Goal: Information Seeking & Learning: Learn about a topic

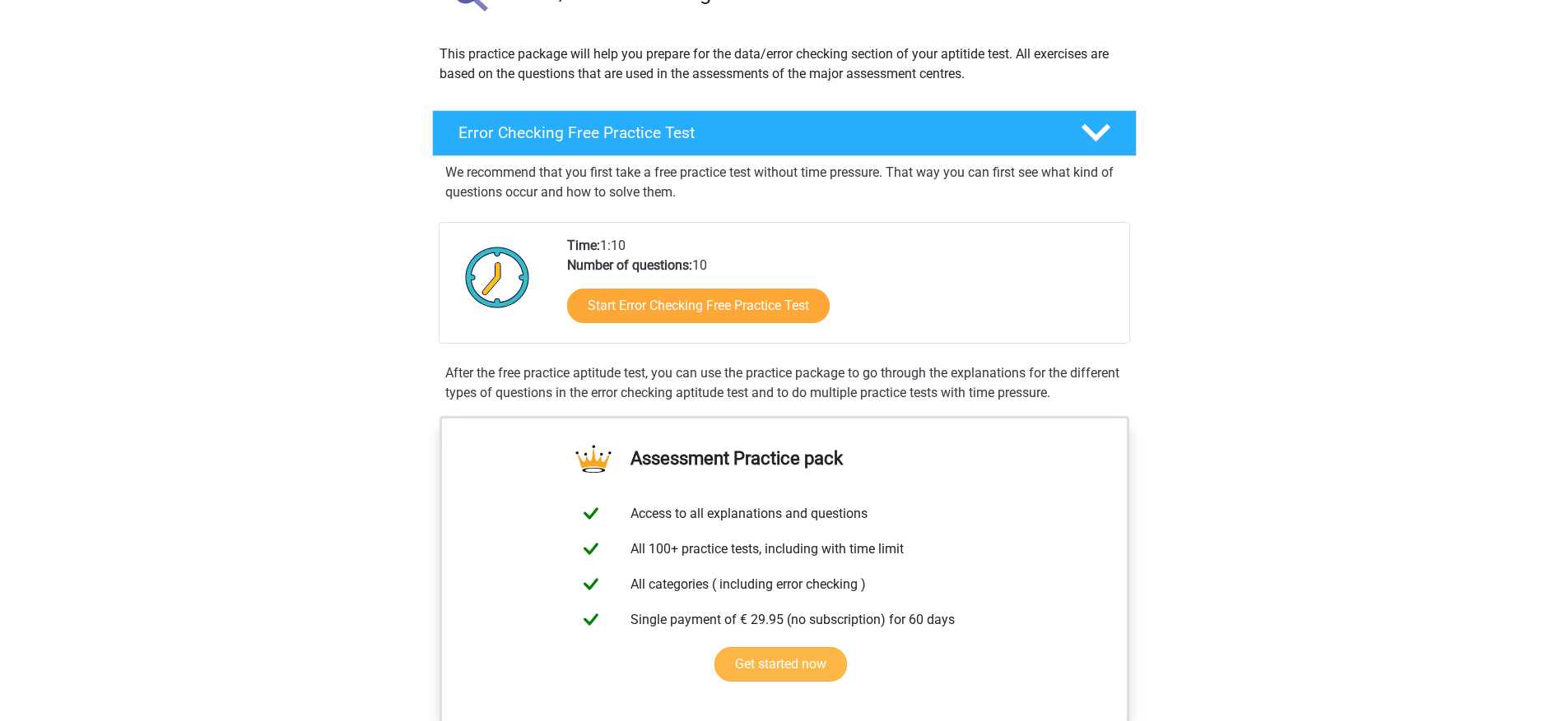
scroll to position [670, 0]
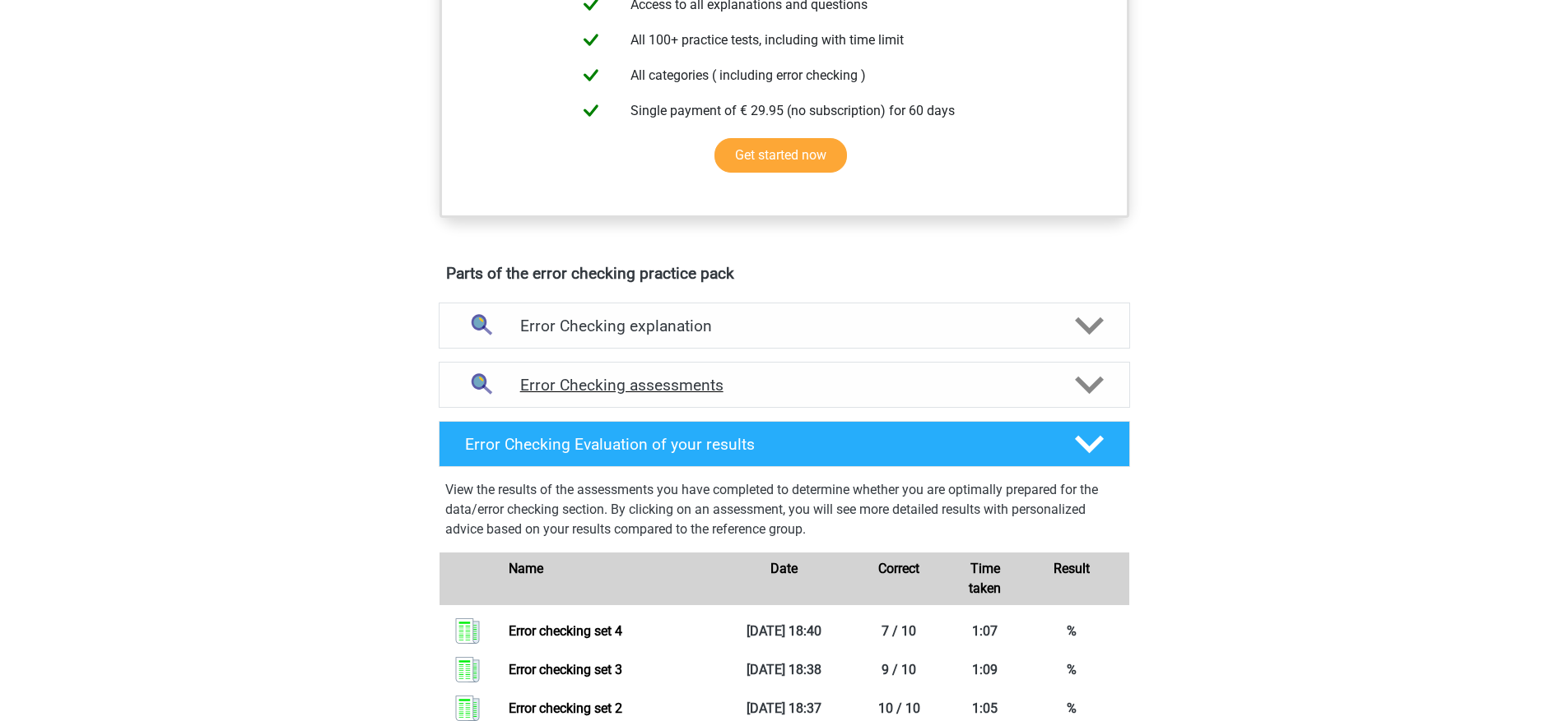
click at [807, 393] on h4 "Error Checking assessments" at bounding box center [784, 385] width 529 height 19
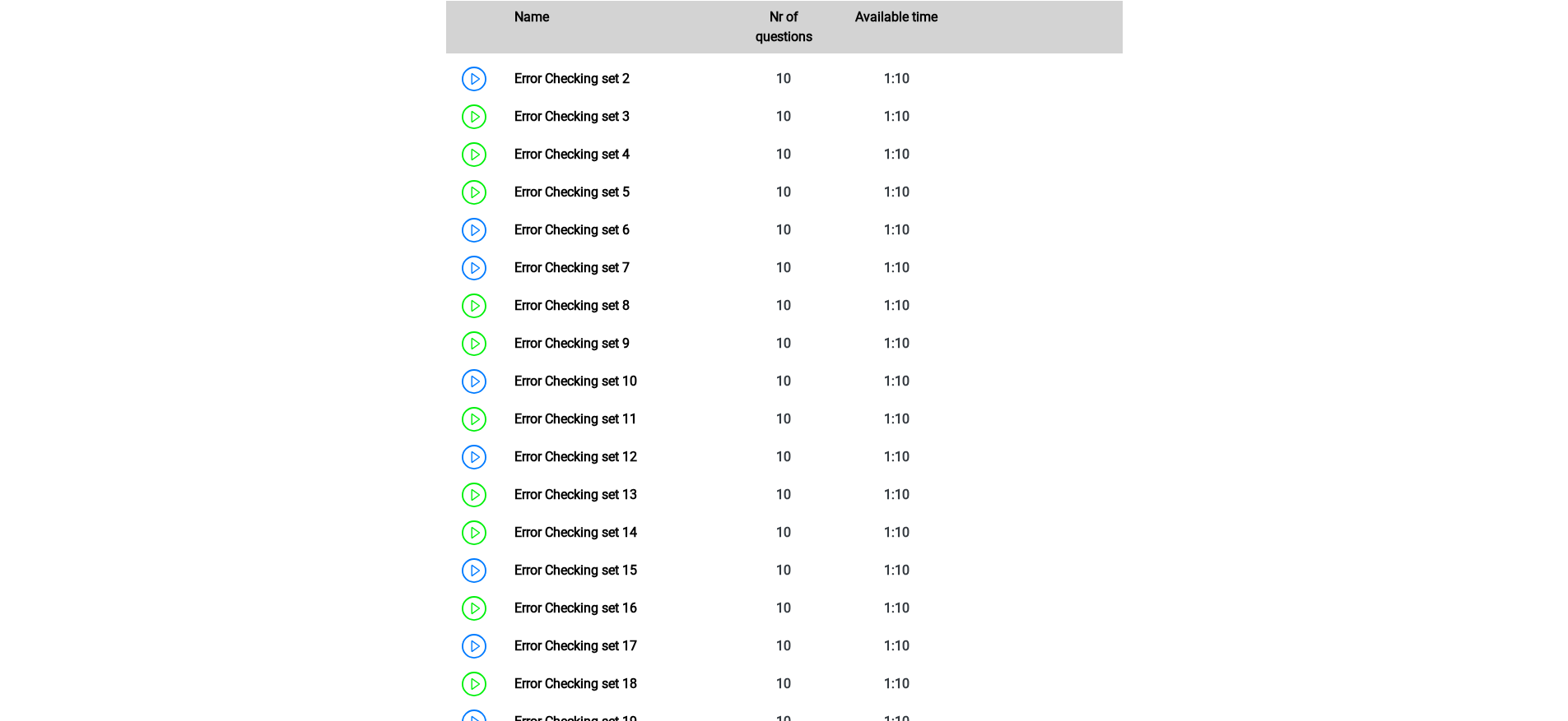
scroll to position [1158, 0]
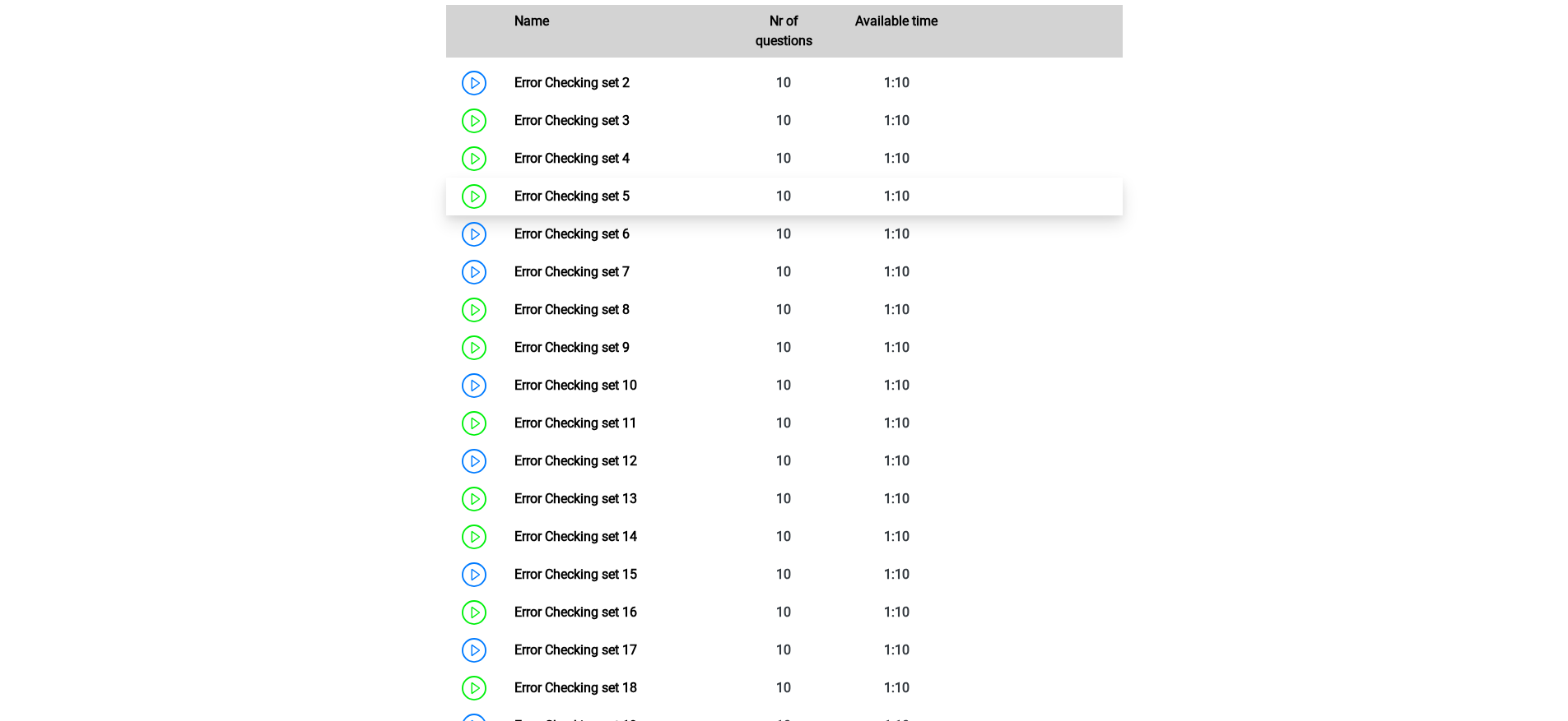
click at [630, 194] on link "Error Checking set 5" at bounding box center [572, 196] width 115 height 15
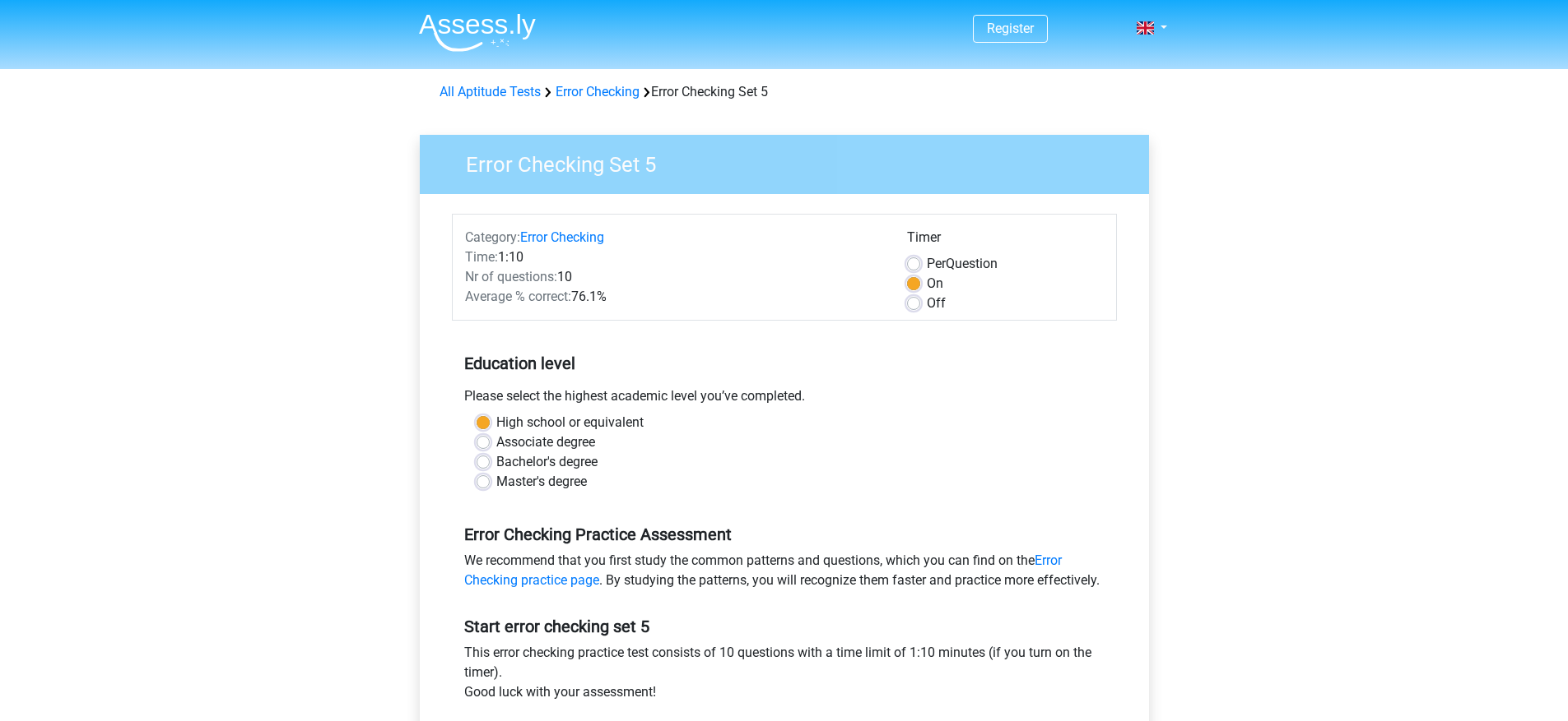
click at [926, 301] on label "Off" at bounding box center [936, 303] width 19 height 20
click at [920, 301] on input "Off" at bounding box center [913, 301] width 13 height 16
radio input "true"
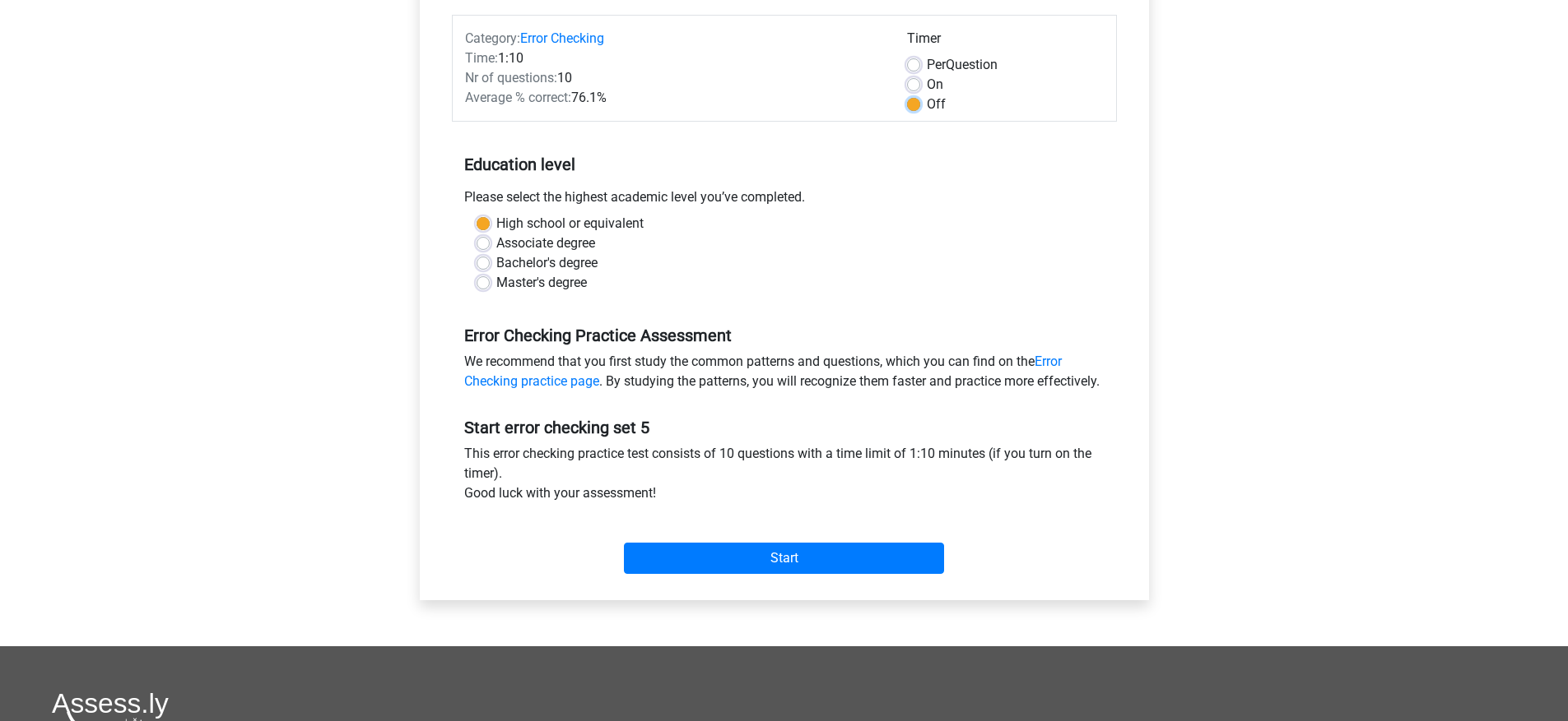
scroll to position [501, 0]
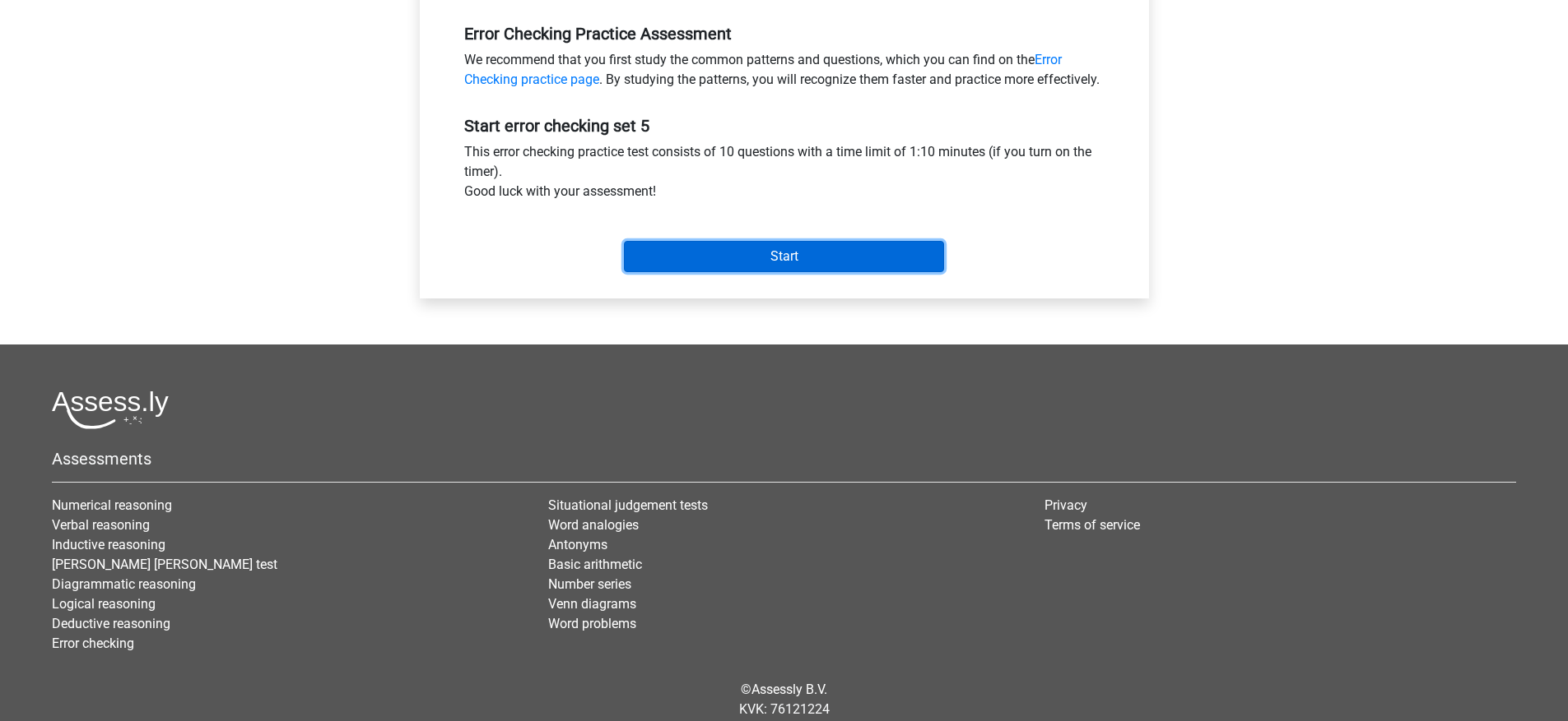
click at [776, 272] on input "Start" at bounding box center [784, 256] width 320 height 31
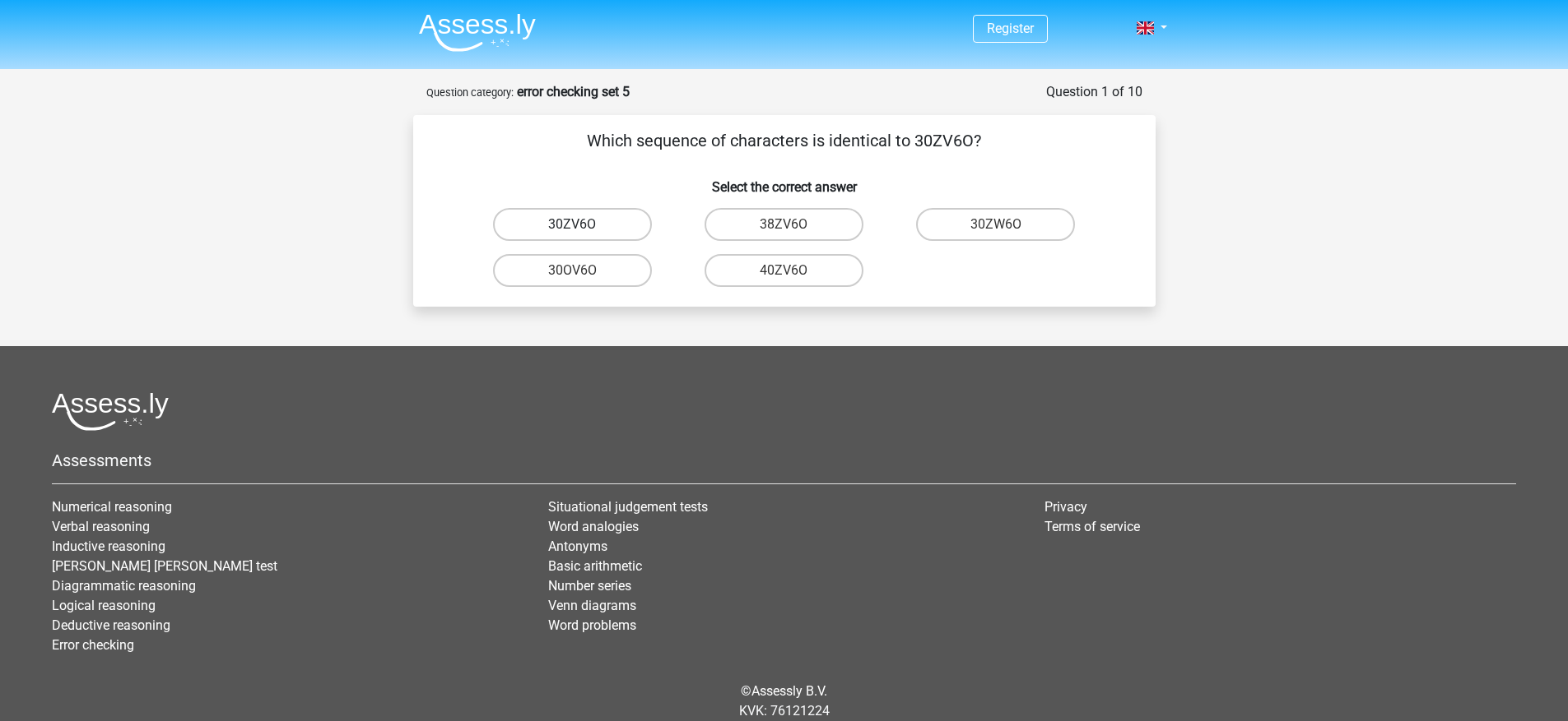
click at [611, 217] on label "30ZV6O" at bounding box center [572, 224] width 159 height 33
click at [583, 224] on input "30ZV6O" at bounding box center [578, 229] width 10 height 10
radio input "true"
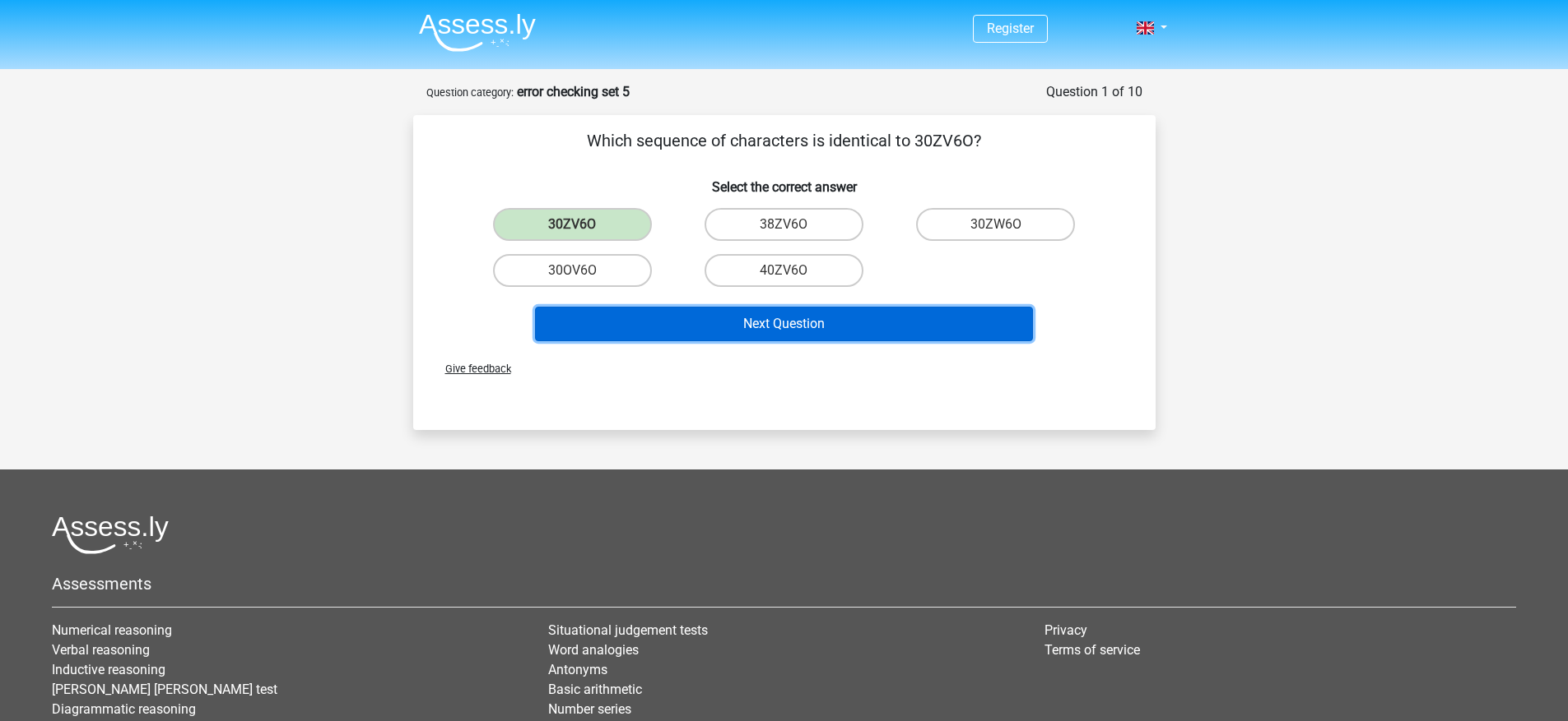
click at [745, 319] on button "Next Question" at bounding box center [783, 324] width 498 height 34
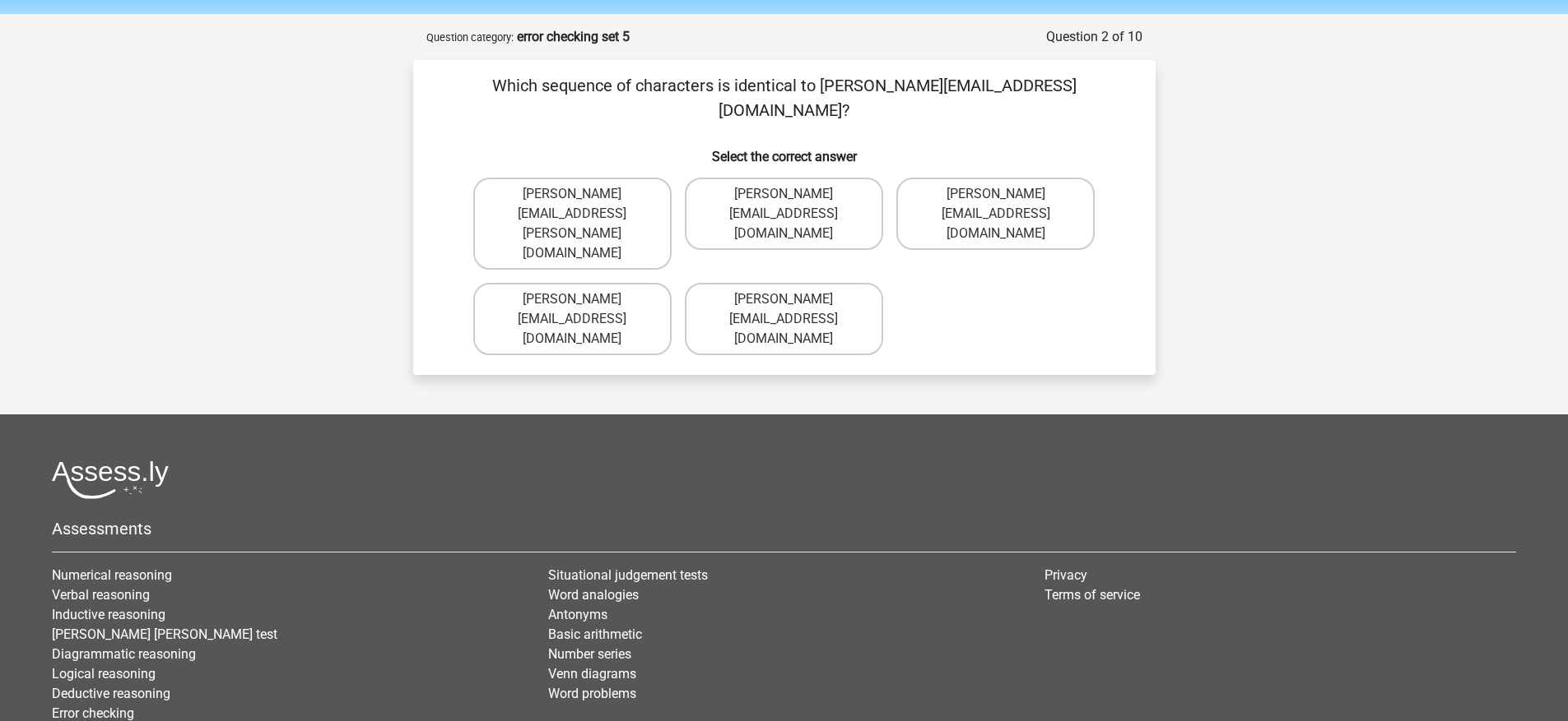
scroll to position [59, 0]
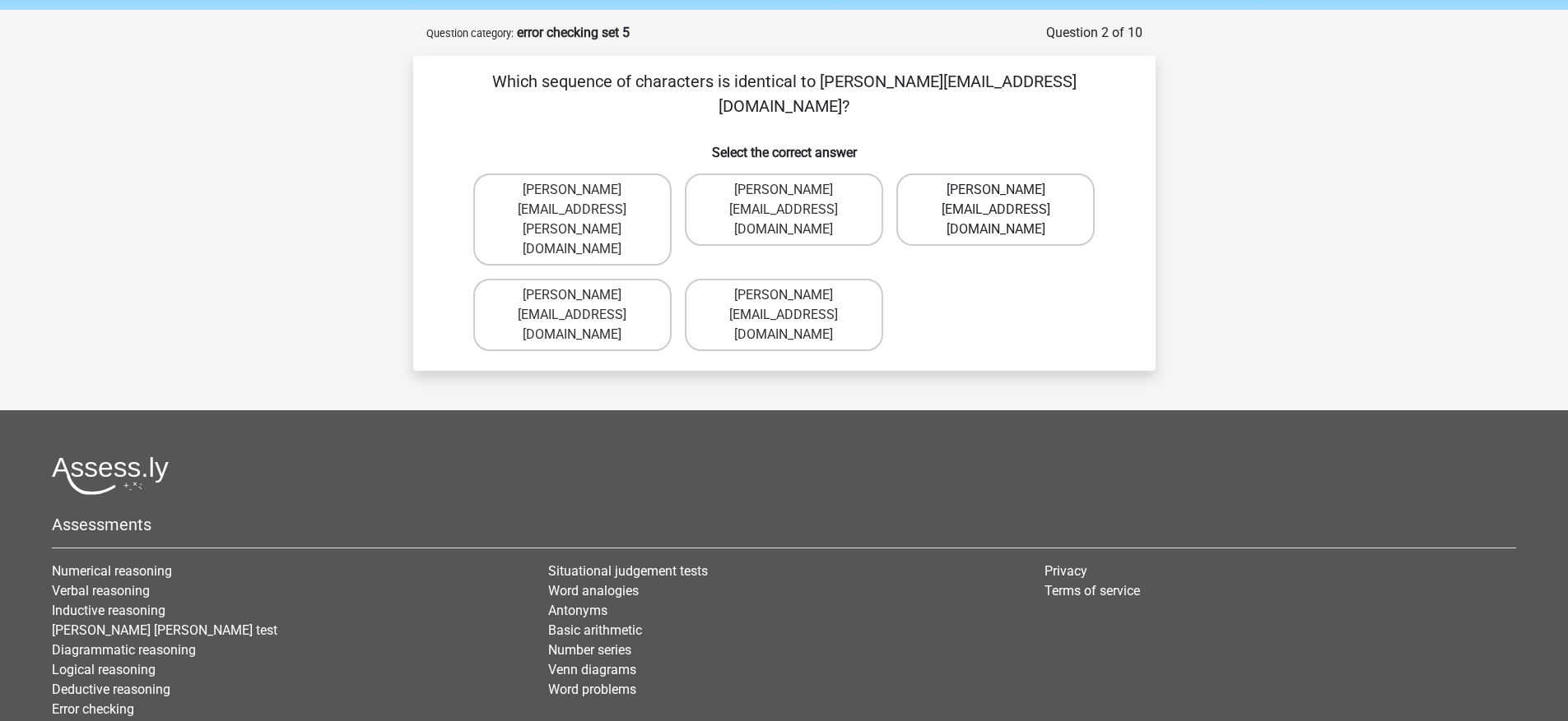
click at [1040, 174] on label "Muhammad+Carroll@memail.gl" at bounding box center [995, 210] width 198 height 73
click at [1007, 190] on input "Muhammad+Carroll@memail.gl" at bounding box center [1001, 195] width 10 height 10
radio input "true"
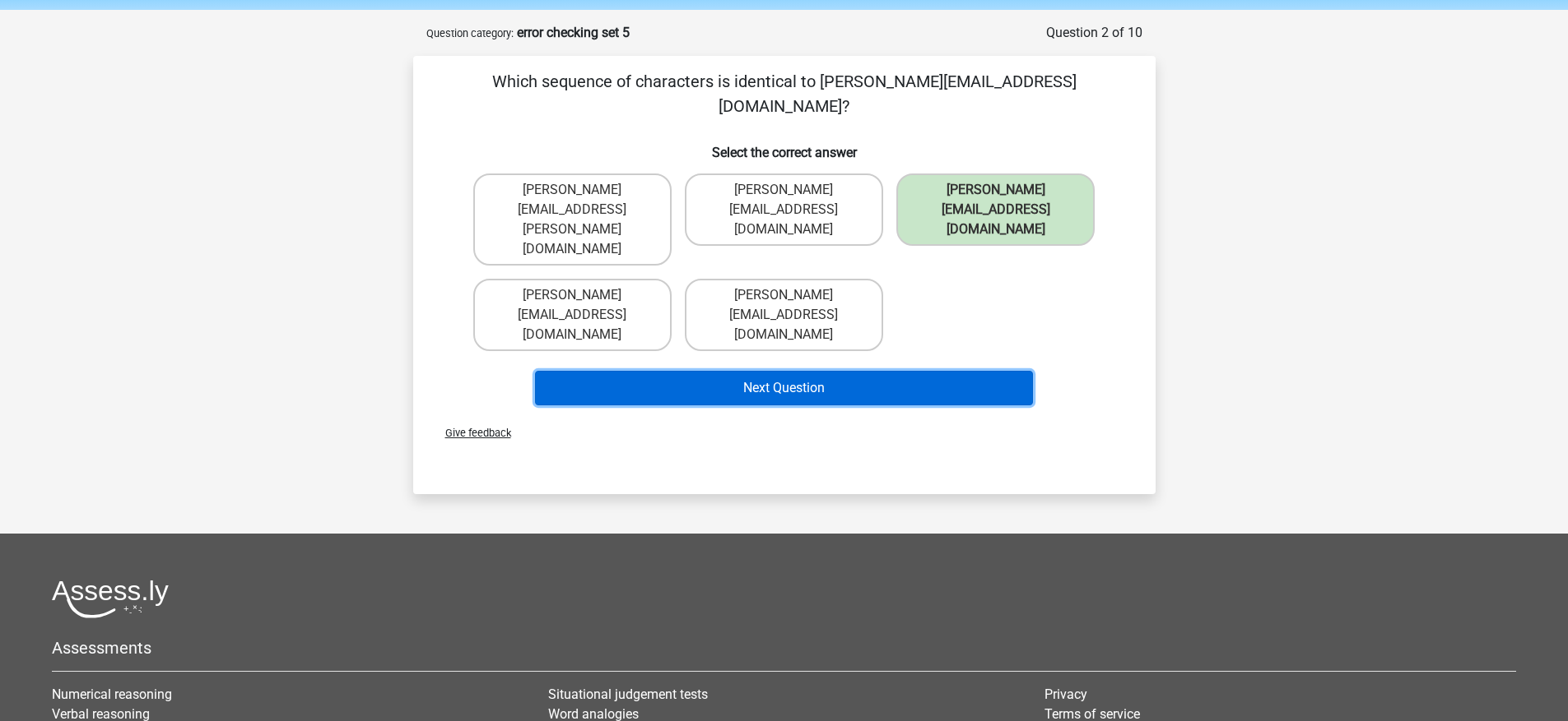
click at [961, 371] on button "Next Question" at bounding box center [783, 388] width 498 height 34
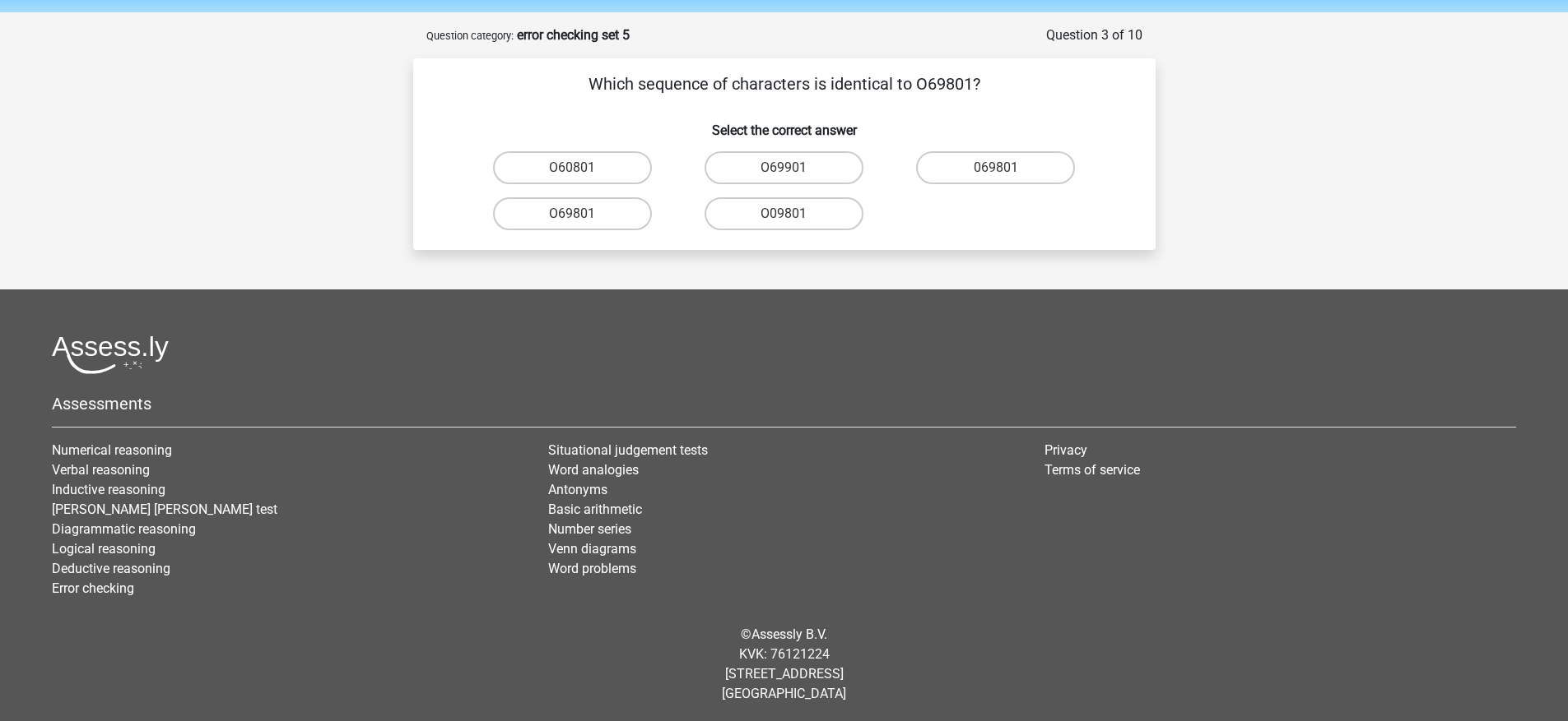
scroll to position [56, 0]
click at [606, 218] on label "O69801" at bounding box center [572, 214] width 159 height 33
click at [583, 218] on input "O69801" at bounding box center [578, 220] width 10 height 10
radio input "true"
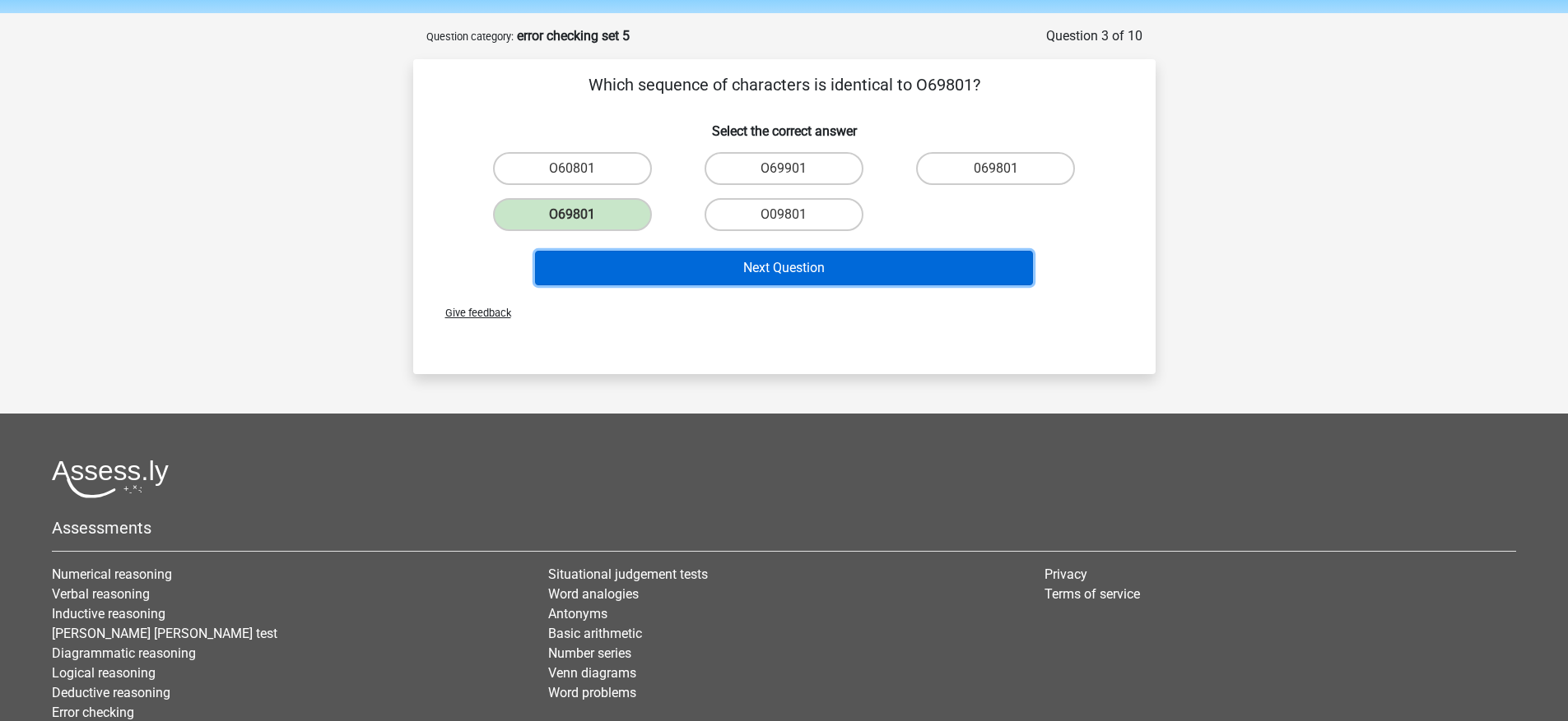
click at [778, 265] on button "Next Question" at bounding box center [783, 268] width 498 height 34
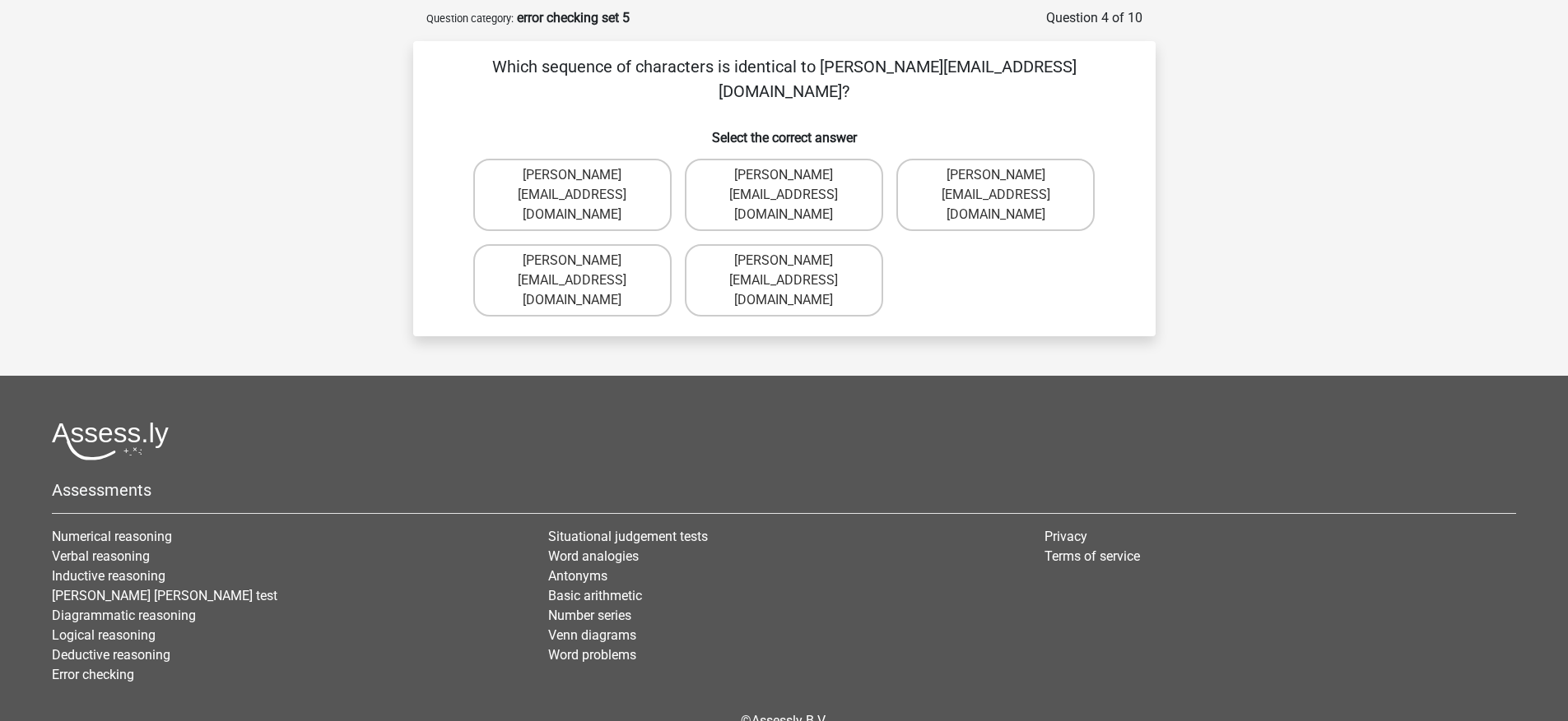
scroll to position [64, 0]
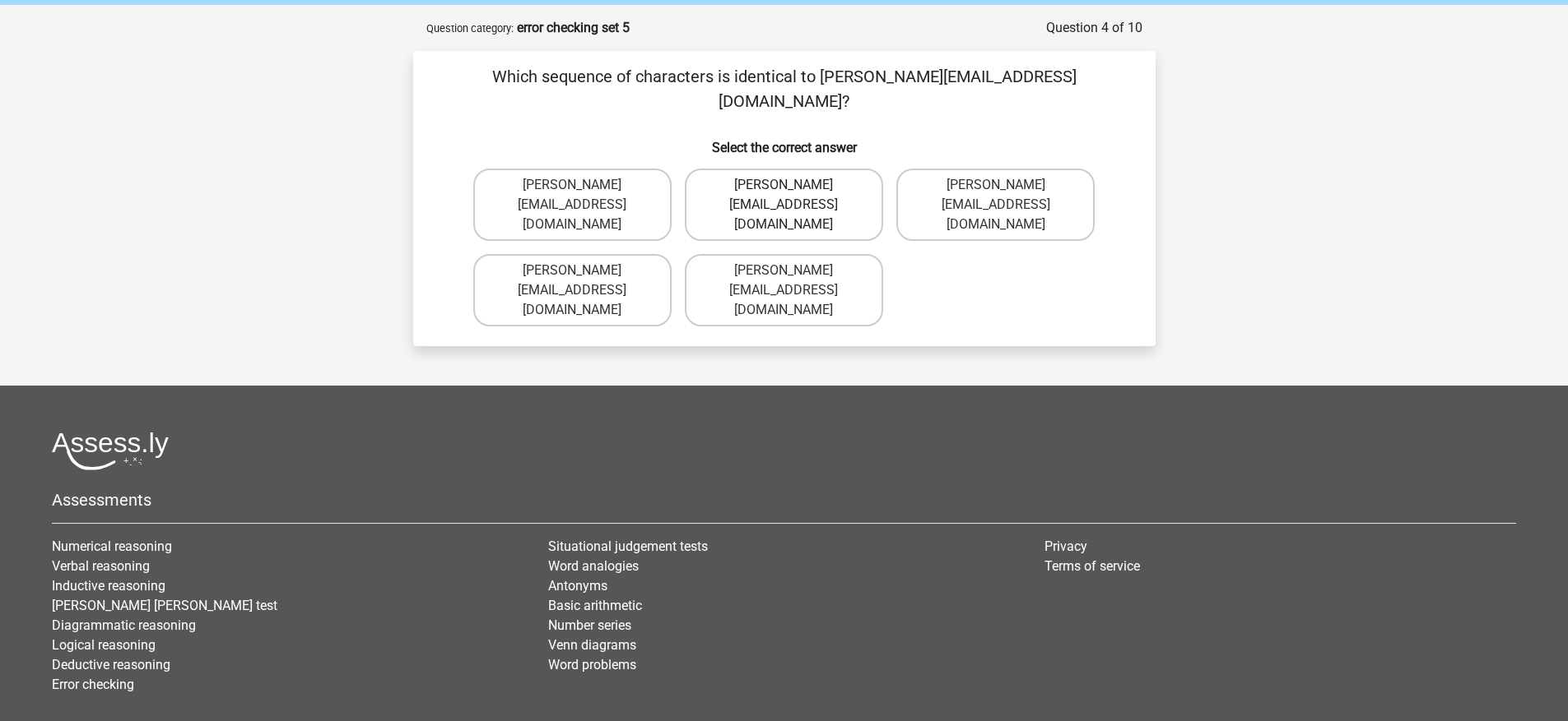
click at [824, 176] on label "George-Churchill@jointmail.com.co" at bounding box center [783, 205] width 198 height 73
click at [794, 185] on input "George-Churchill@jointmail.com.co" at bounding box center [788, 190] width 10 height 10
radio input "true"
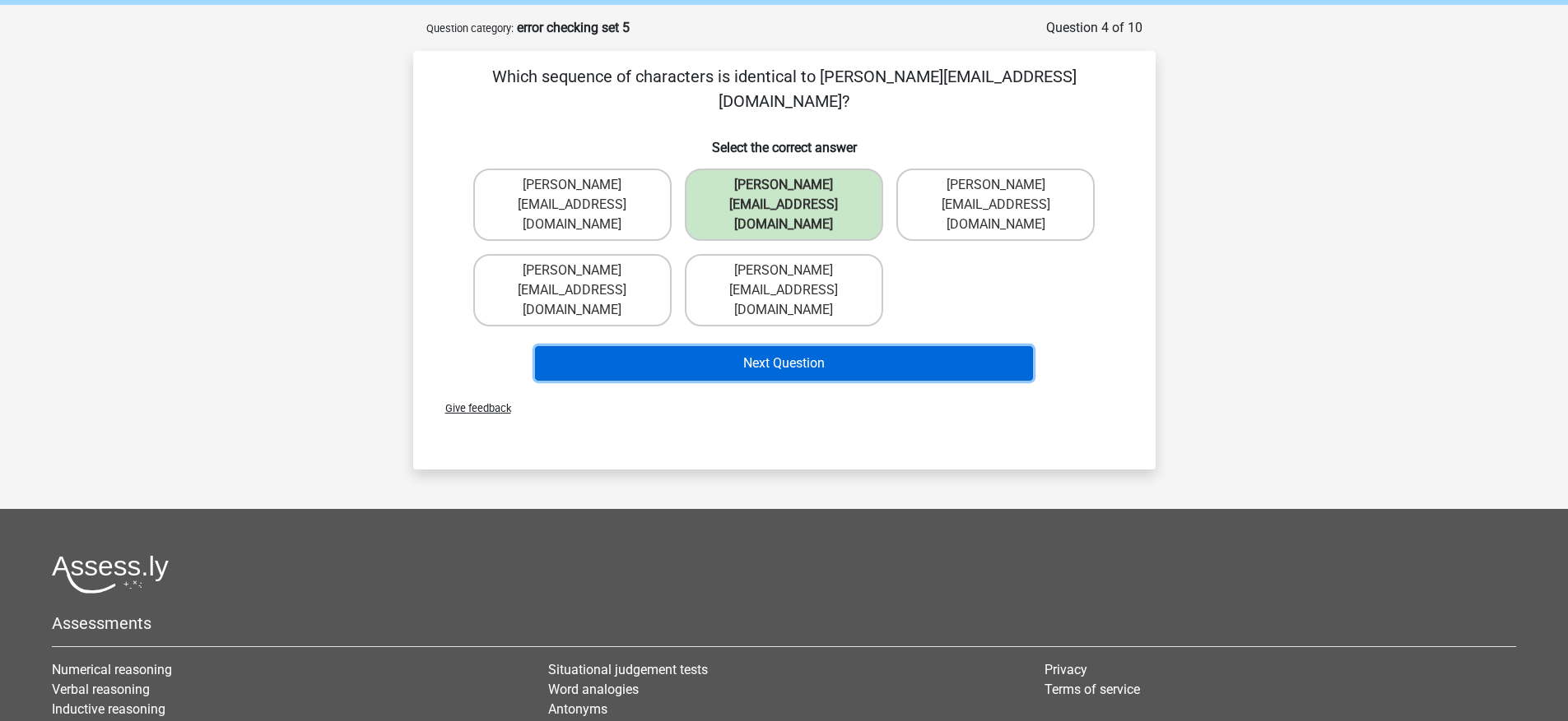
click at [809, 346] on button "Next Question" at bounding box center [783, 363] width 498 height 34
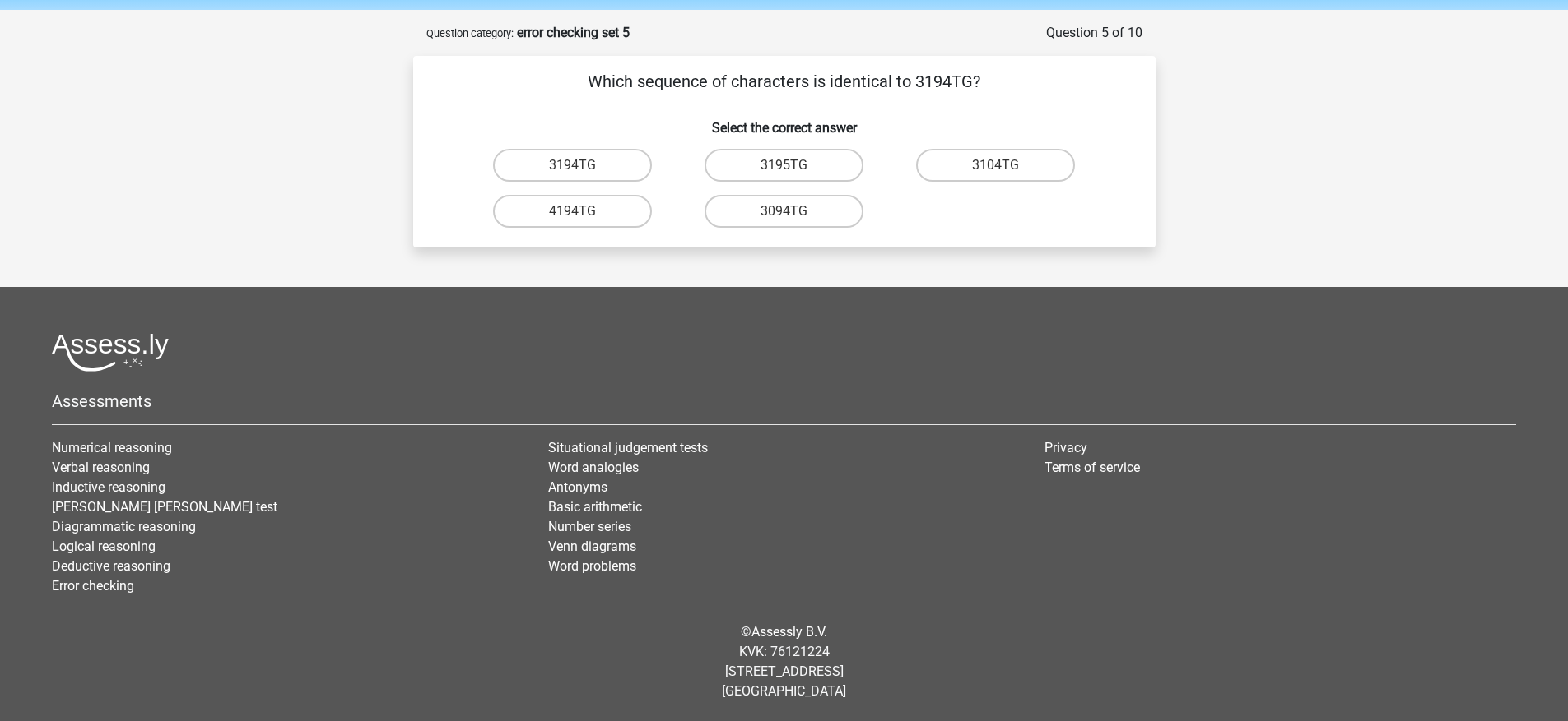
scroll to position [59, 0]
click at [613, 172] on label "3194TG" at bounding box center [572, 165] width 159 height 33
click at [583, 172] on input "3194TG" at bounding box center [578, 170] width 10 height 10
radio input "true"
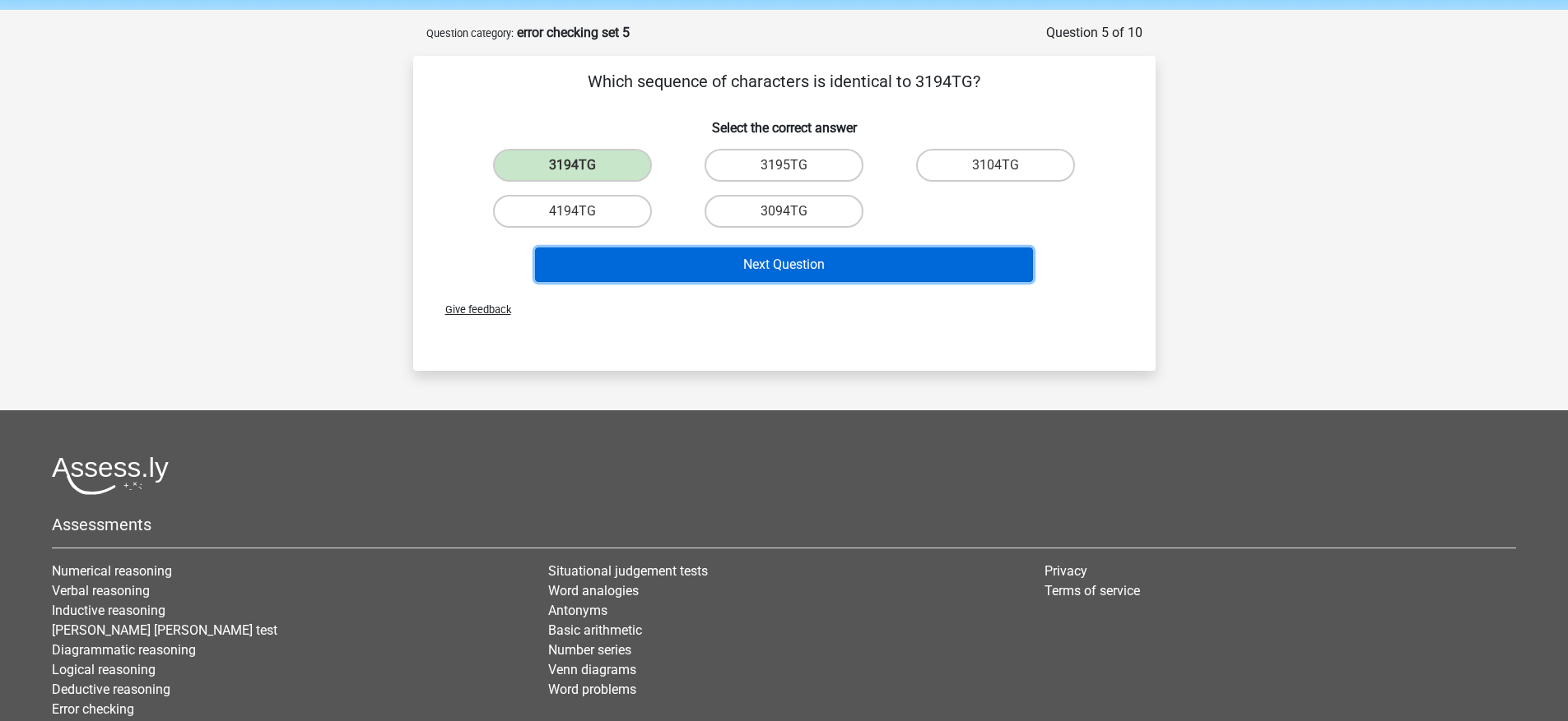
click at [810, 256] on button "Next Question" at bounding box center [783, 265] width 498 height 34
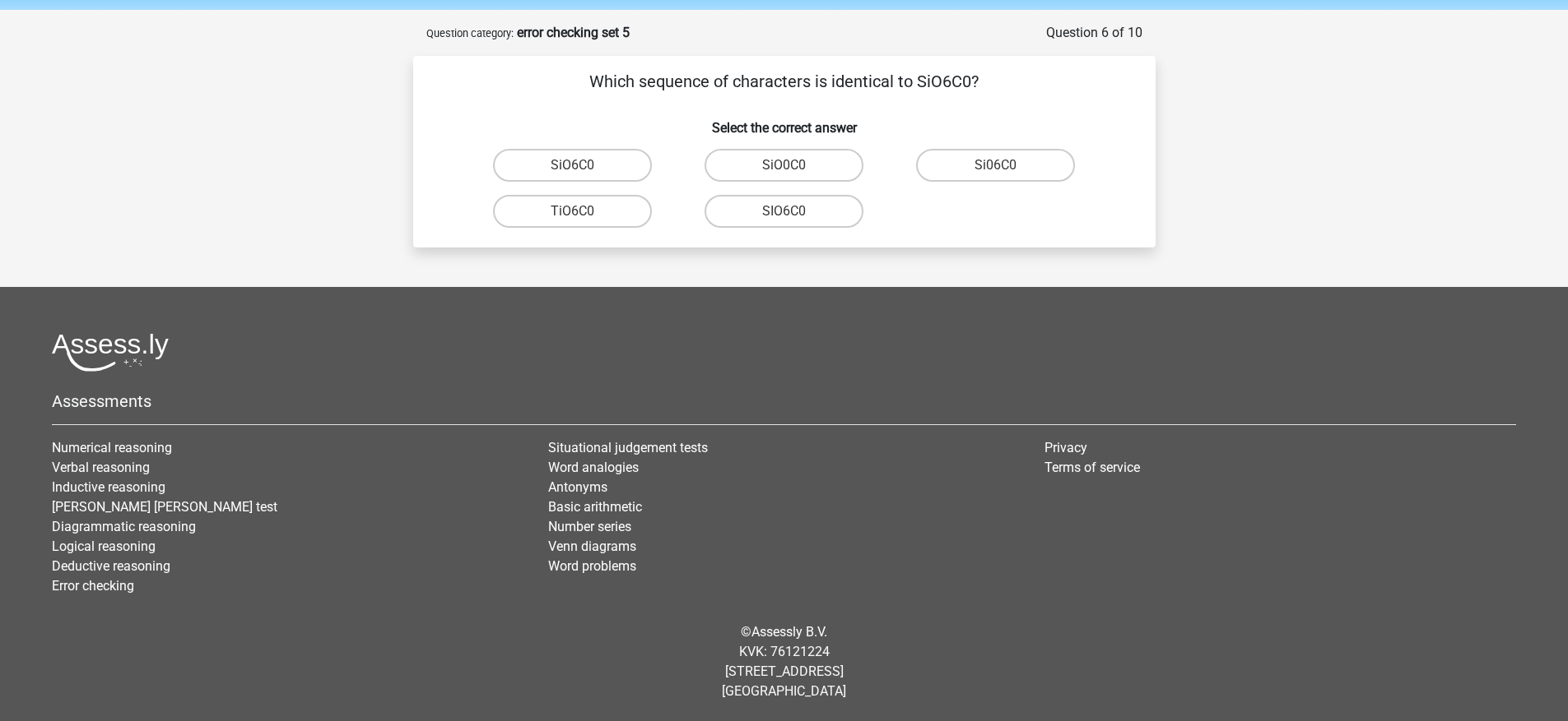
scroll to position [56, 0]
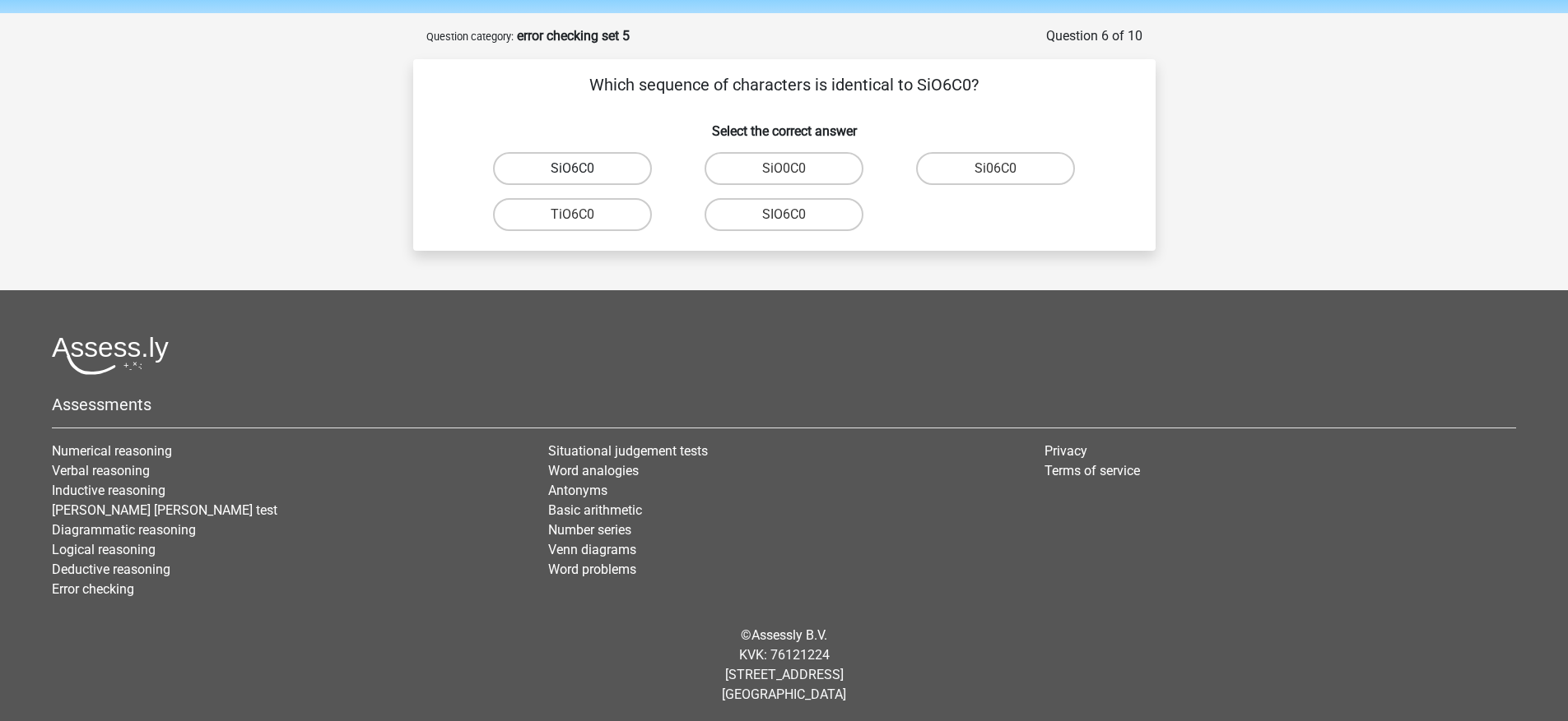
click at [618, 173] on label "SiO6C0" at bounding box center [572, 169] width 159 height 33
click at [583, 173] on input "SiO6C0" at bounding box center [578, 174] width 10 height 10
radio input "true"
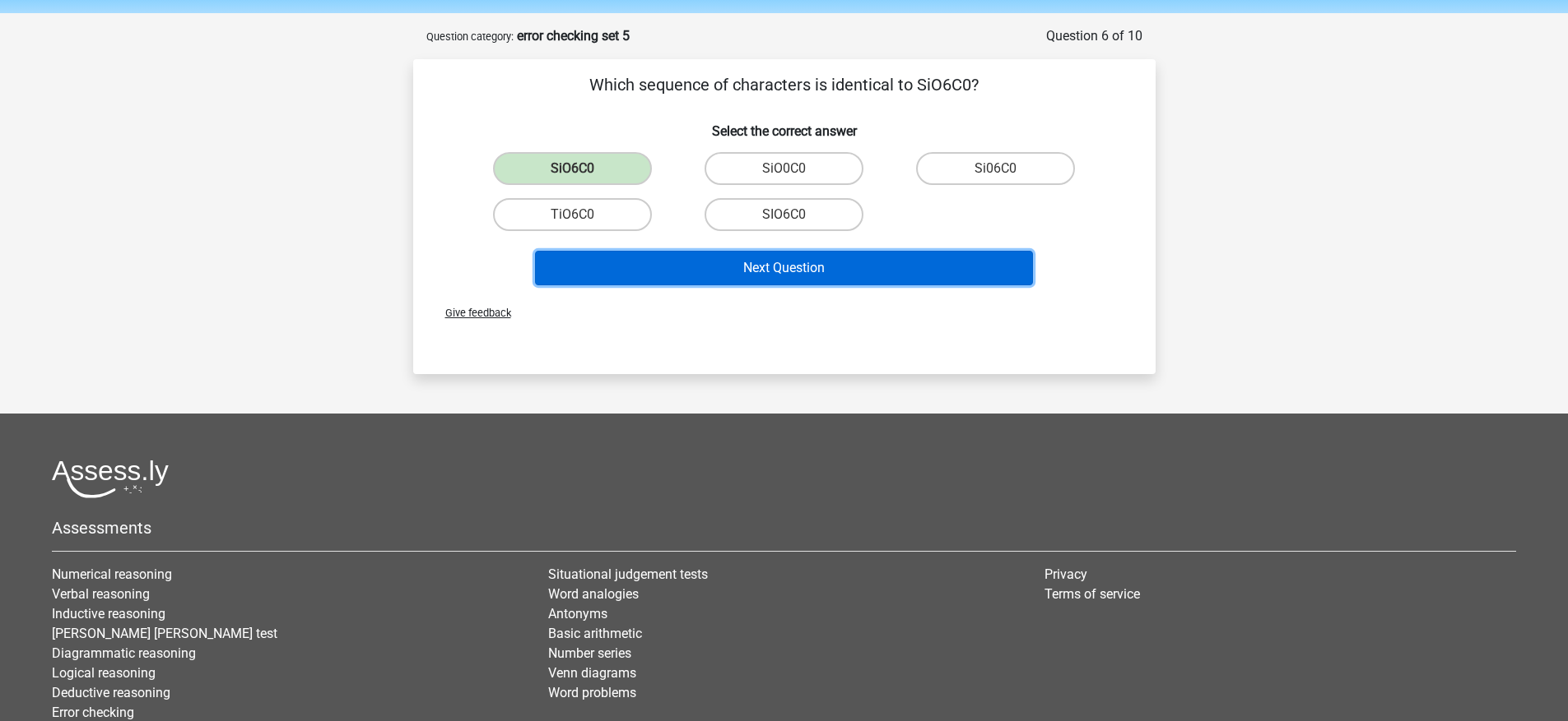
click at [812, 277] on button "Next Question" at bounding box center [783, 268] width 498 height 34
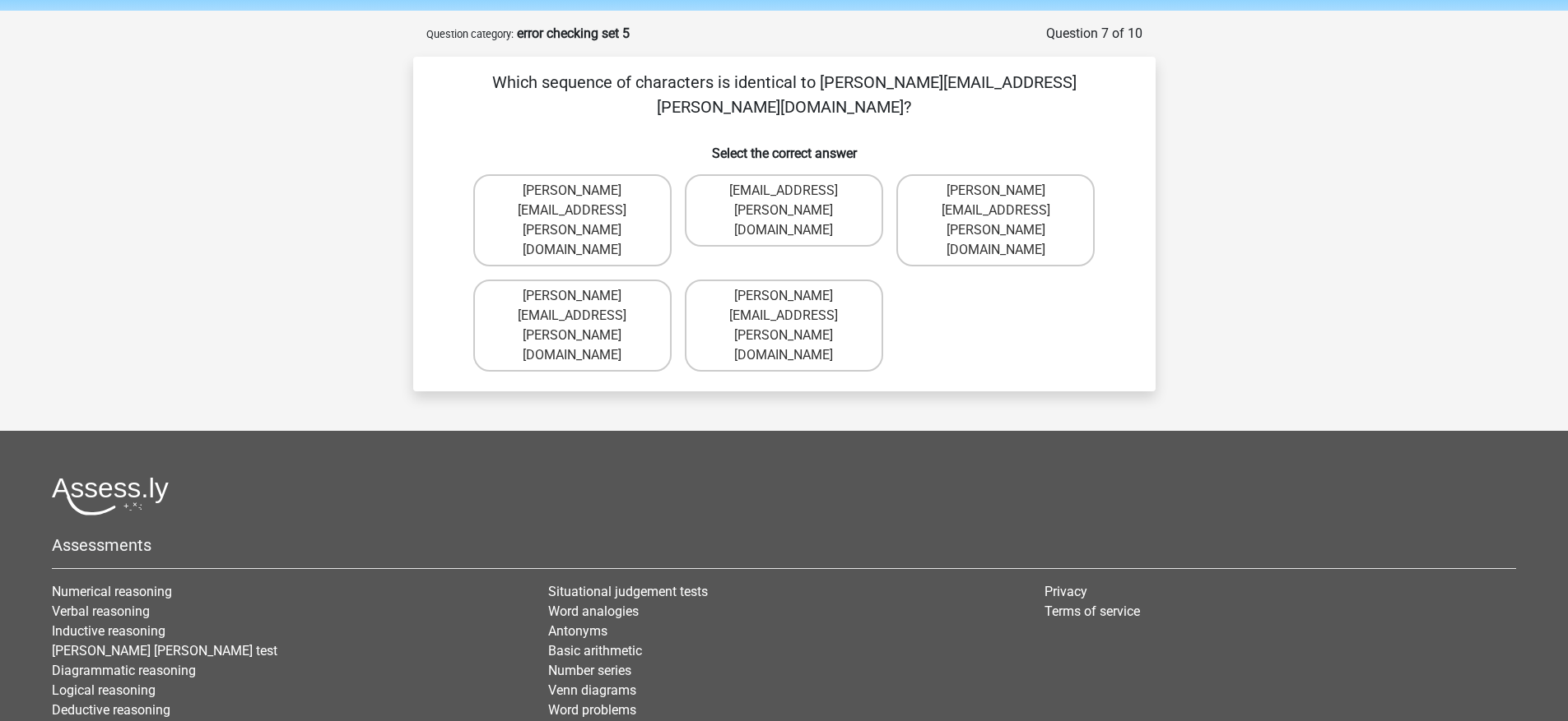
scroll to position [40, 0]
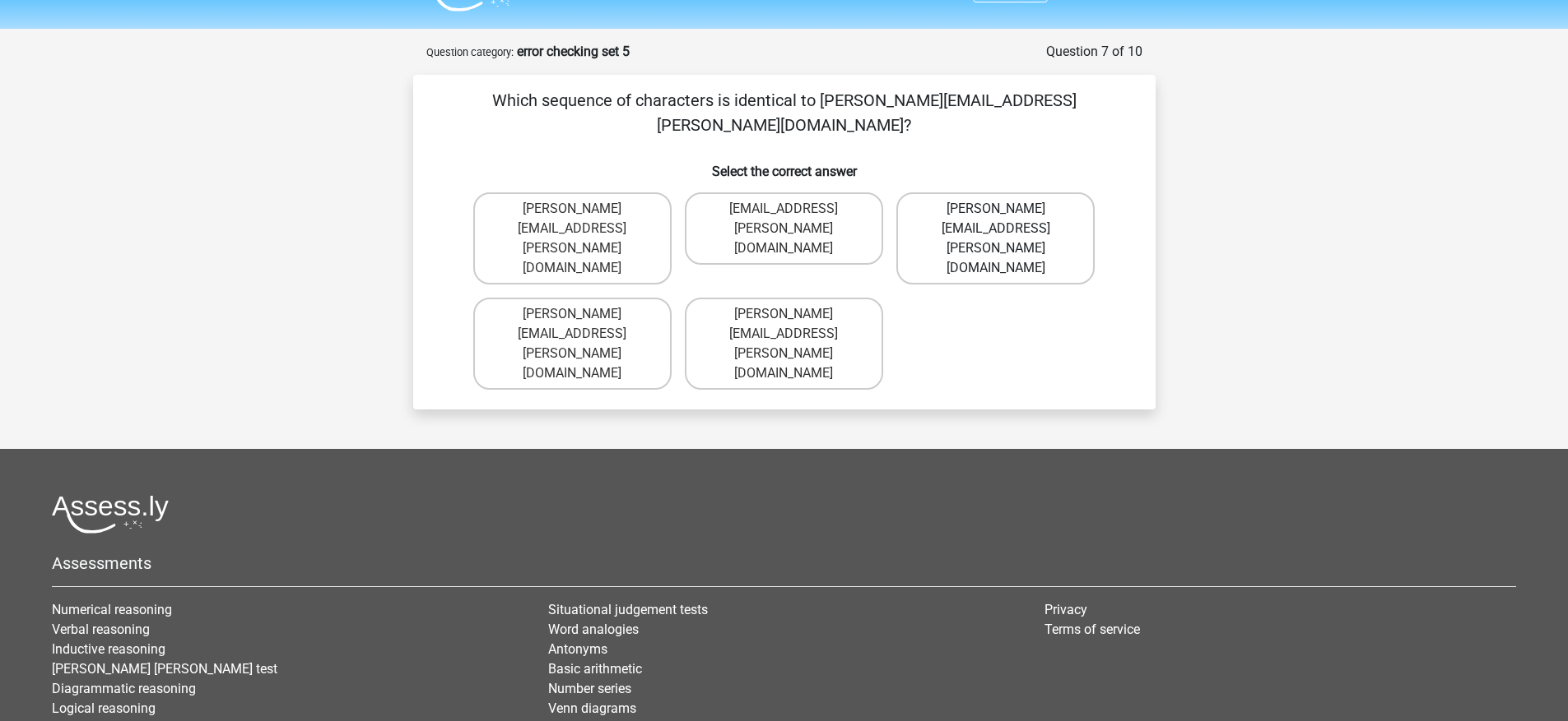
click at [1017, 193] on label "Connor.Clarke@hotmails.gr" at bounding box center [995, 239] width 198 height 92
click at [1007, 209] on input "Connor.Clarke@hotmails.gr" at bounding box center [1001, 214] width 10 height 10
radio input "true"
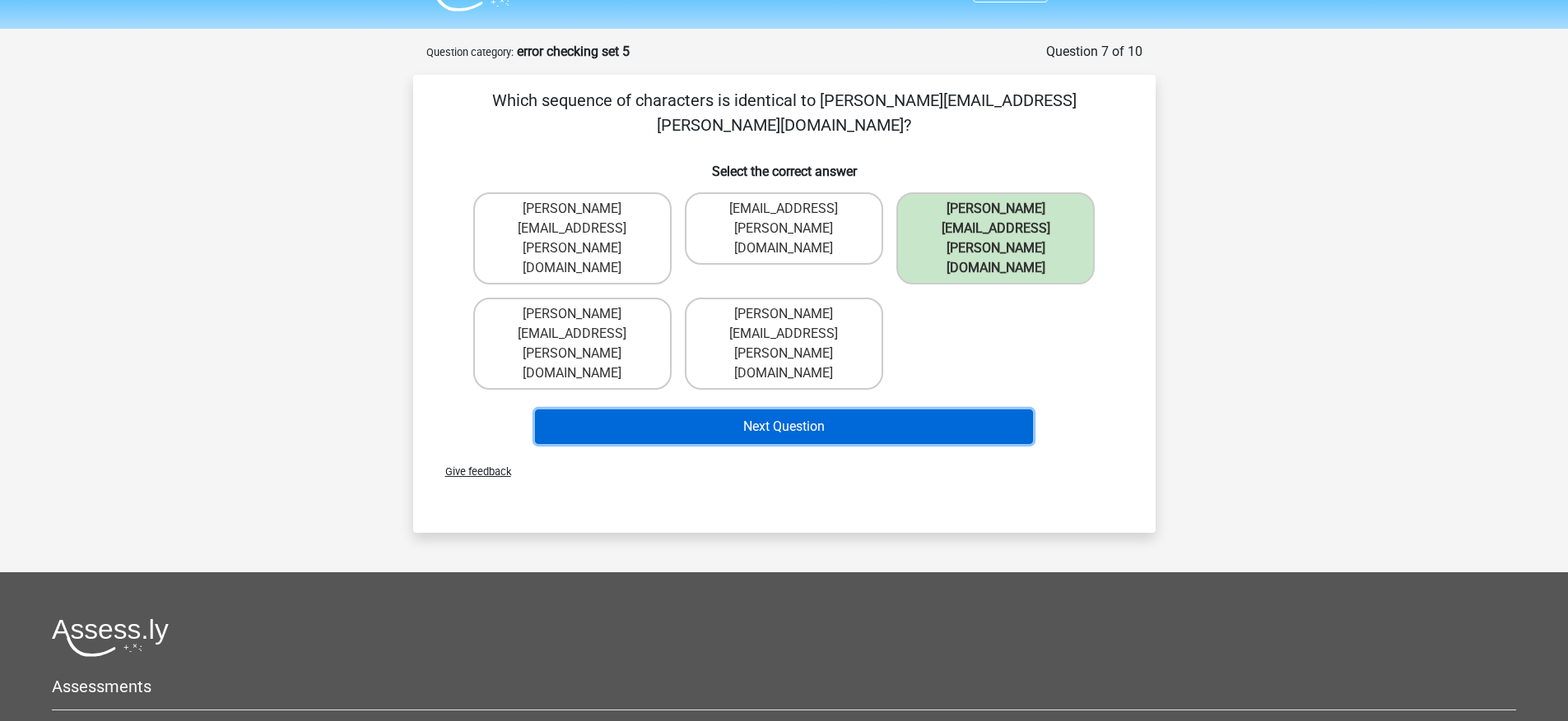
click at [964, 409] on button "Next Question" at bounding box center [783, 426] width 498 height 34
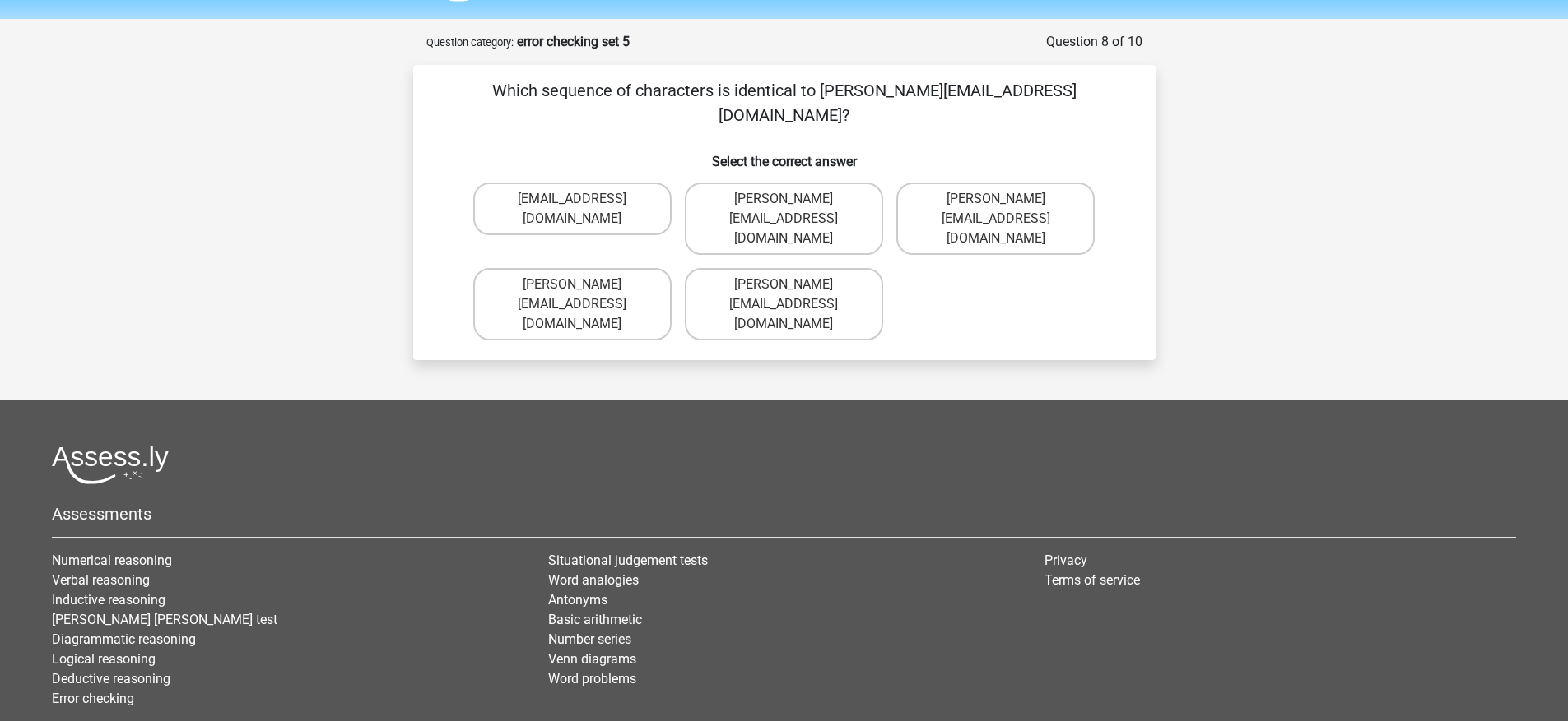
scroll to position [49, 0]
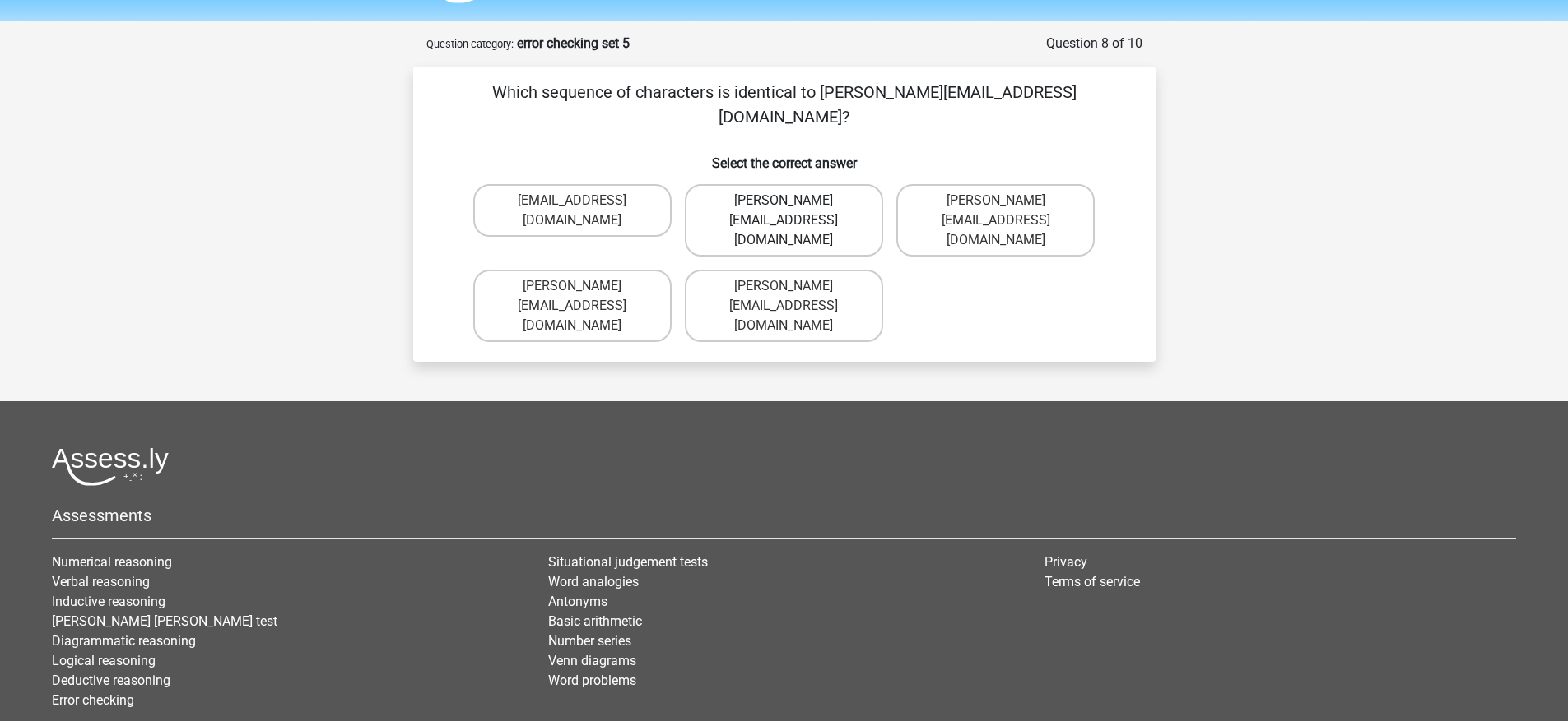
click at [834, 184] on label "Ella-Clay@email.uk.co" at bounding box center [783, 220] width 198 height 73
click at [794, 200] on input "Ella-Clay@email.uk.co" at bounding box center [788, 206] width 10 height 10
radio input "true"
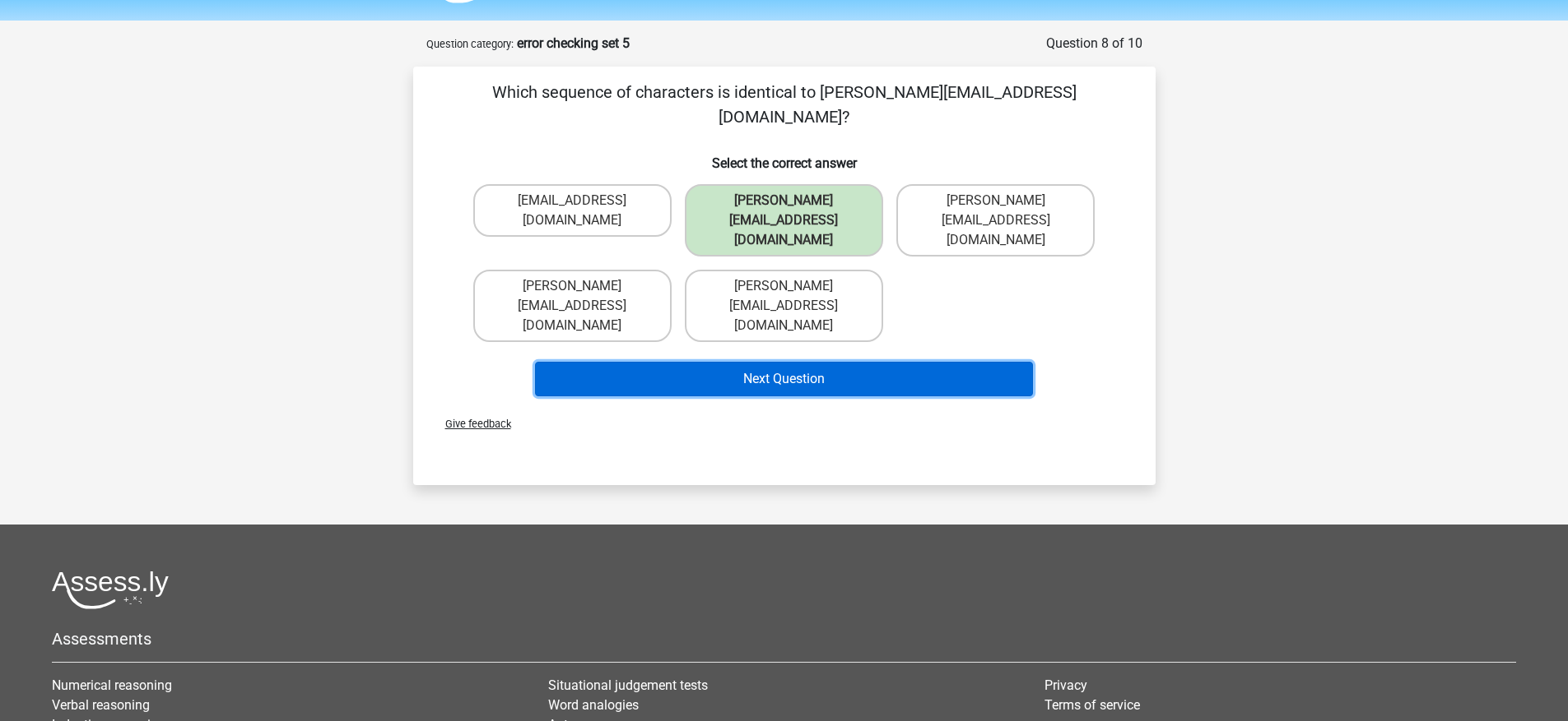
click at [813, 362] on button "Next Question" at bounding box center [783, 379] width 498 height 34
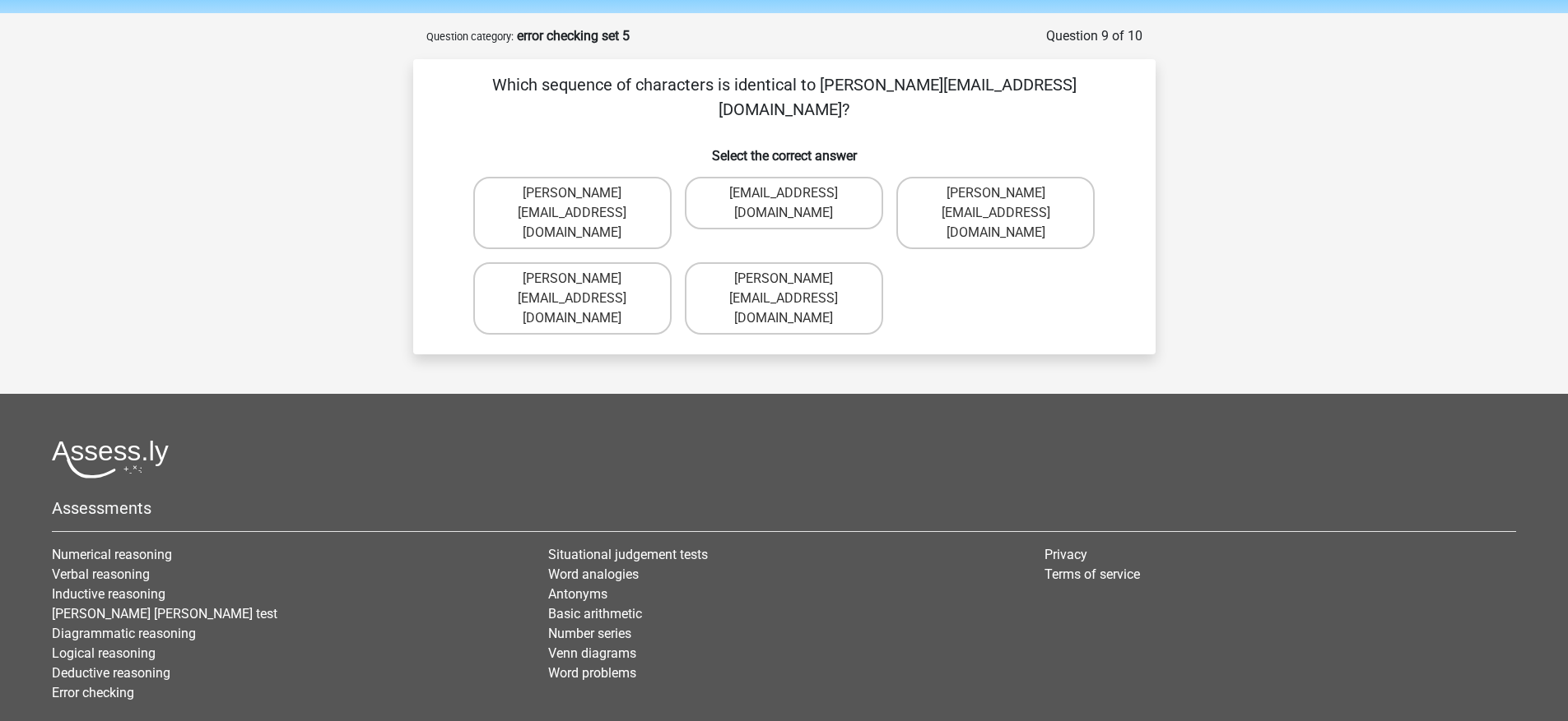
scroll to position [52, 0]
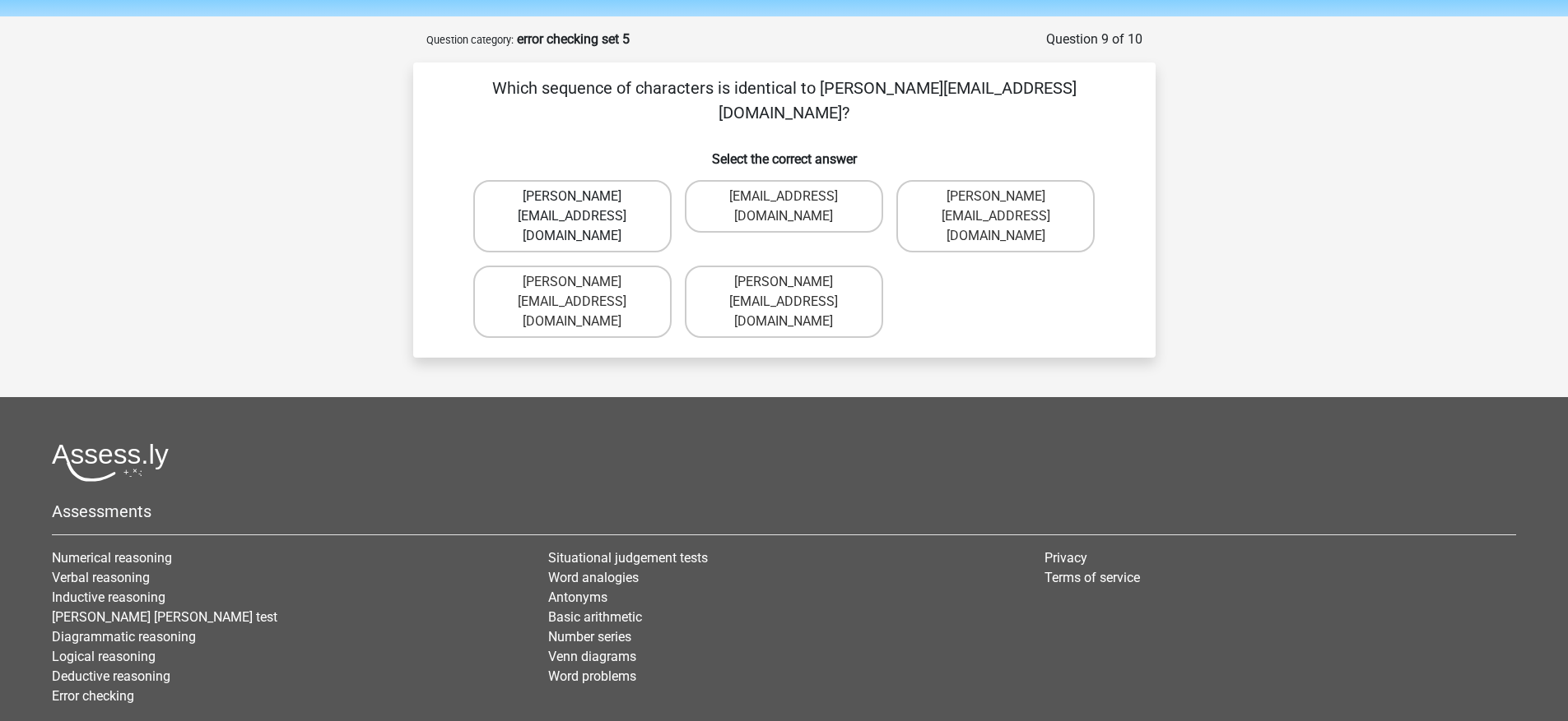
click at [635, 180] on label "Jacob_King@memail.gl" at bounding box center [572, 216] width 198 height 73
click at [583, 197] on input "Jacob_King@memail.gl" at bounding box center [578, 202] width 10 height 10
radio input "true"
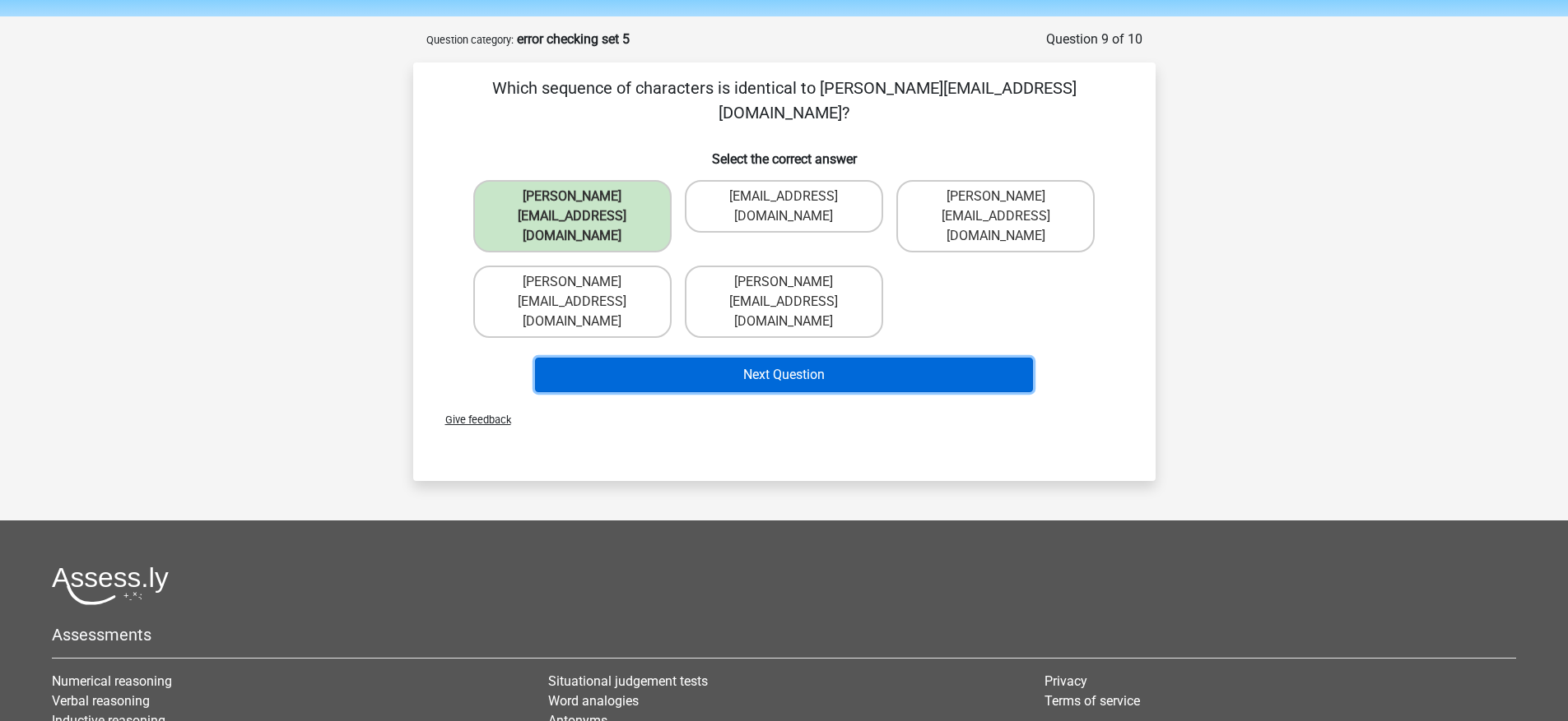
click at [753, 358] on button "Next Question" at bounding box center [783, 375] width 498 height 34
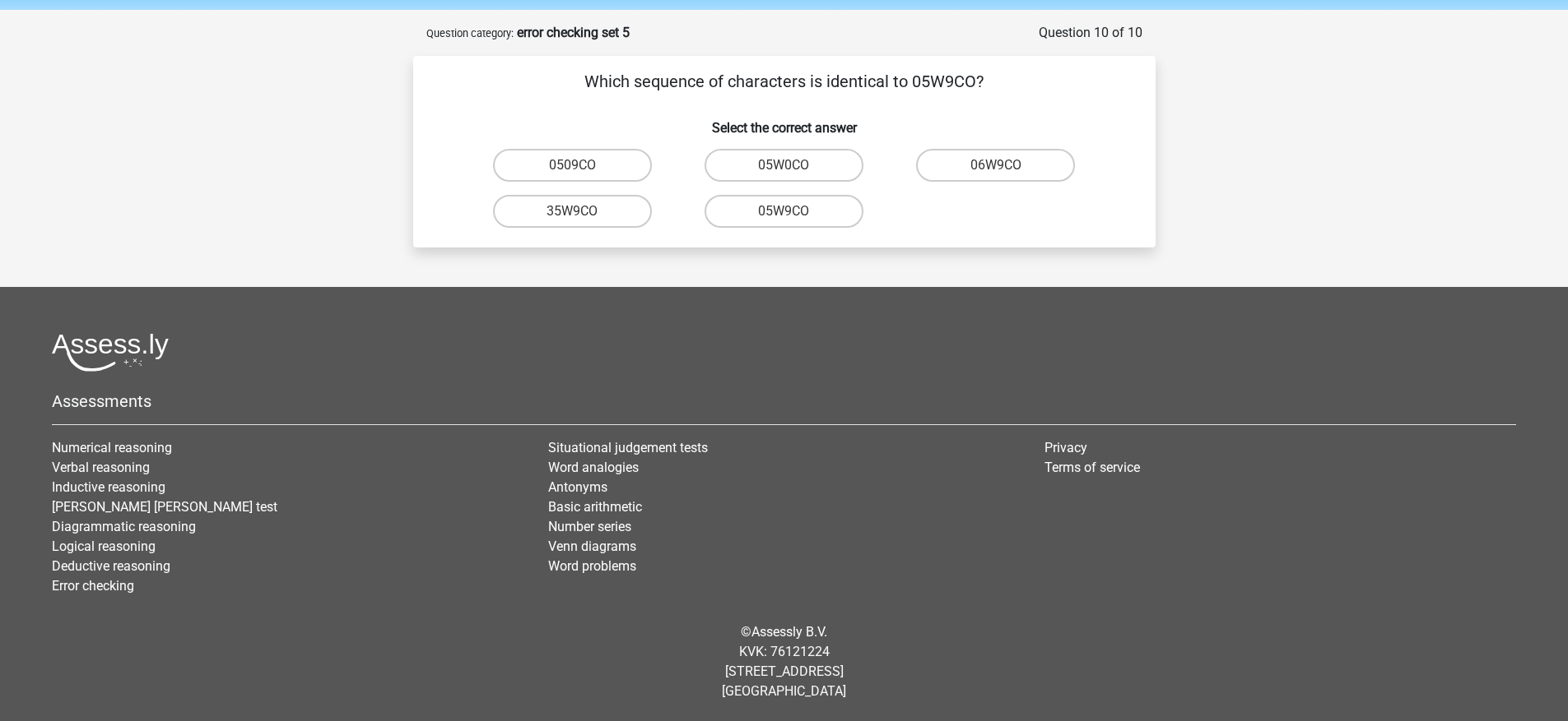
scroll to position [56, 0]
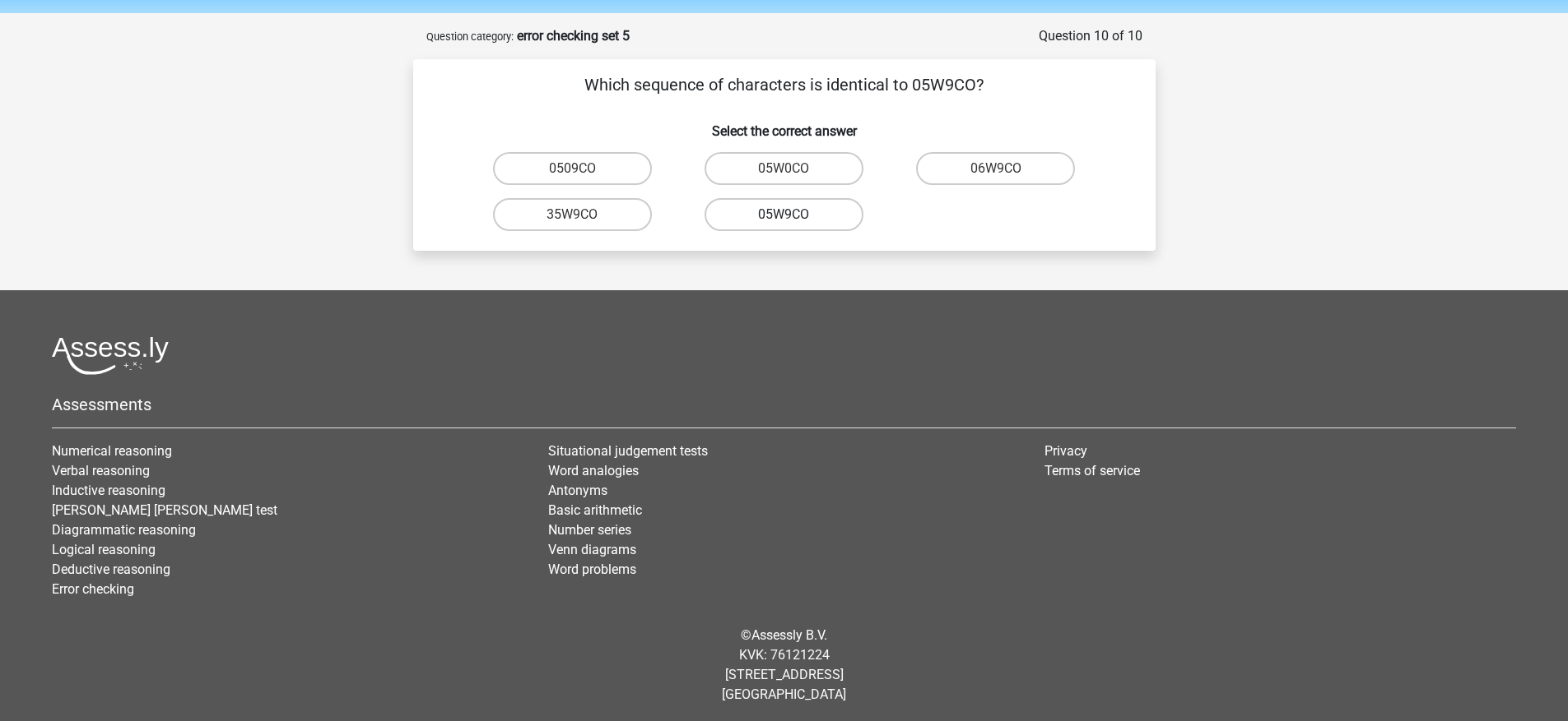
click at [799, 226] on label "05W9CO" at bounding box center [783, 214] width 159 height 33
click at [794, 225] on input "05W9CO" at bounding box center [788, 220] width 10 height 10
radio input "true"
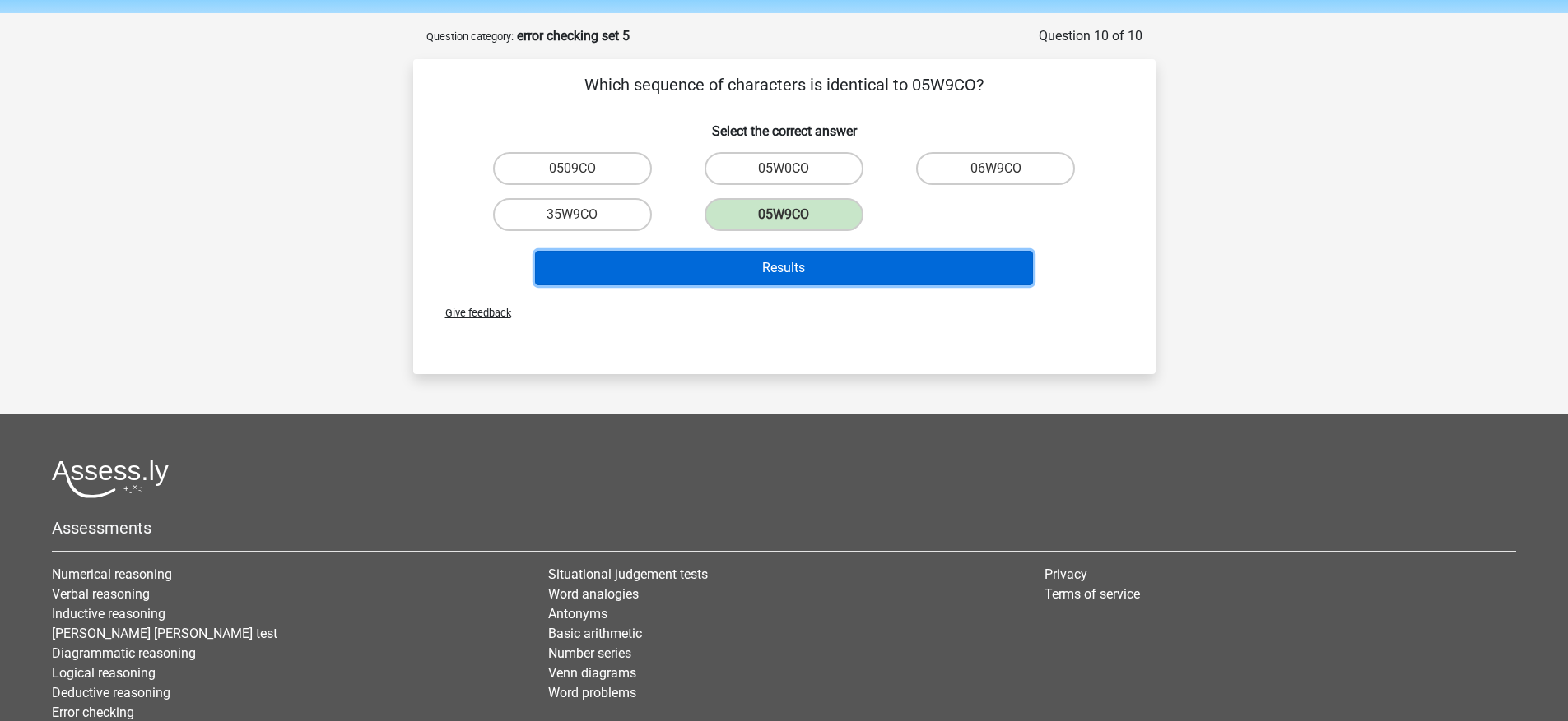
click at [819, 262] on button "Results" at bounding box center [783, 268] width 498 height 34
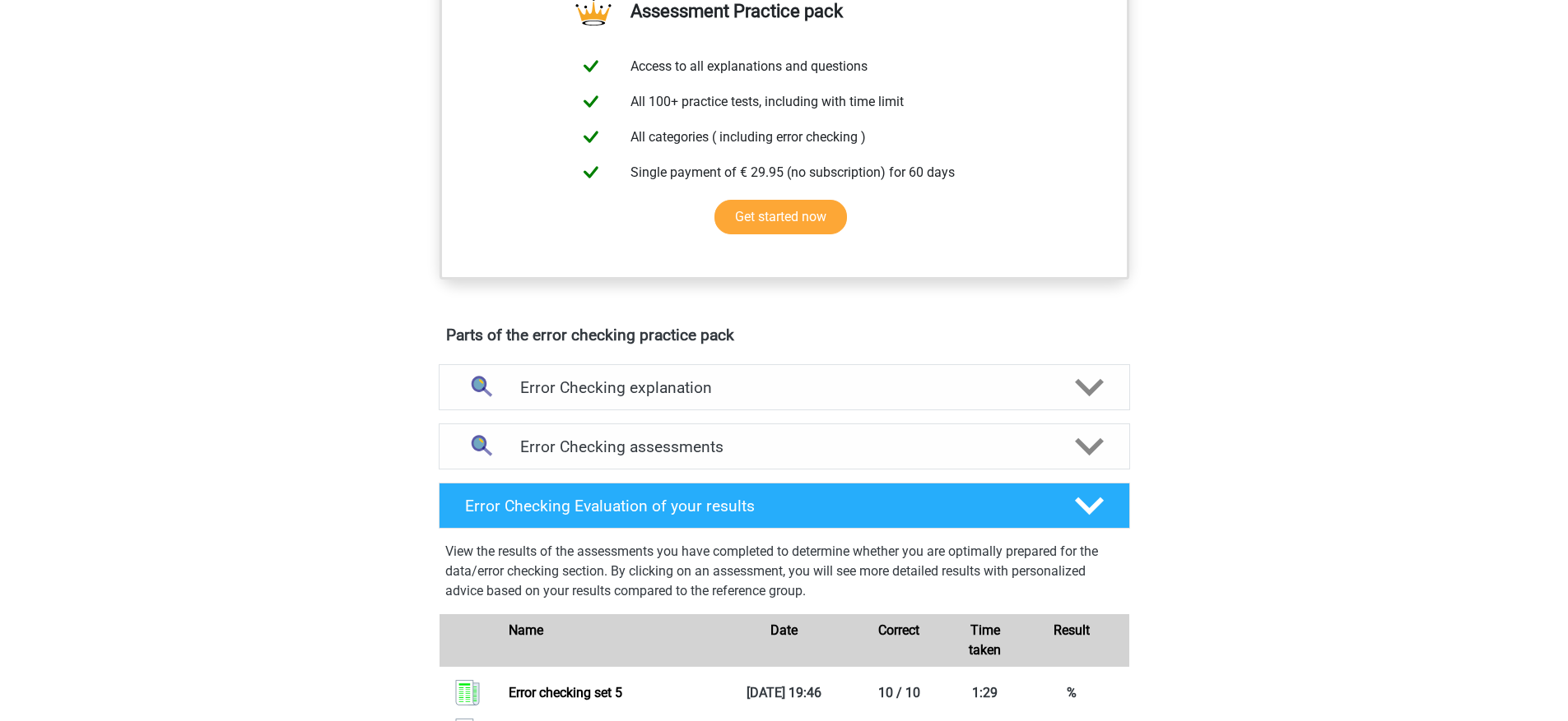
scroll to position [680, 0]
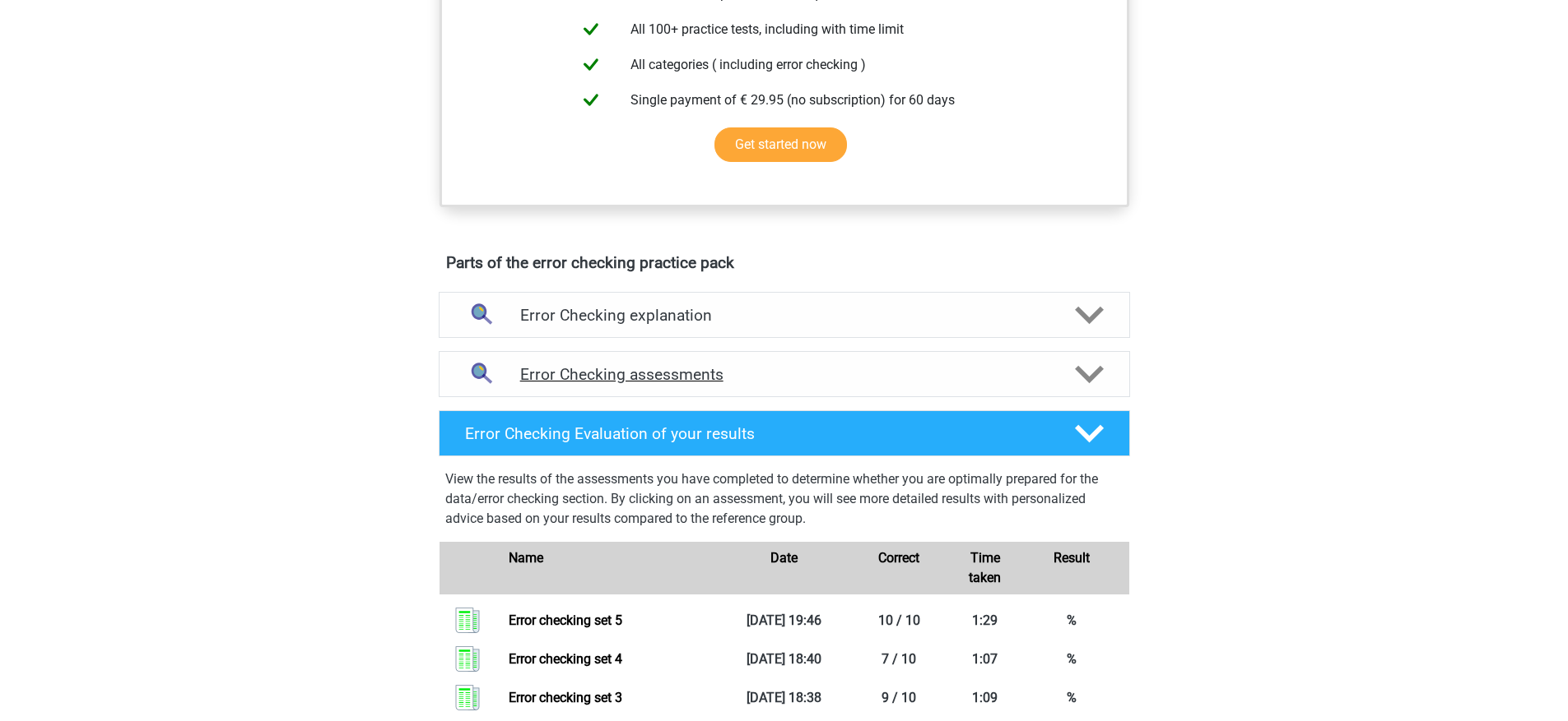
click at [877, 390] on div "Error Checking assessments" at bounding box center [784, 374] width 691 height 46
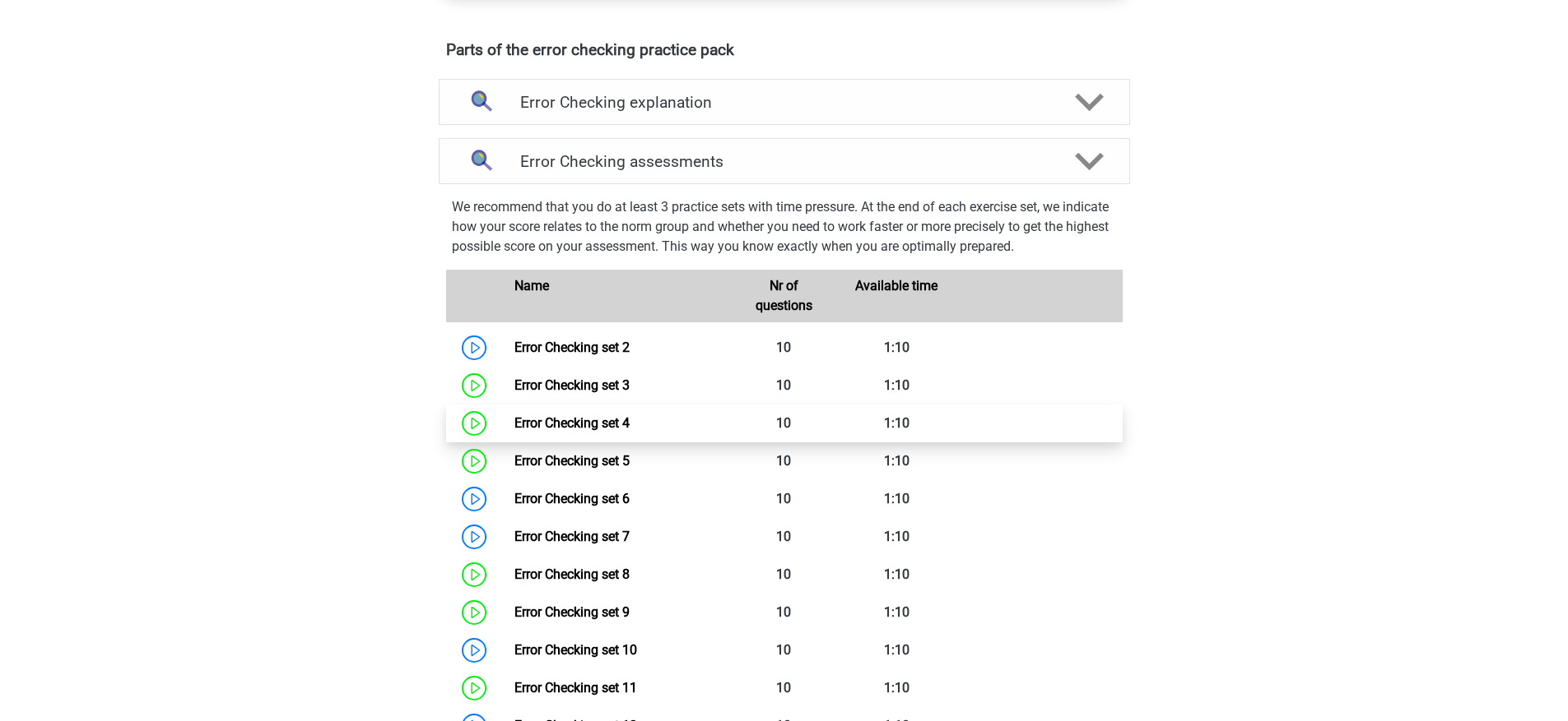
scroll to position [894, 0]
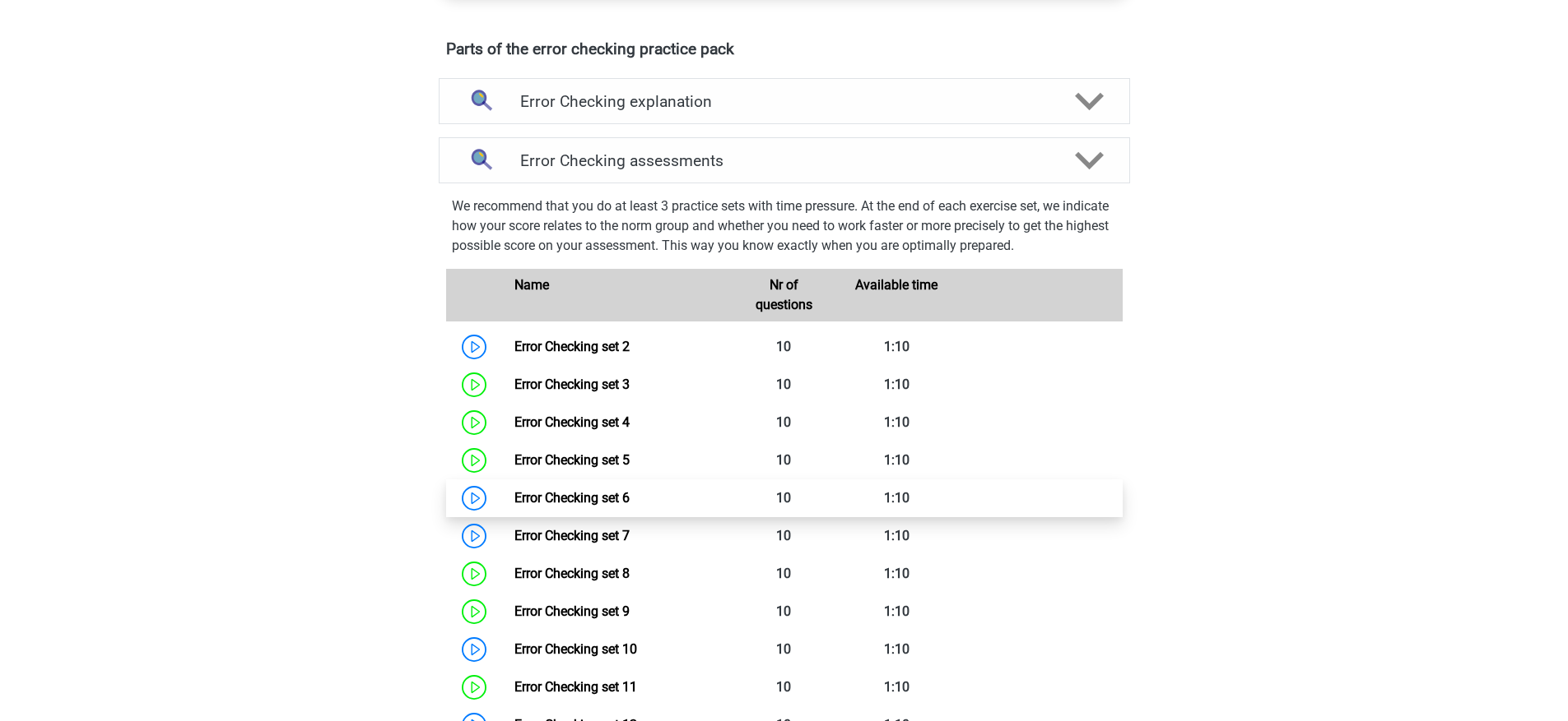
click at [630, 506] on link "Error Checking set 6" at bounding box center [572, 498] width 115 height 15
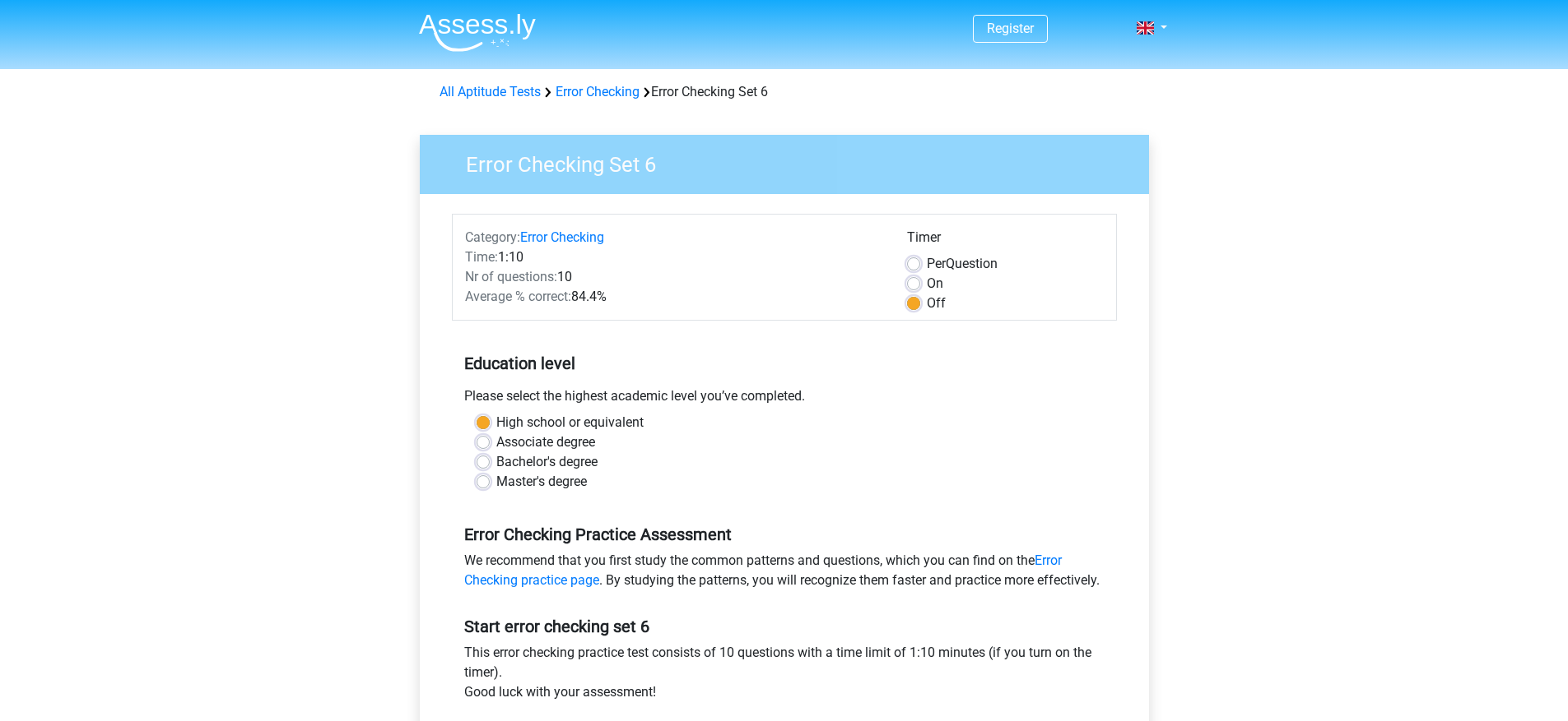
click at [929, 286] on label "On" at bounding box center [934, 283] width 16 height 20
click at [920, 286] on input "On" at bounding box center [913, 282] width 13 height 16
radio input "true"
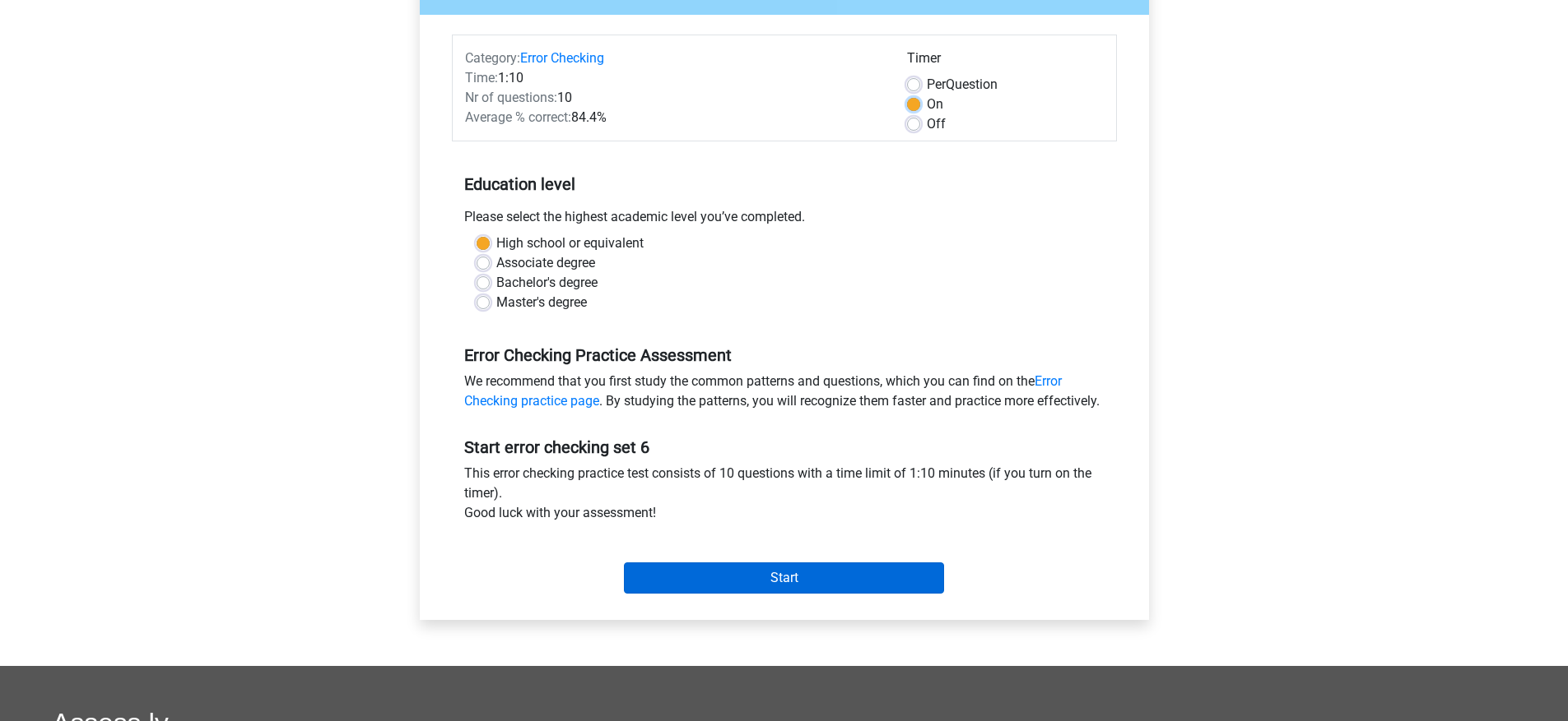
scroll to position [192, 0]
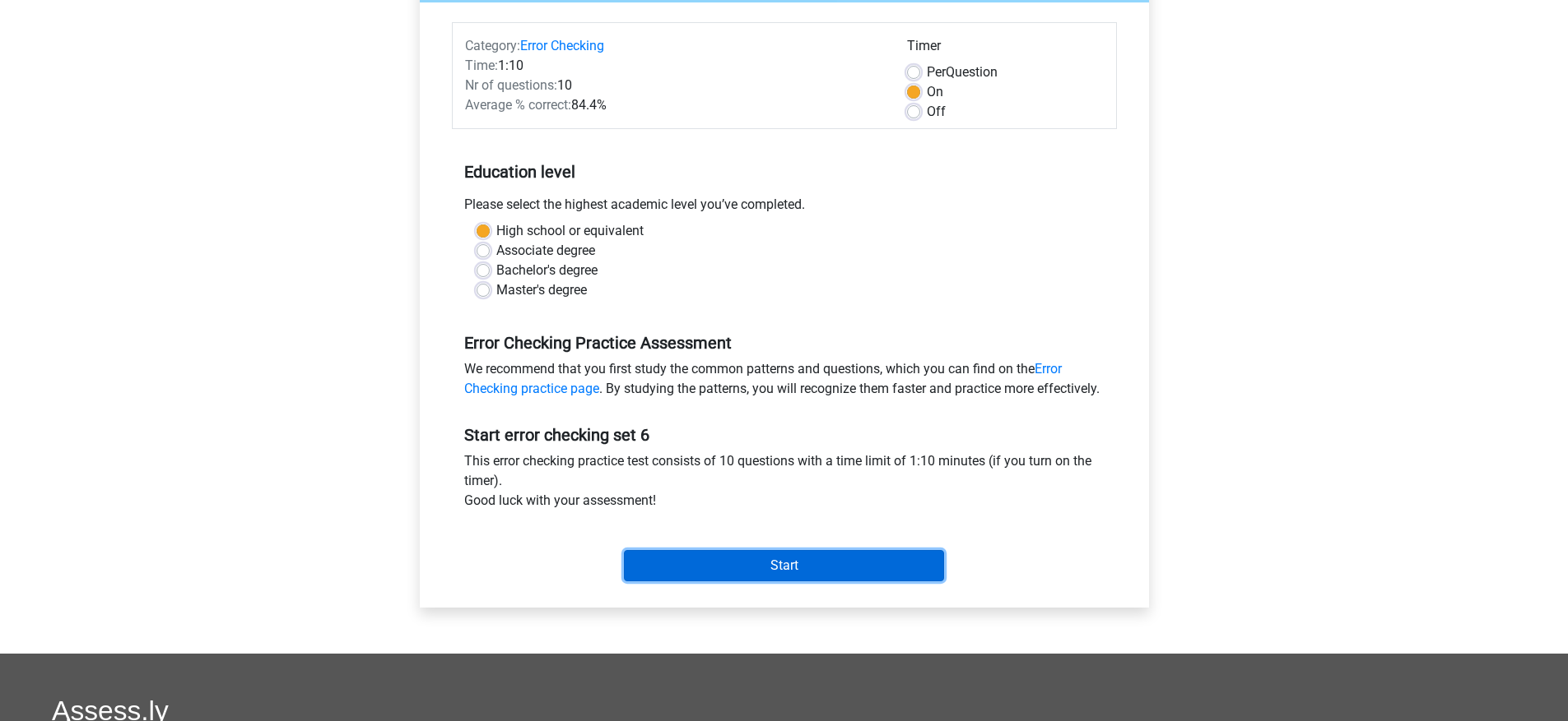
click at [802, 581] on input "Start" at bounding box center [784, 566] width 320 height 31
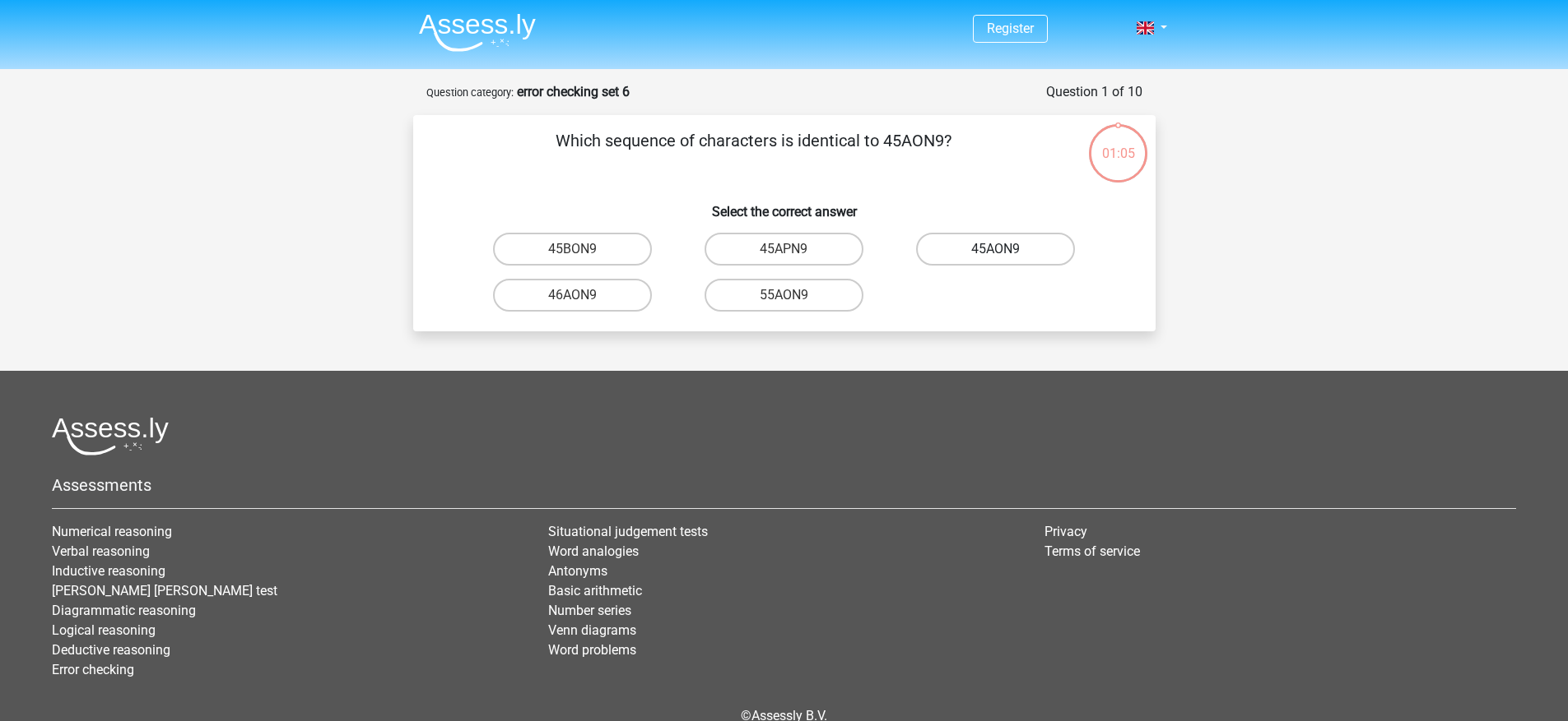
click at [961, 242] on label "45AON9" at bounding box center [995, 249] width 159 height 33
click at [996, 249] on input "45AON9" at bounding box center [1001, 254] width 10 height 10
radio input "true"
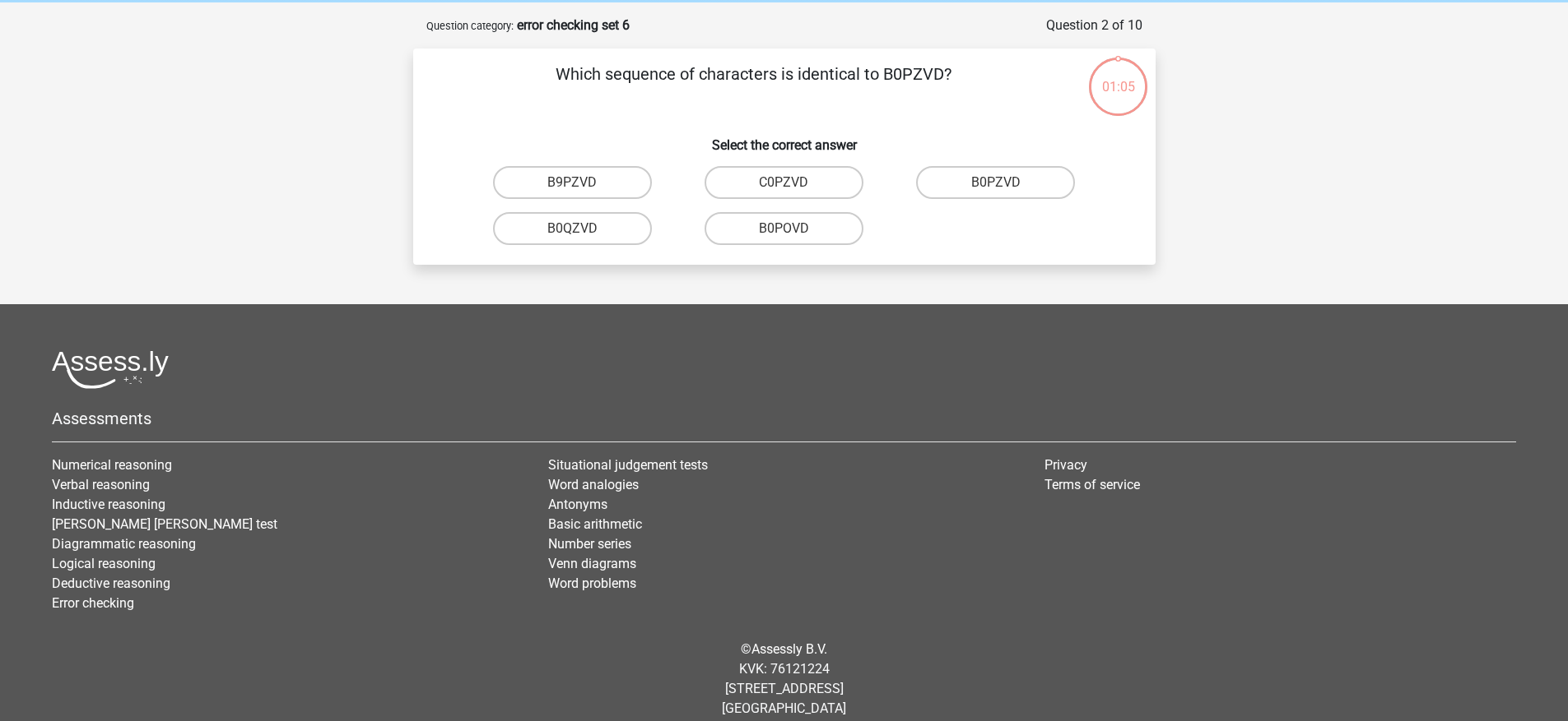
scroll to position [82, 0]
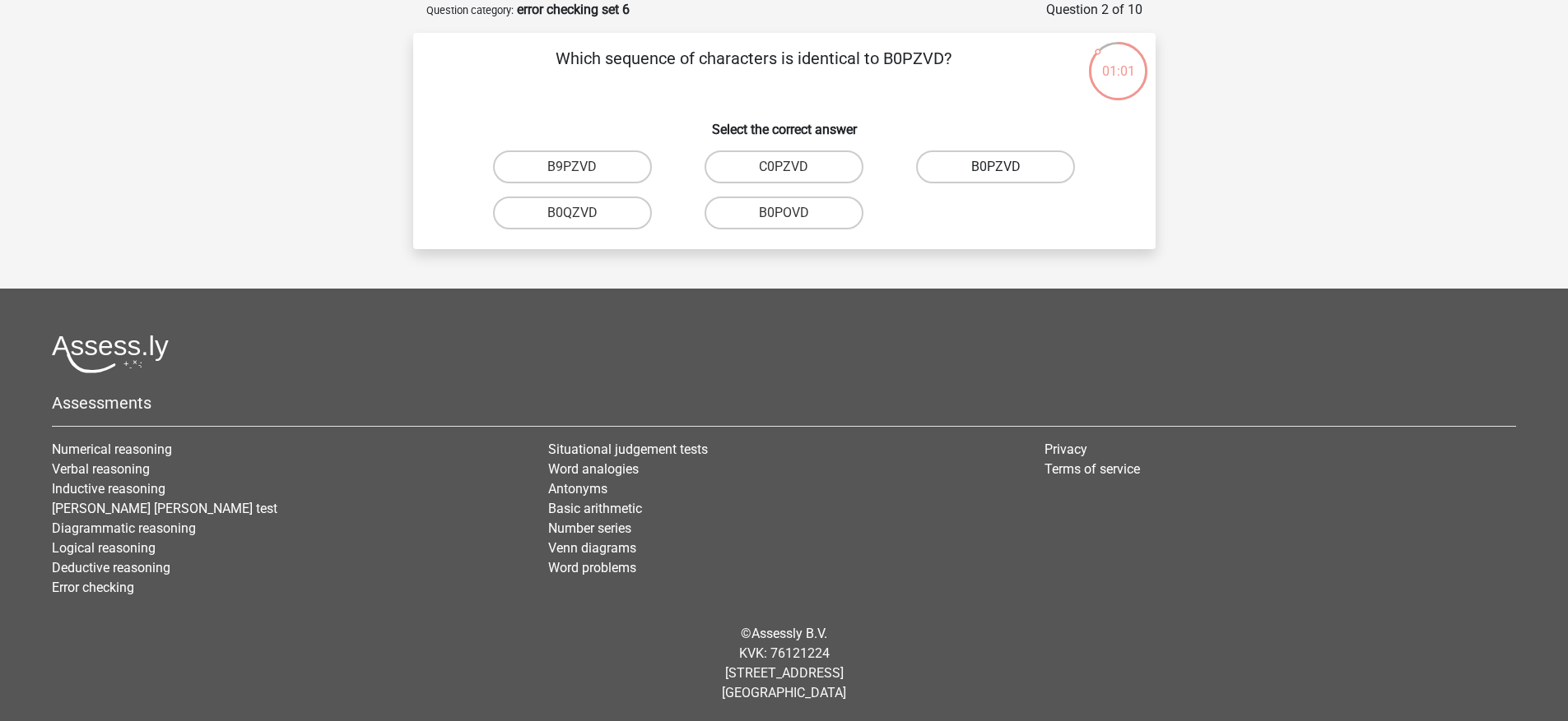
click at [979, 156] on label "B0PZVD" at bounding box center [995, 167] width 159 height 33
click at [996, 167] on input "B0PZVD" at bounding box center [1001, 172] width 10 height 10
radio input "true"
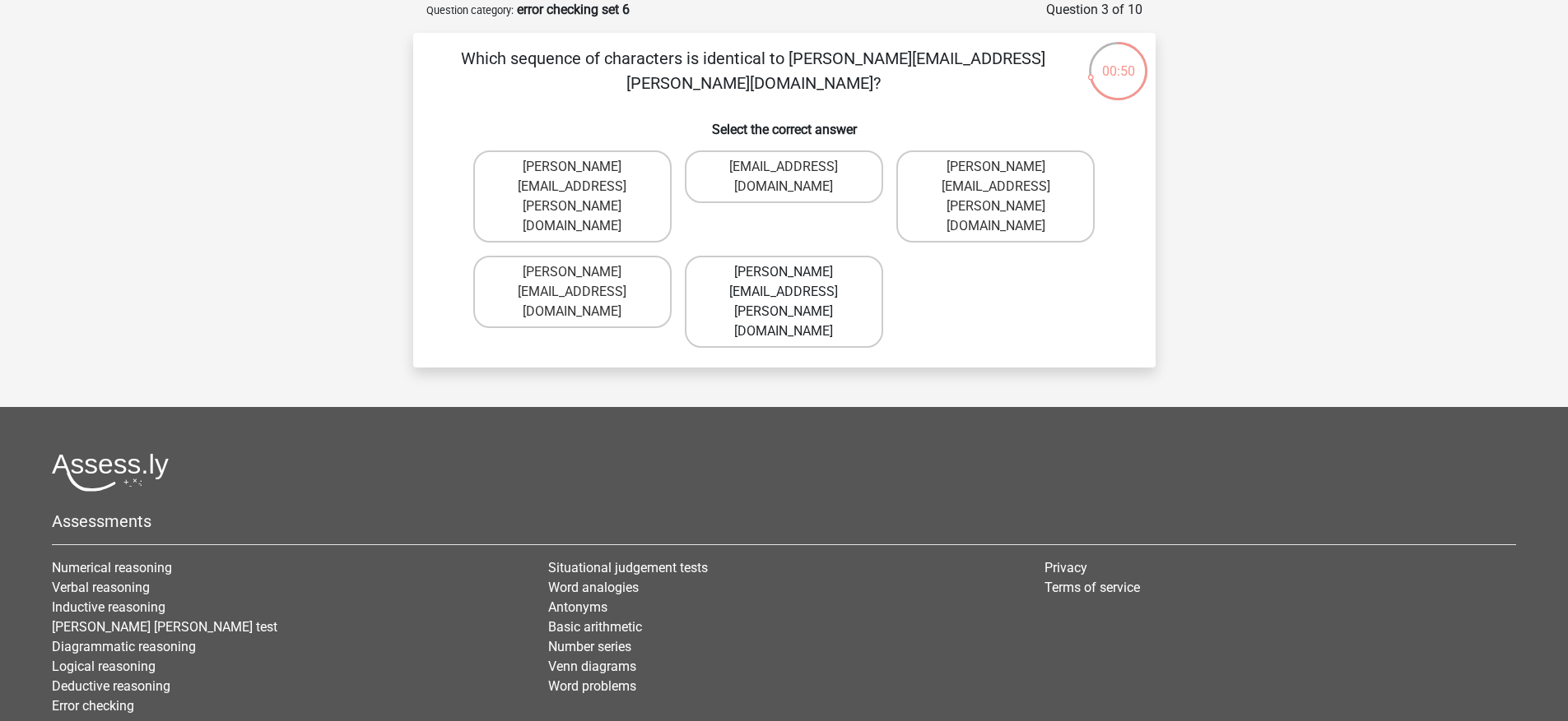
click at [779, 256] on label "[PERSON_NAME][EMAIL_ADDRESS][PERSON_NAME][DOMAIN_NAME]" at bounding box center [783, 302] width 198 height 92
click at [783, 272] on input "[PERSON_NAME][EMAIL_ADDRESS][PERSON_NAME][DOMAIN_NAME]" at bounding box center [788, 277] width 10 height 10
radio input "true"
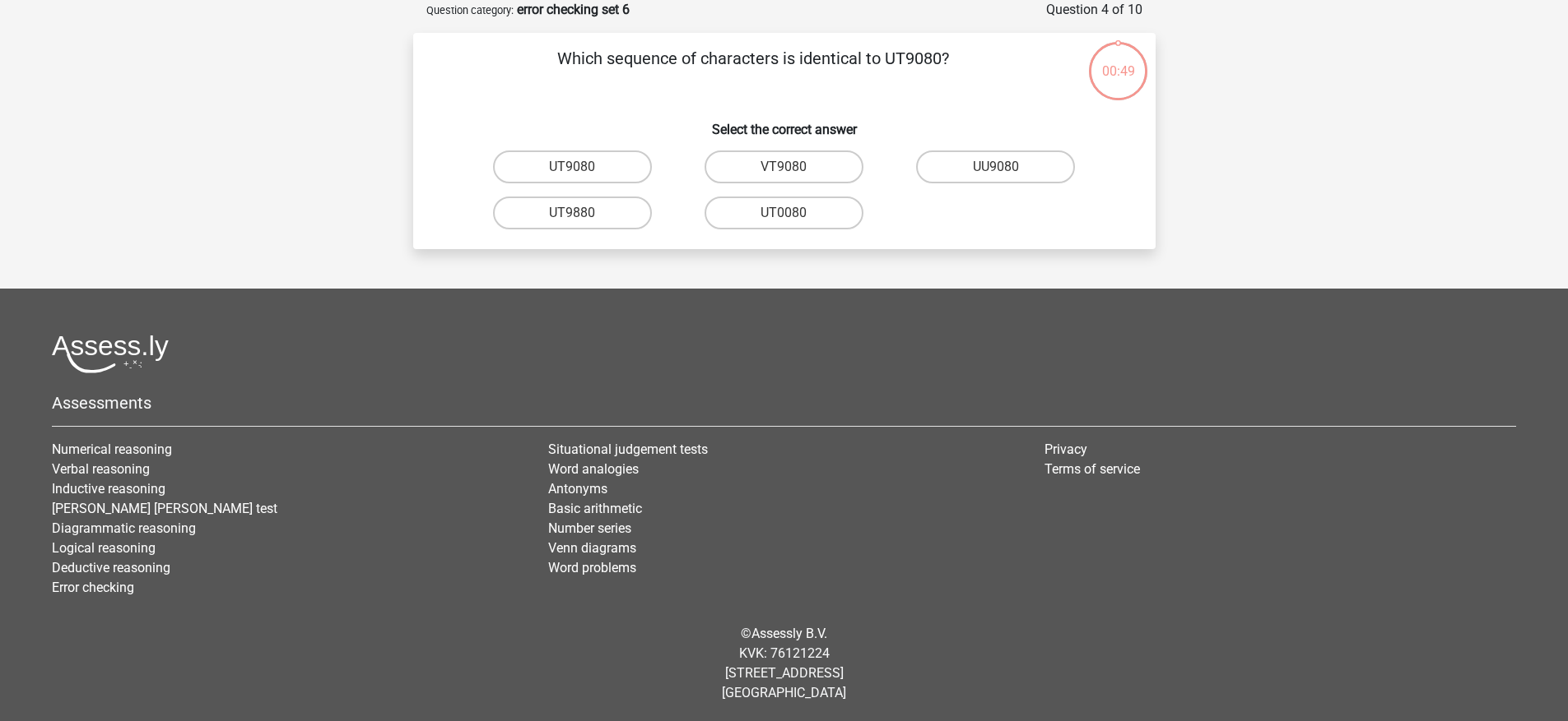
scroll to position [79, 0]
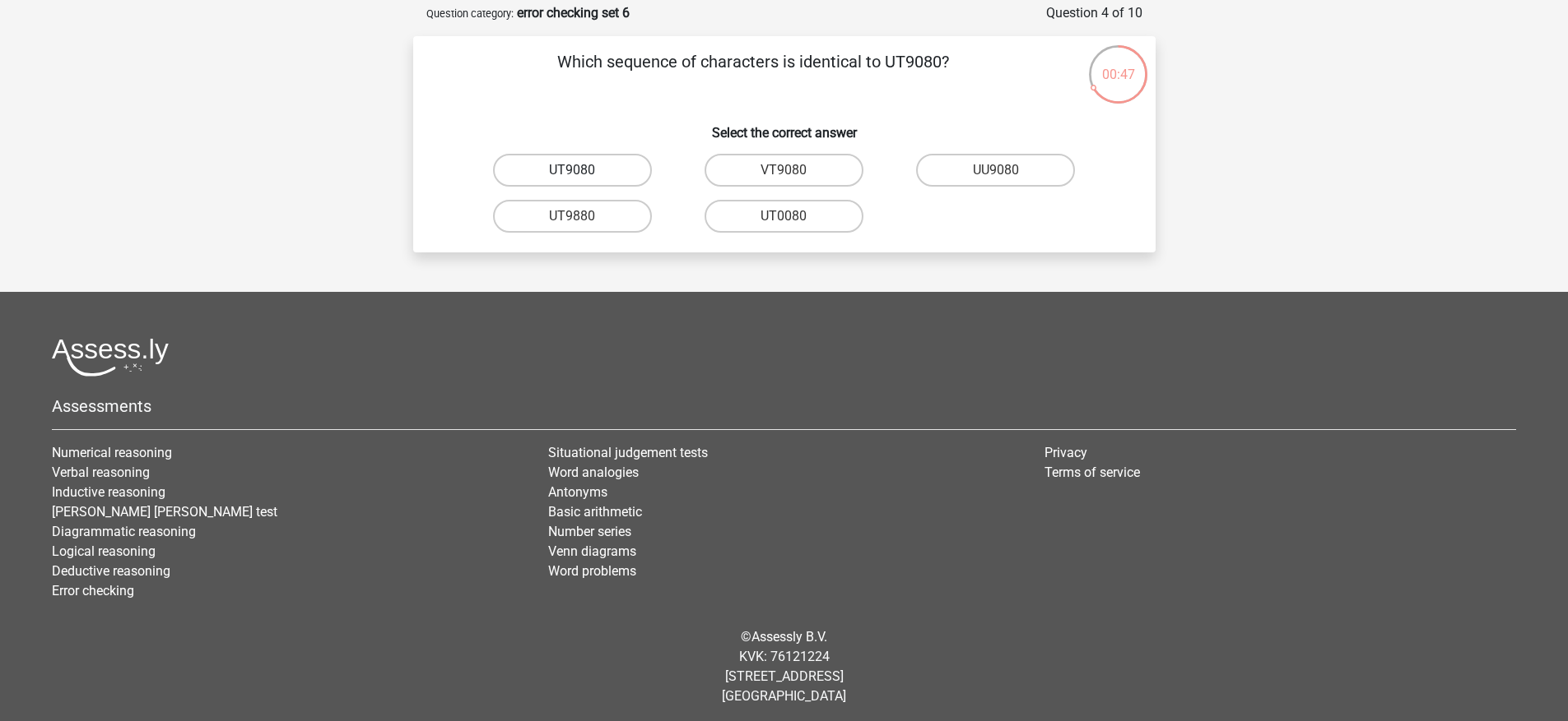
click at [635, 178] on label "UT9080" at bounding box center [572, 170] width 159 height 33
click at [583, 178] on input "UT9080" at bounding box center [578, 176] width 10 height 10
radio input "true"
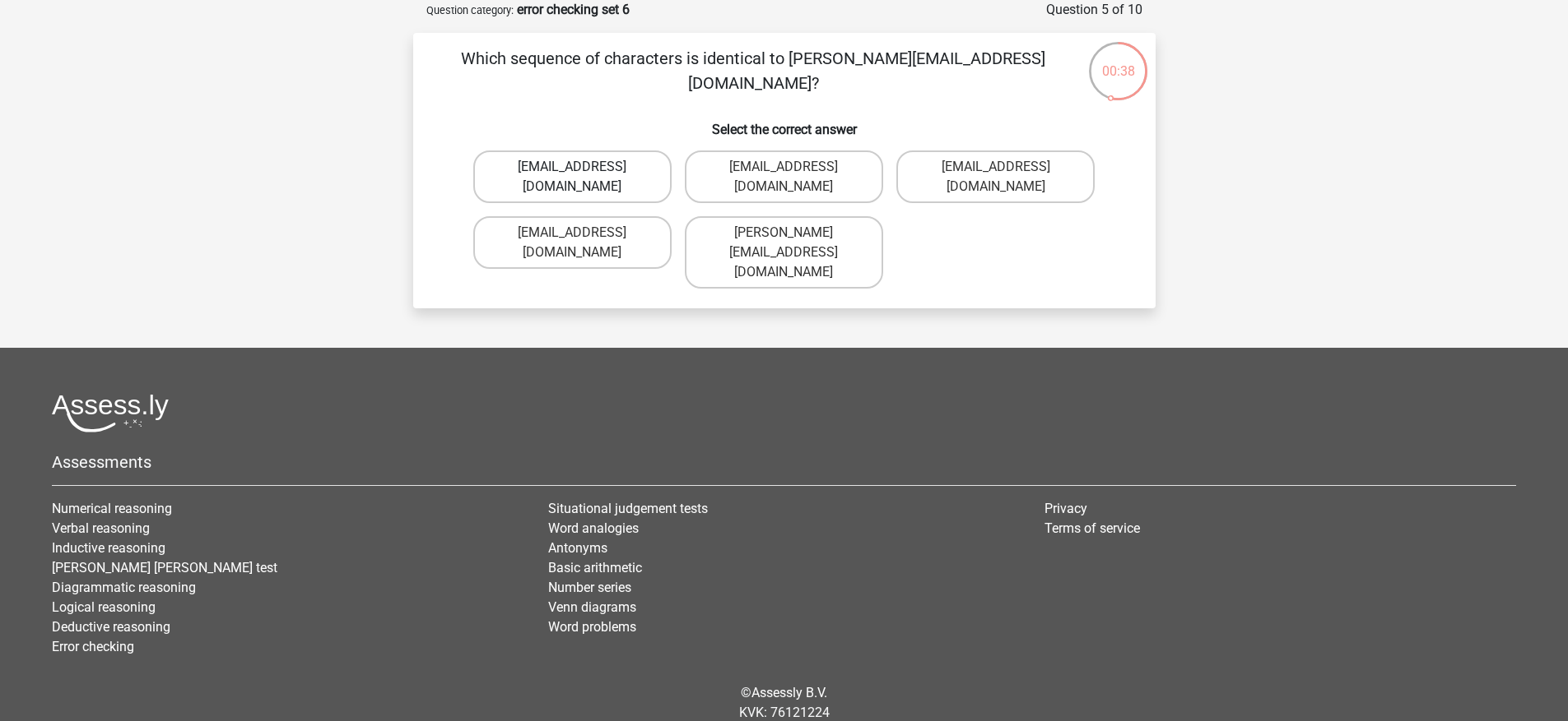
click at [634, 182] on label "Freya-Burns@jointmail.uk.co" at bounding box center [572, 176] width 198 height 52
click at [583, 177] on input "Freya-Burns@jointmail.uk.co" at bounding box center [578, 172] width 10 height 10
radio input "true"
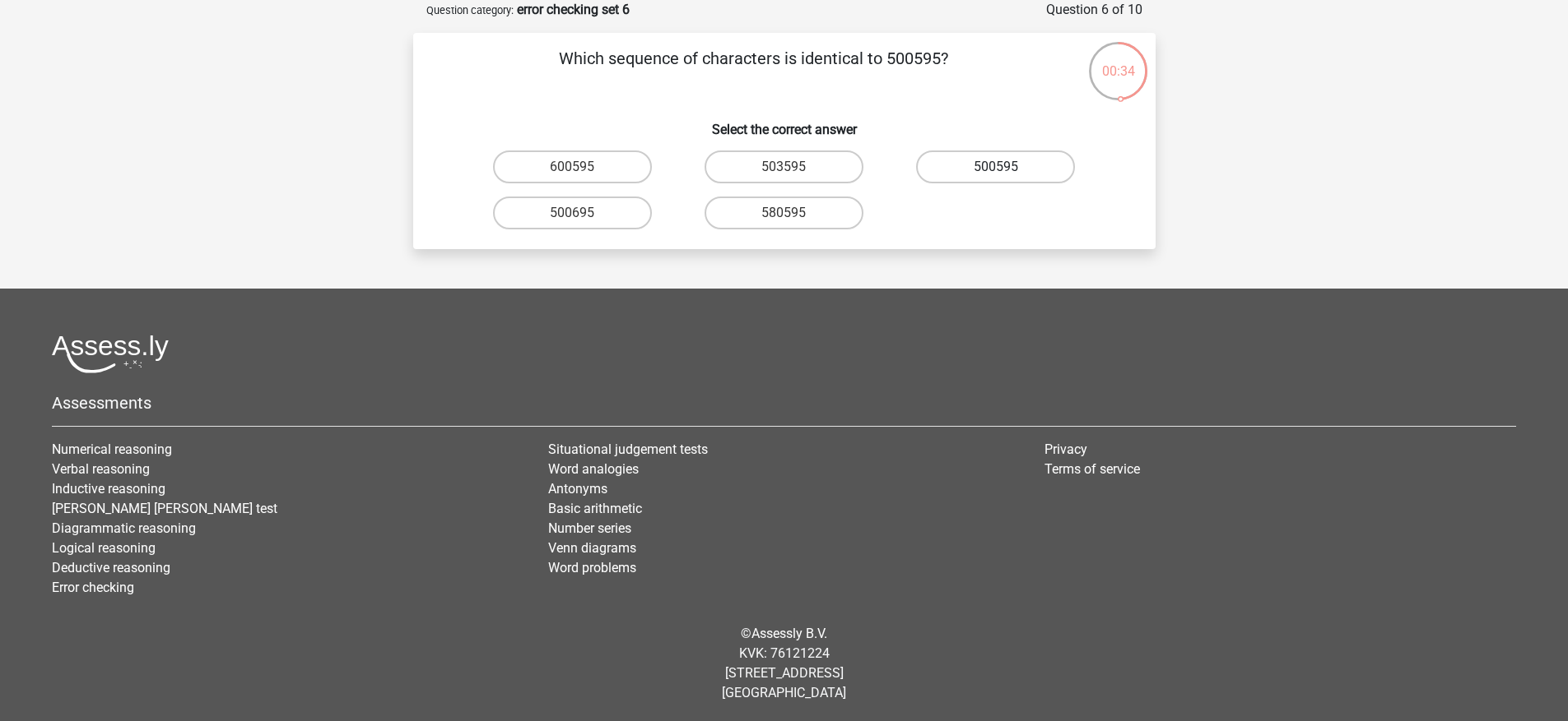
click at [987, 160] on label "500595" at bounding box center [995, 167] width 159 height 33
click at [996, 167] on input "500595" at bounding box center [1001, 172] width 10 height 10
radio input "true"
click at [635, 160] on label "P10PB6" at bounding box center [572, 167] width 159 height 33
click at [583, 167] on input "P10PB6" at bounding box center [578, 172] width 10 height 10
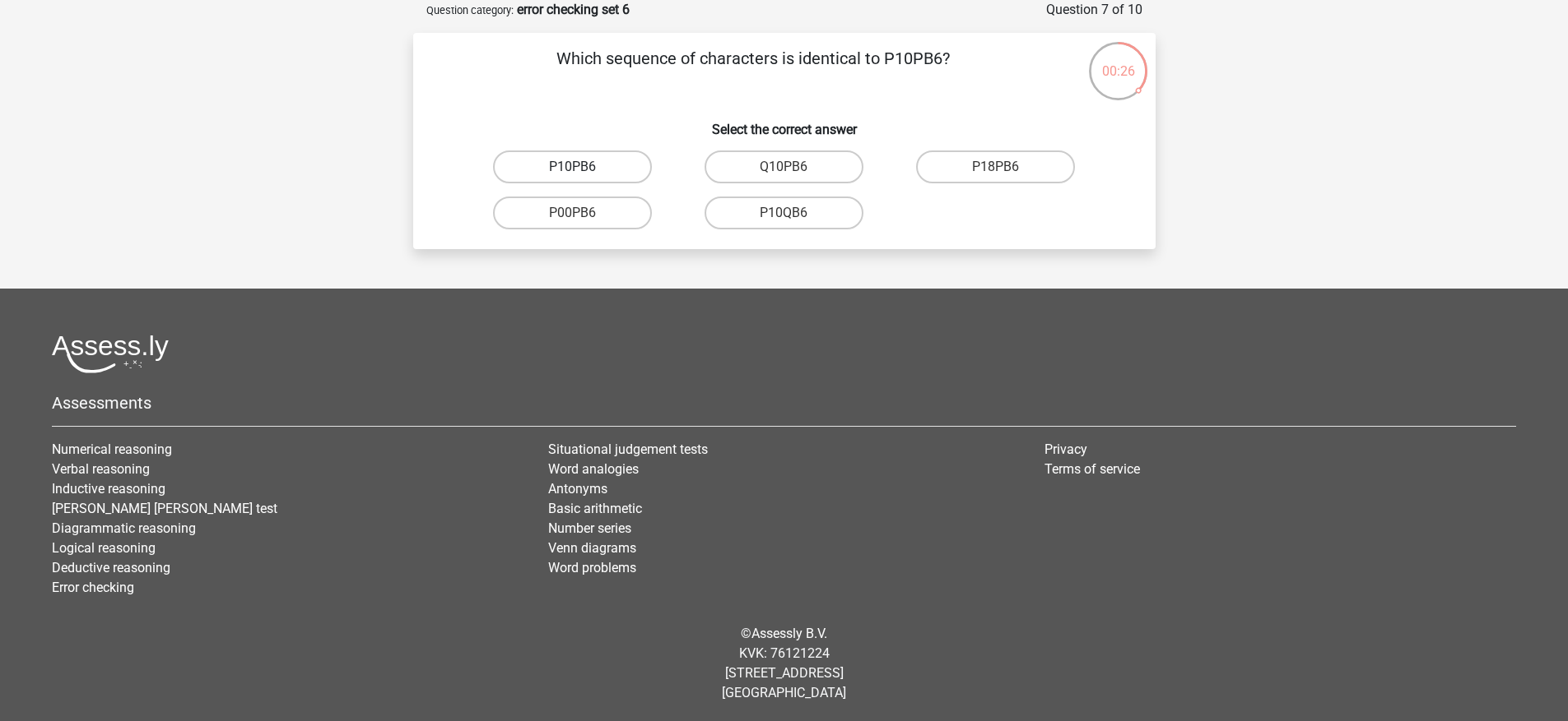
radio input "true"
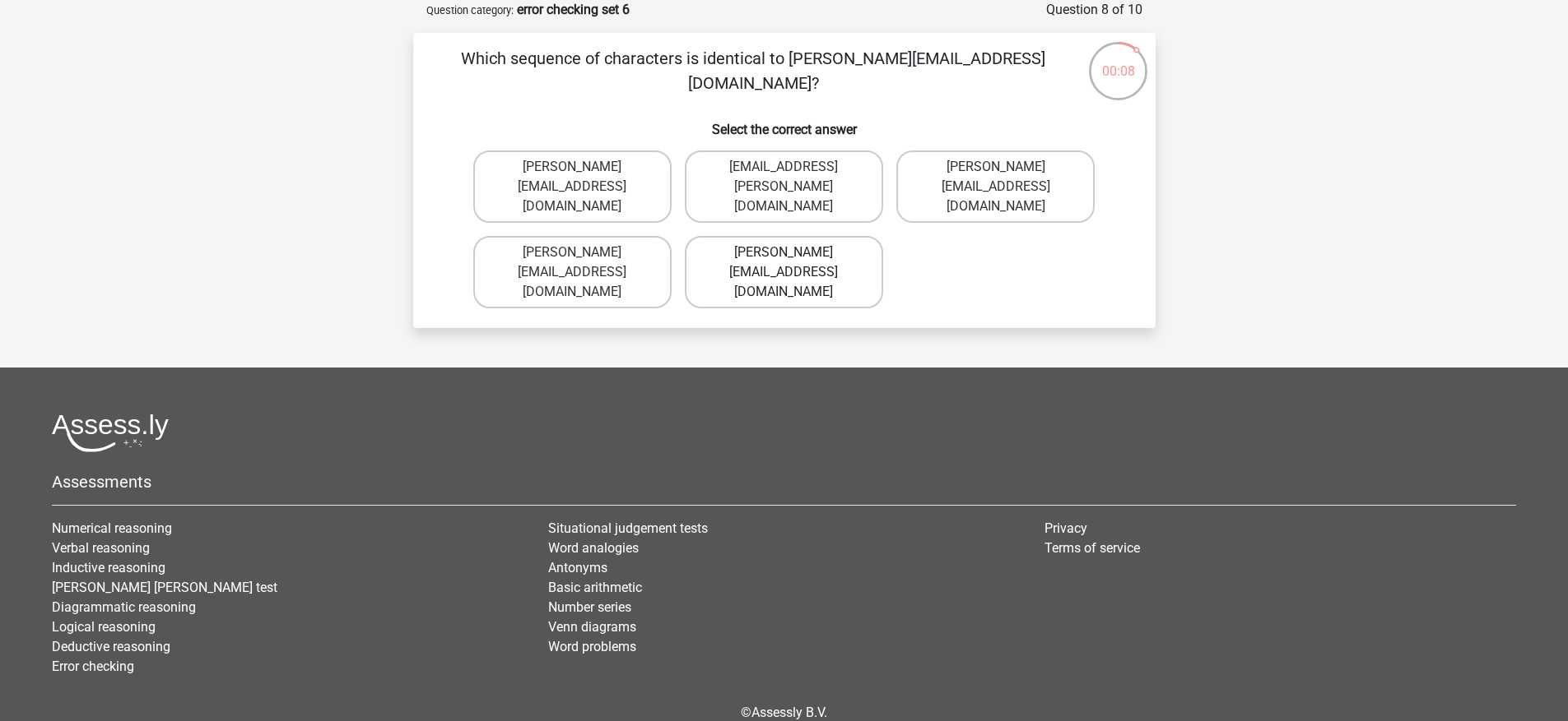
click at [720, 247] on label "Evelyn-Carpenter@e-mail.com.uk" at bounding box center [783, 272] width 198 height 73
click at [783, 253] on input "Evelyn-Carpenter@e-mail.com.uk" at bounding box center [788, 258] width 10 height 10
radio input "true"
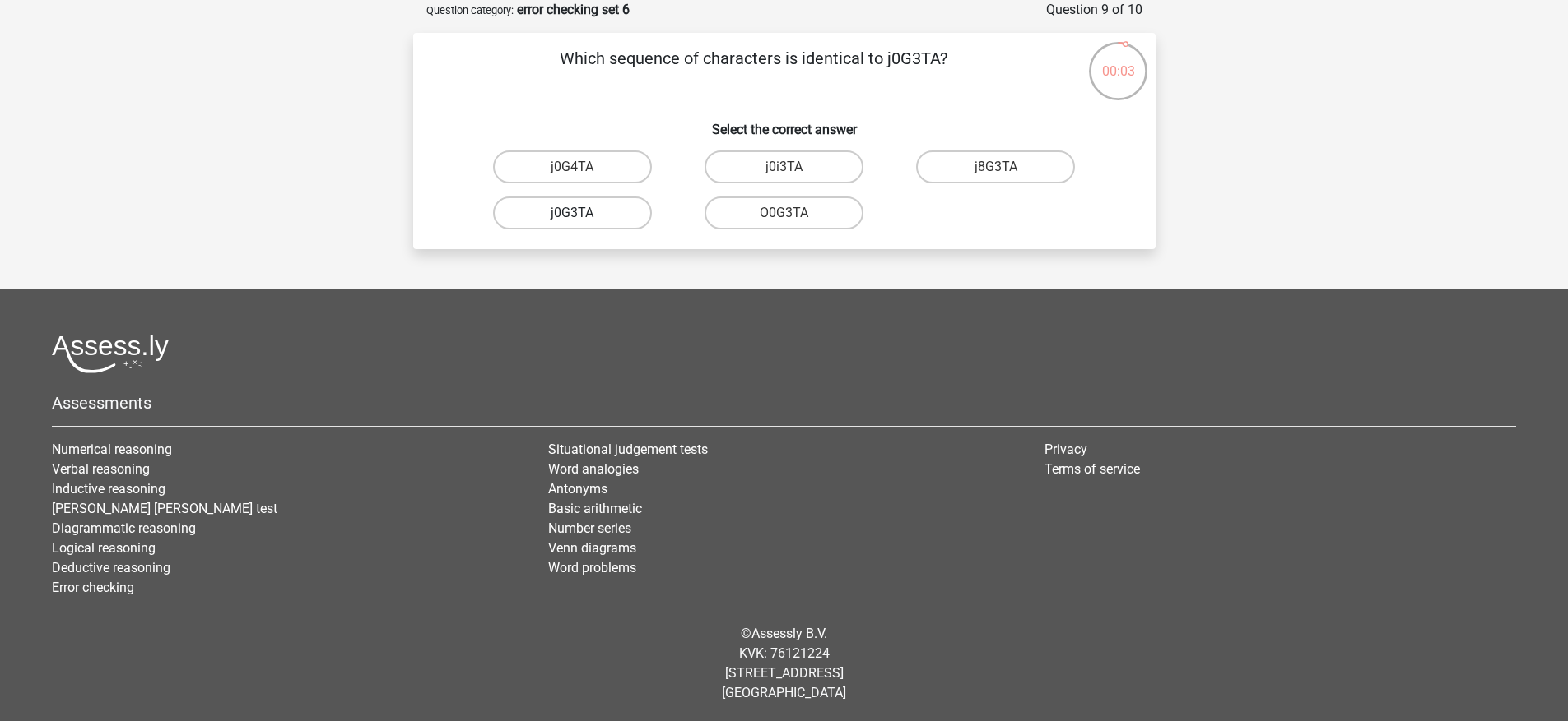
click at [613, 223] on label "j0G3TA" at bounding box center [572, 213] width 159 height 33
click at [583, 223] on input "j0G3TA" at bounding box center [578, 218] width 10 height 10
radio input "true"
click at [607, 214] on label "E0000T" at bounding box center [572, 213] width 159 height 33
click at [583, 214] on input "E0000T" at bounding box center [578, 218] width 10 height 10
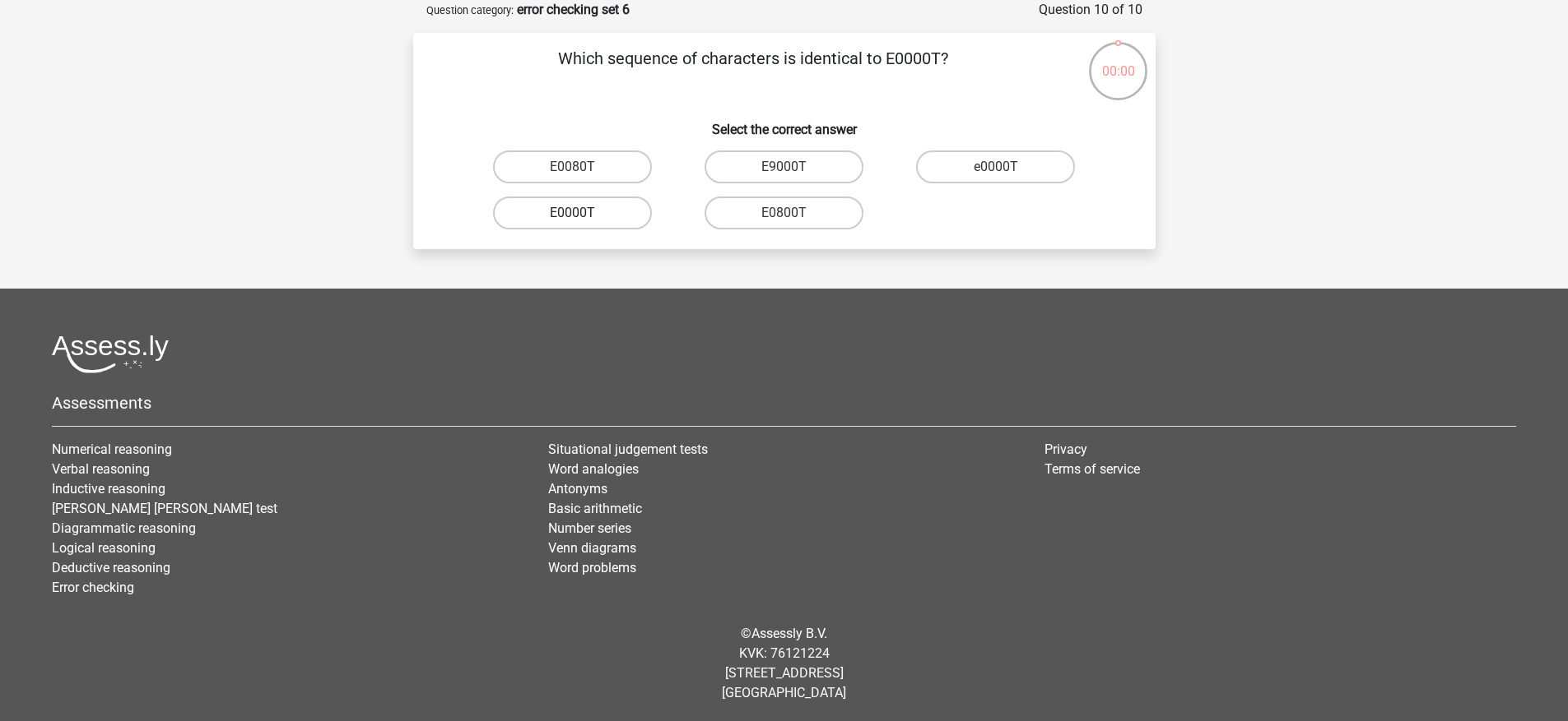
radio input "true"
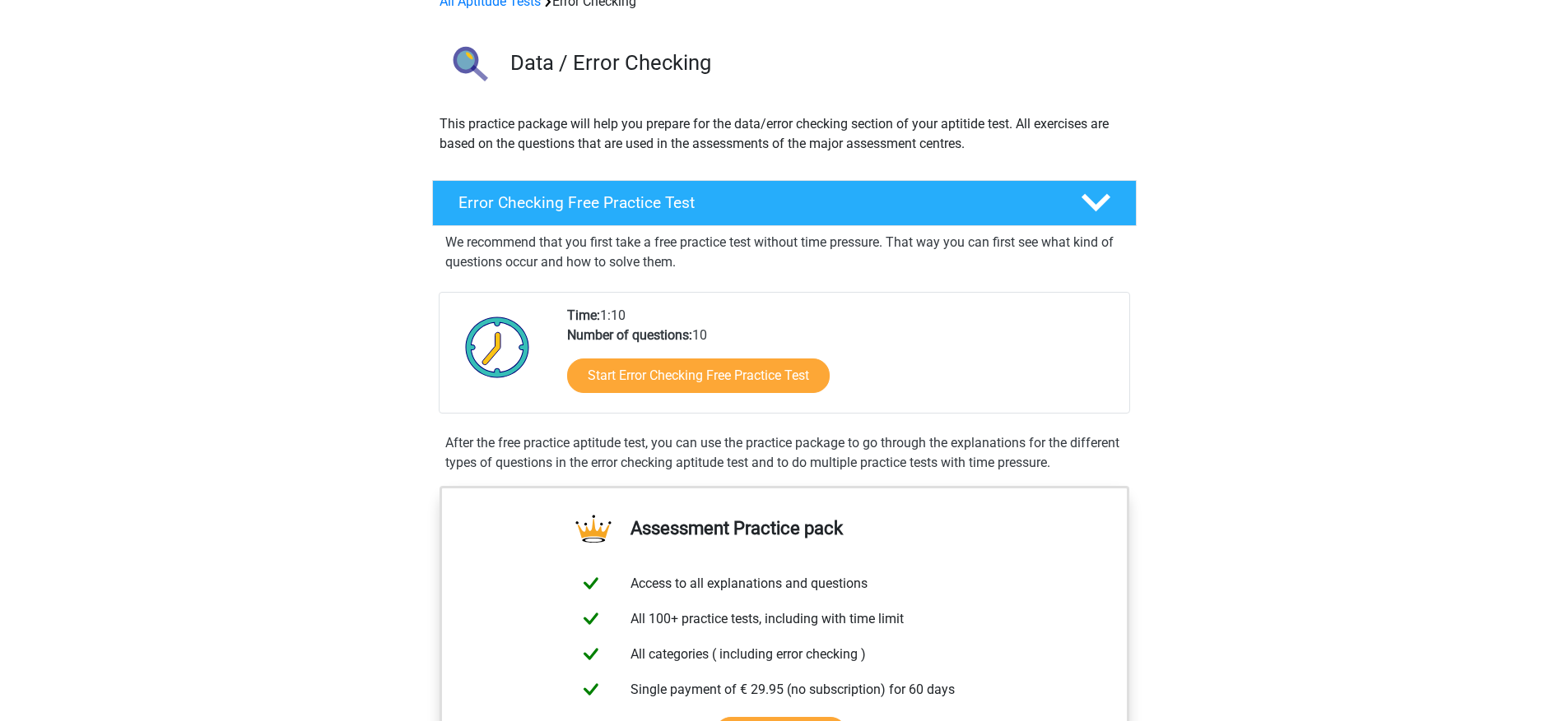
scroll to position [173, 0]
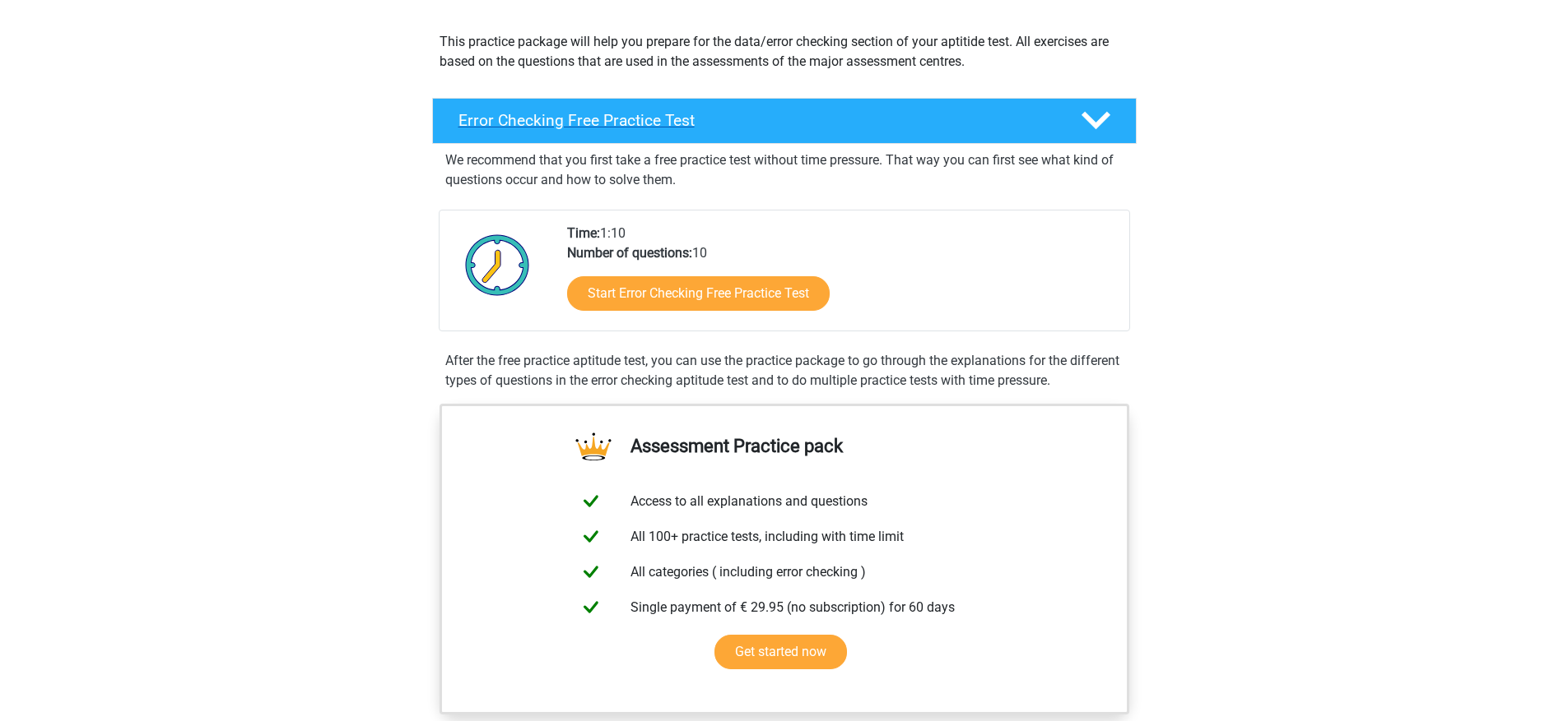
click at [978, 108] on div "Error Checking Free Practice Test" at bounding box center [784, 121] width 704 height 46
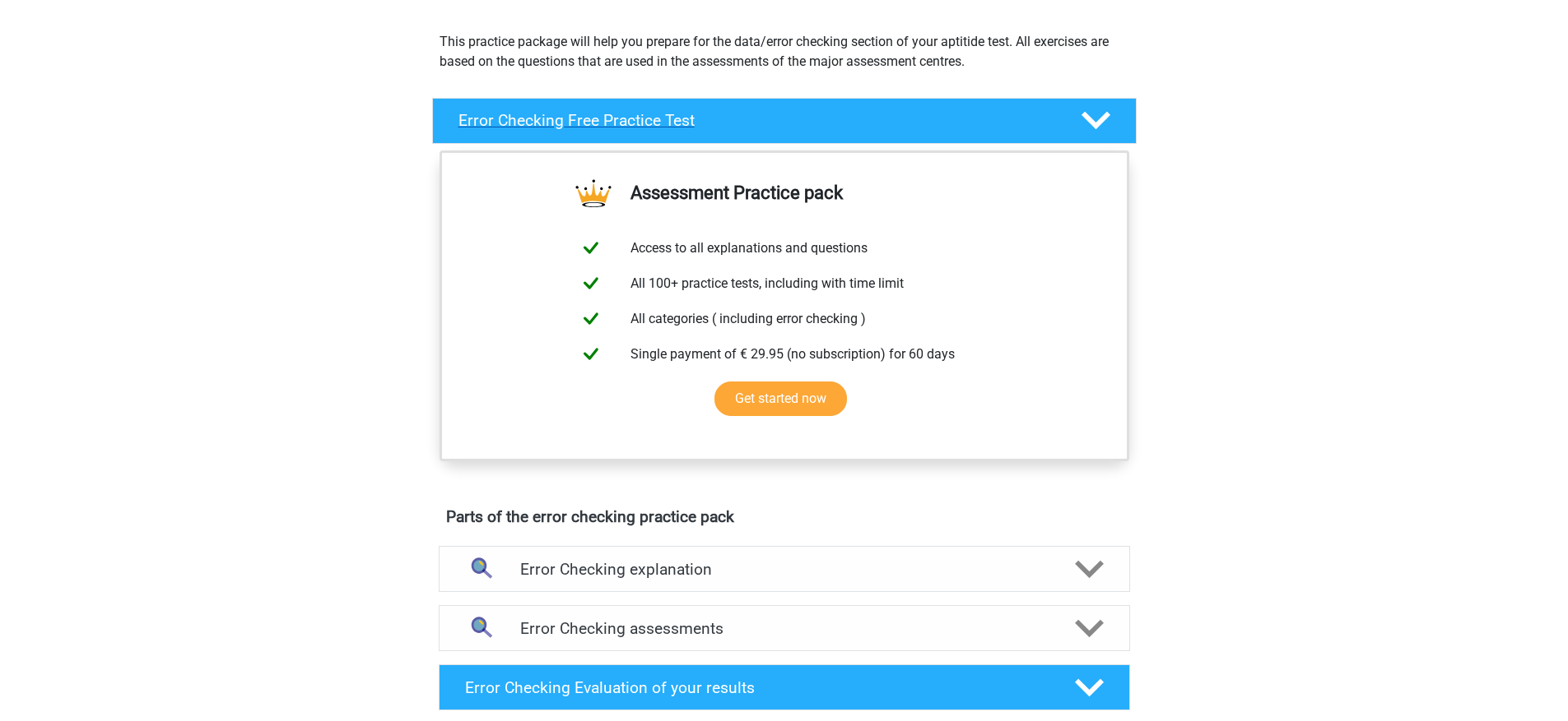
click at [981, 116] on h4 "Error Checking Free Practice Test" at bounding box center [756, 121] width 595 height 19
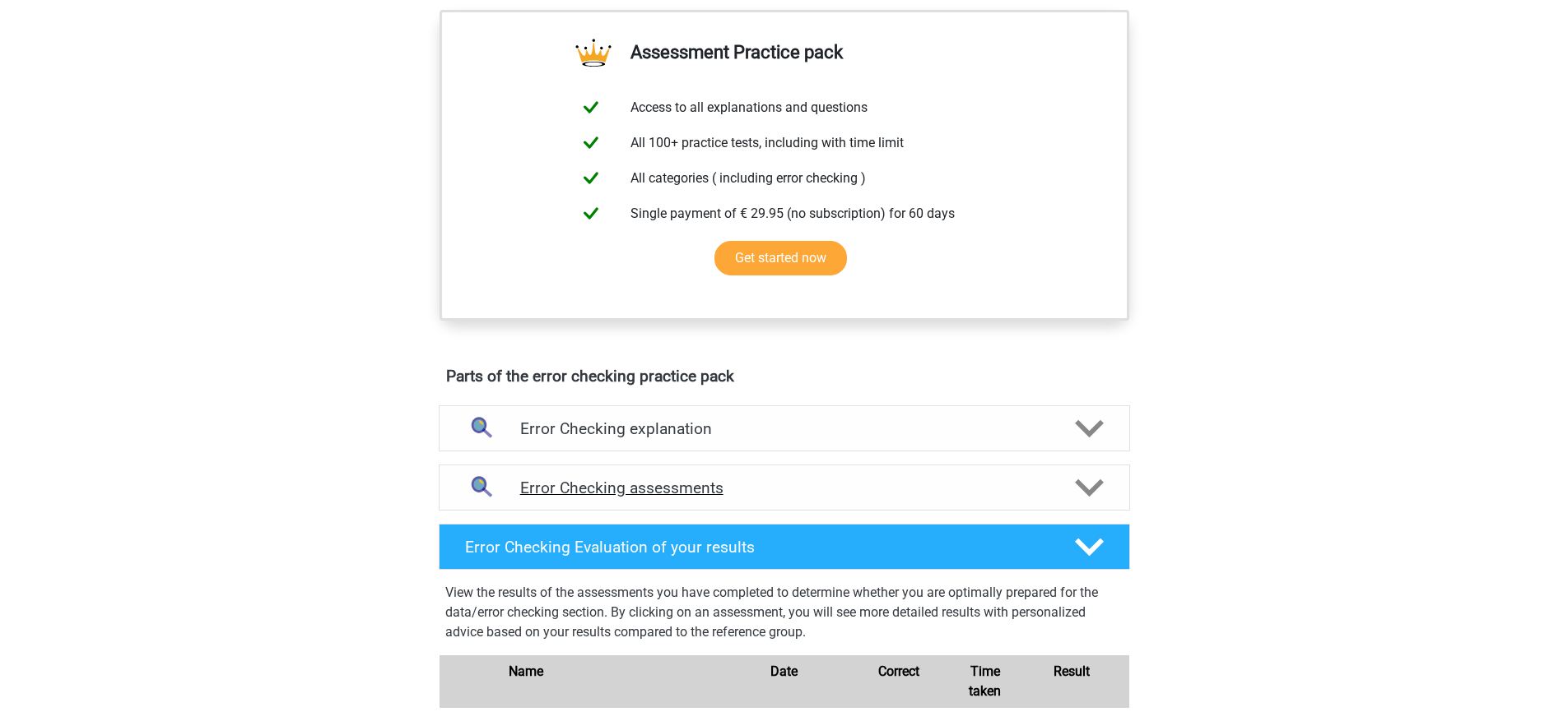
scroll to position [578, 0]
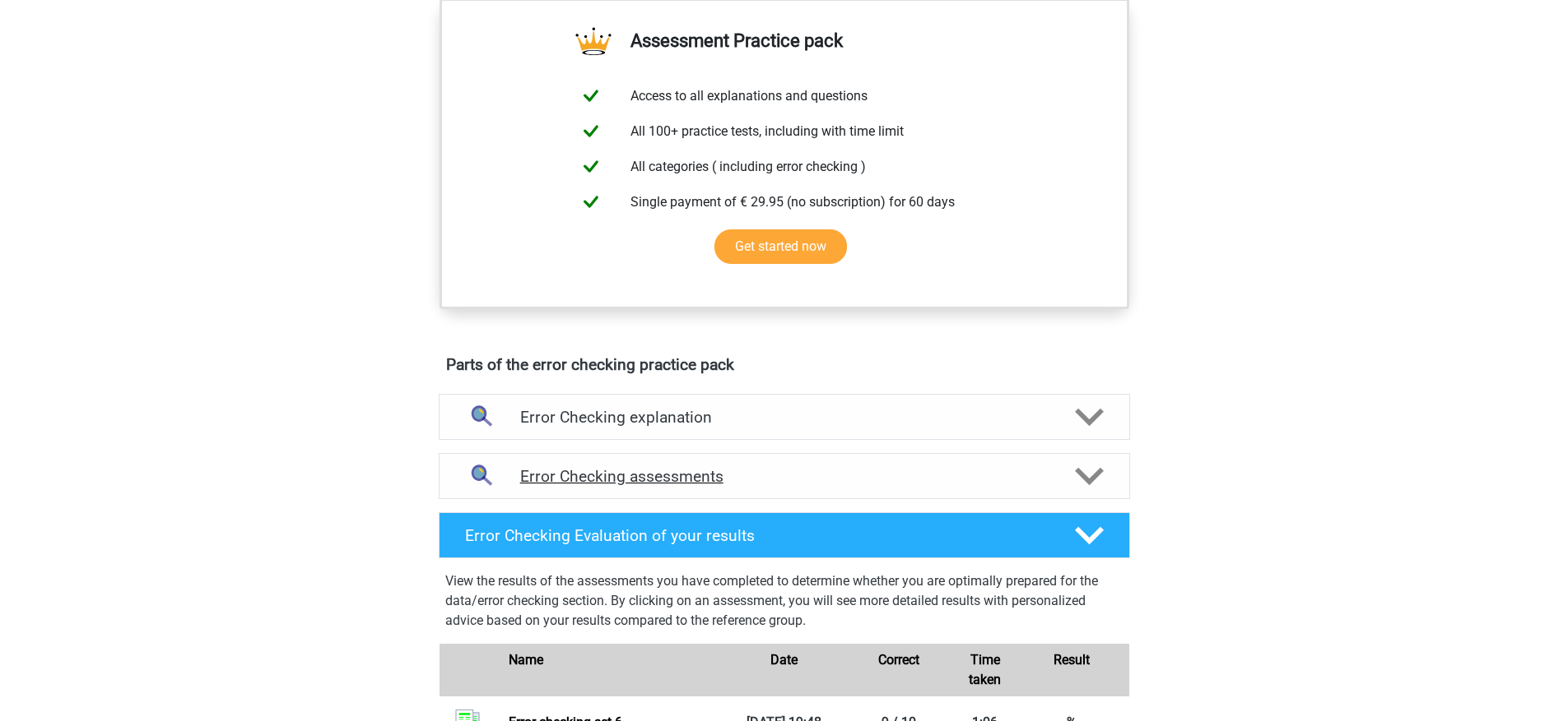
click at [947, 495] on div "Error Checking assessments" at bounding box center [784, 476] width 691 height 46
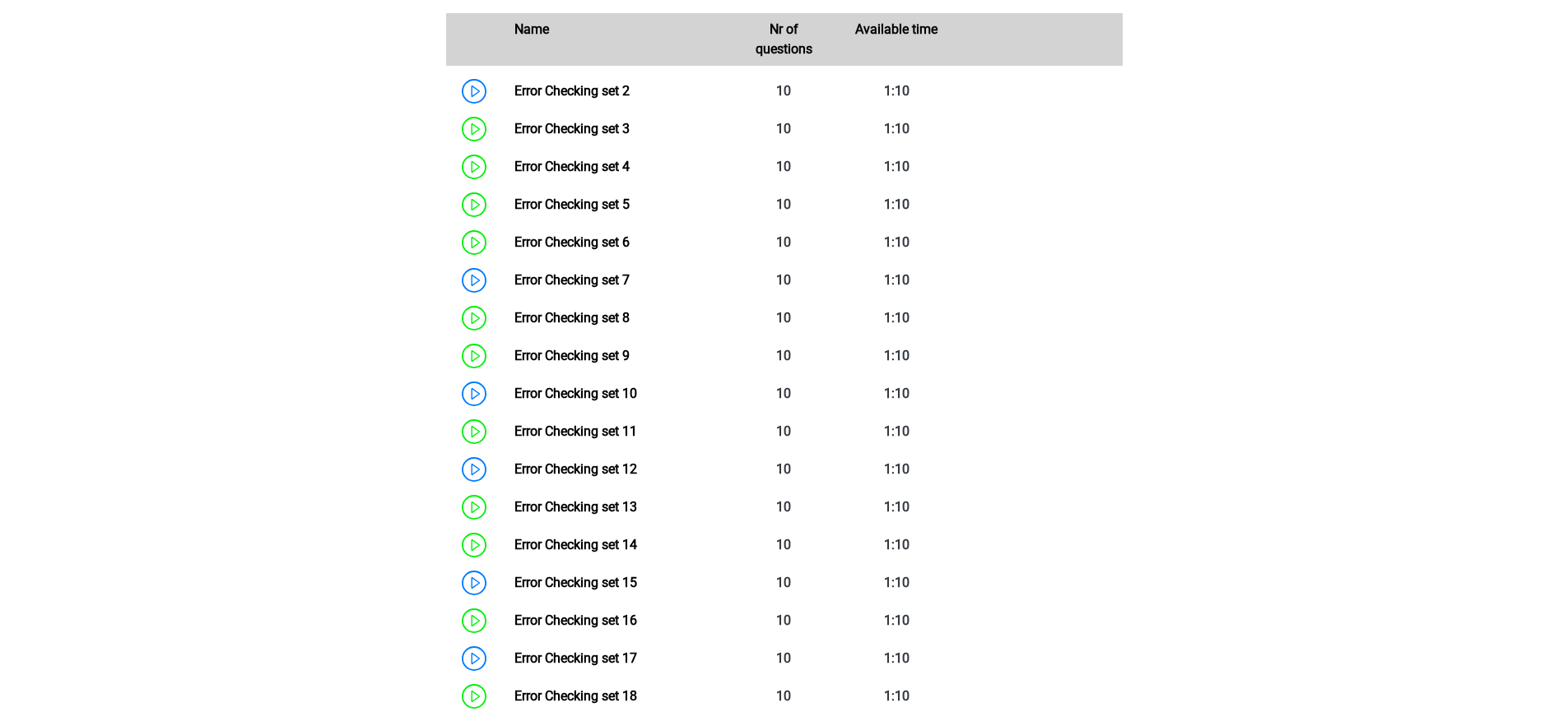
scroll to position [1062, 0]
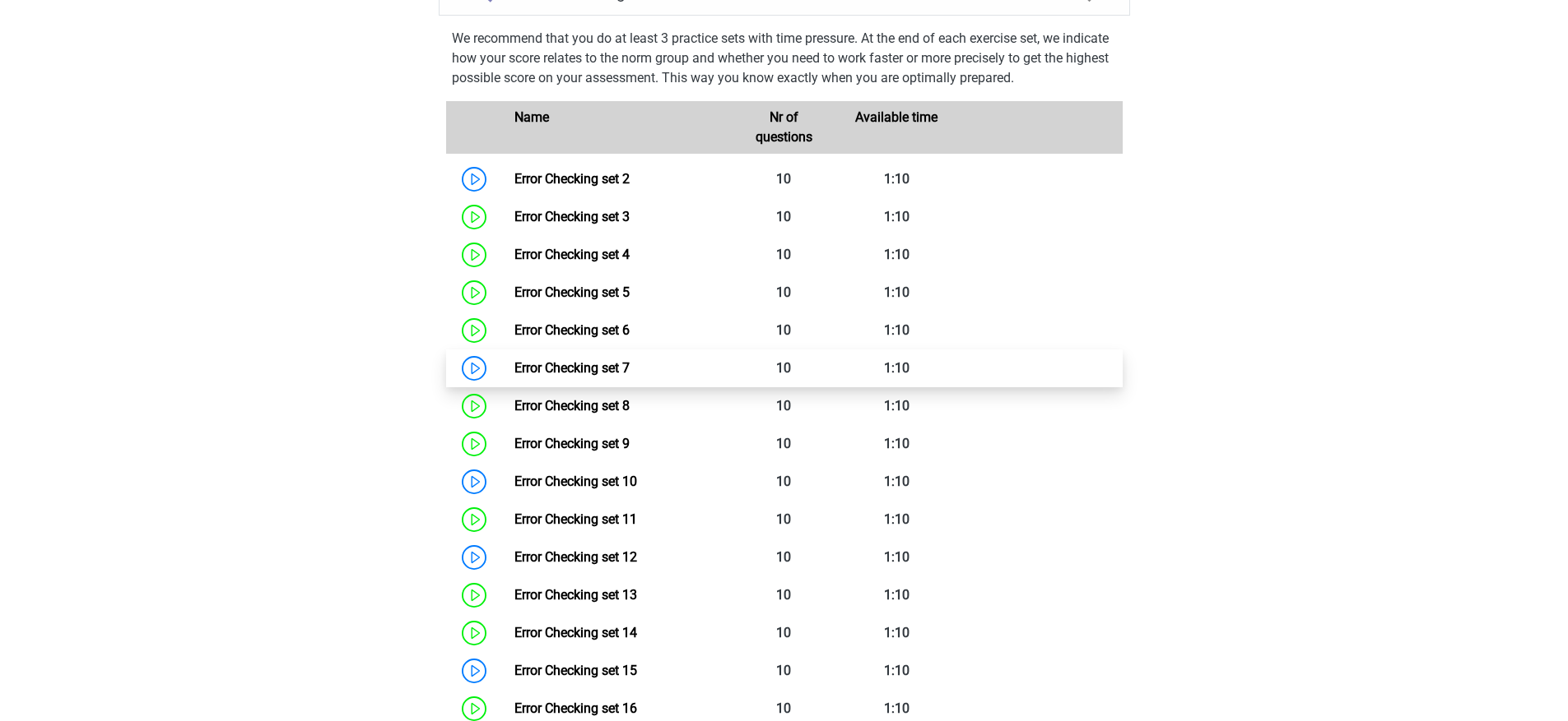
click at [630, 367] on link "Error Checking set 7" at bounding box center [572, 368] width 115 height 15
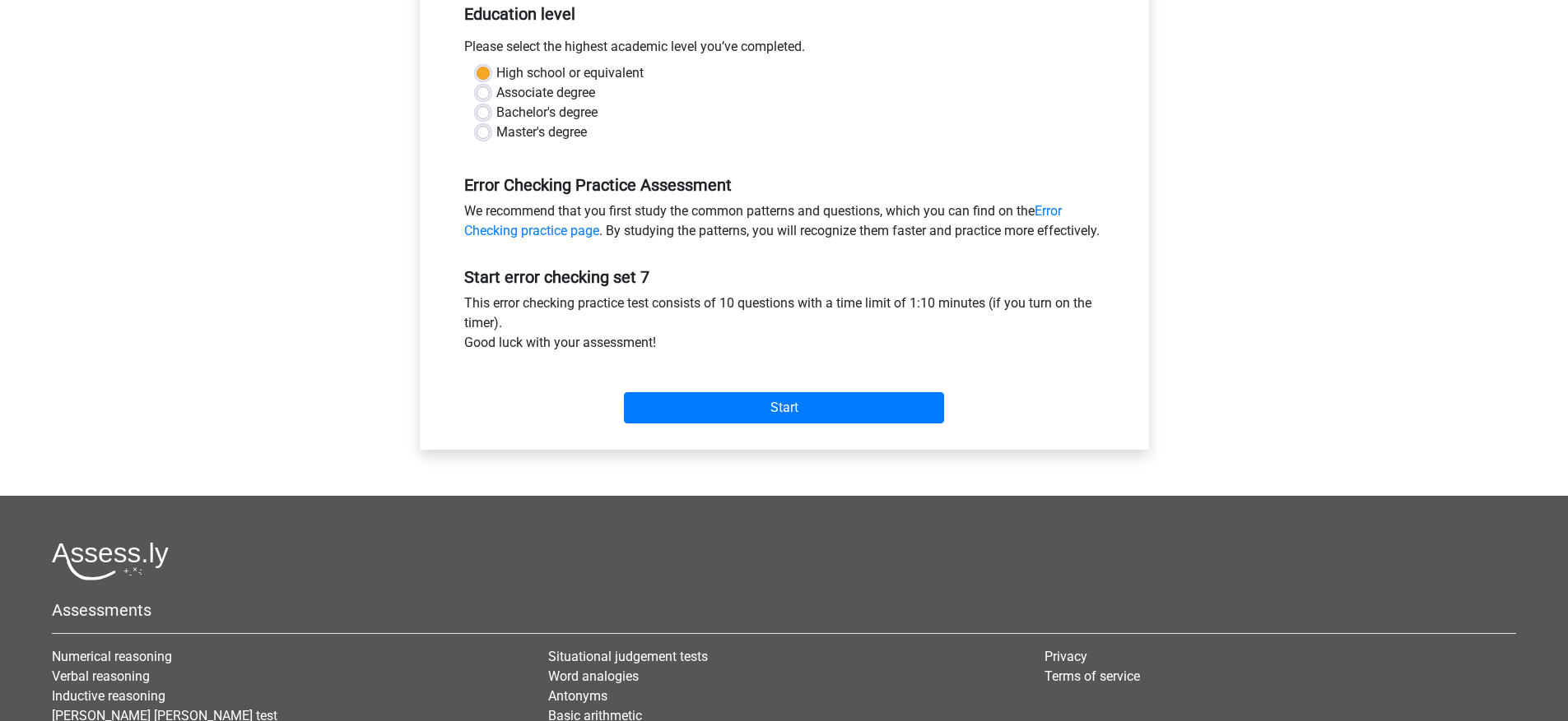
scroll to position [396, 0]
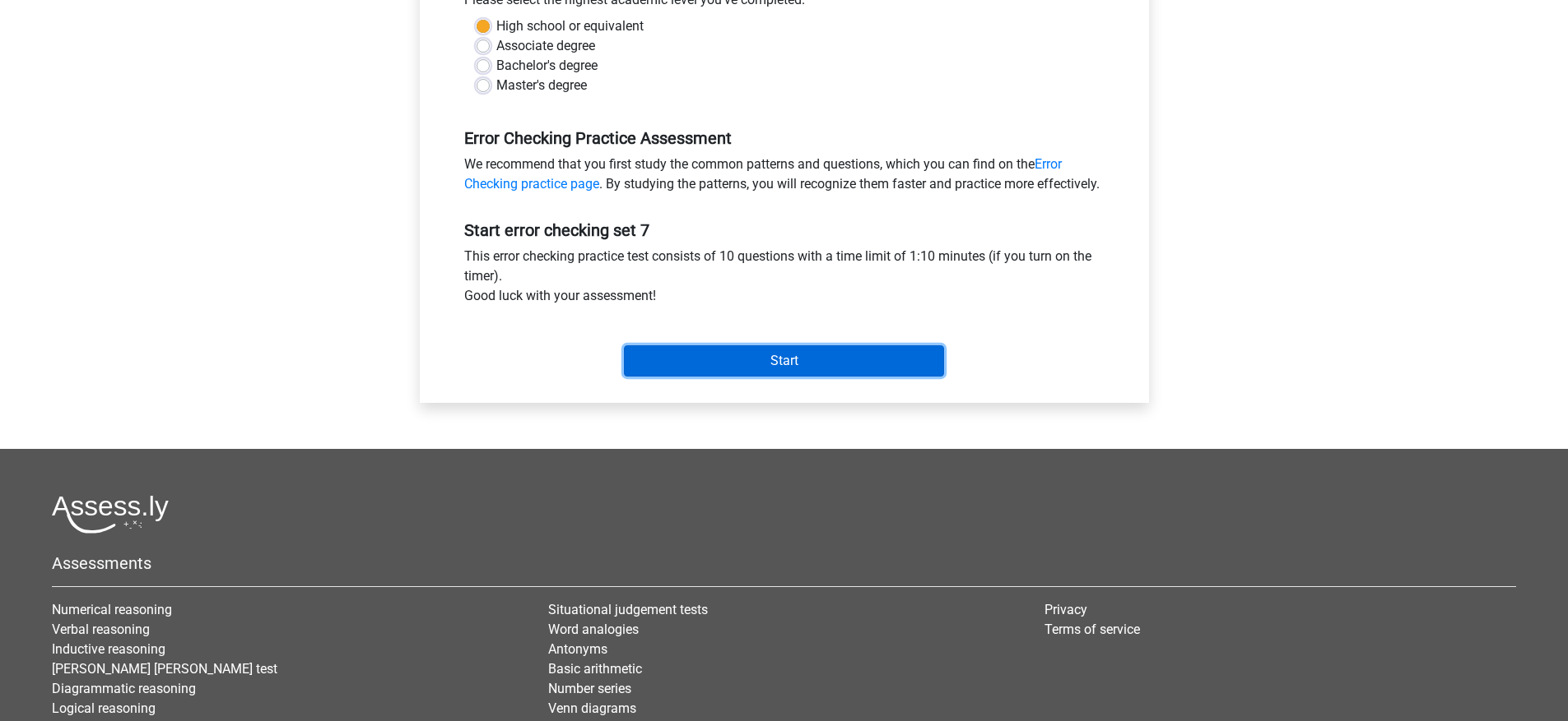
click at [759, 371] on input "Start" at bounding box center [784, 360] width 320 height 31
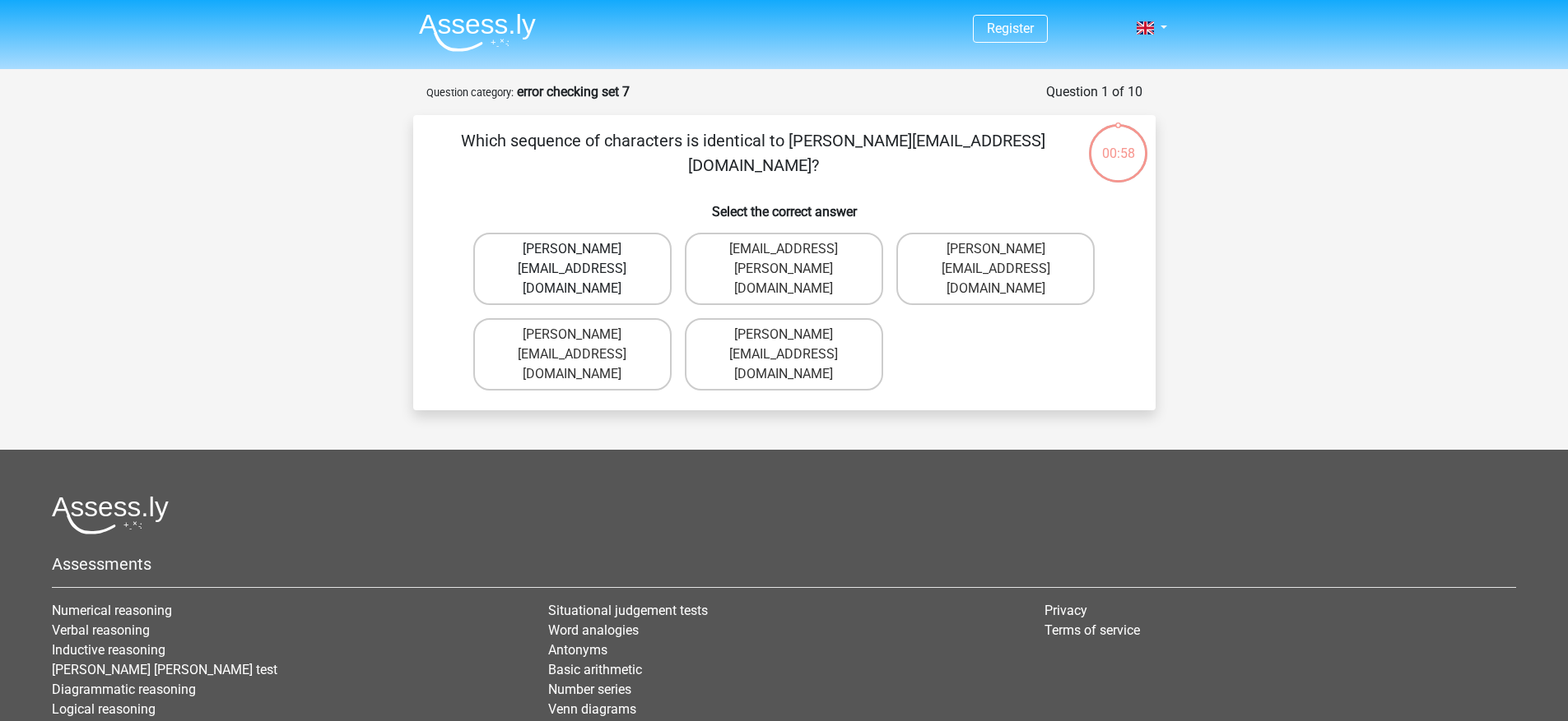
click at [643, 253] on label "[PERSON_NAME][EMAIL_ADDRESS][DOMAIN_NAME]" at bounding box center [572, 269] width 198 height 73
click at [583, 253] on input "[PERSON_NAME][EMAIL_ADDRESS][DOMAIN_NAME]" at bounding box center [578, 254] width 10 height 10
radio input "true"
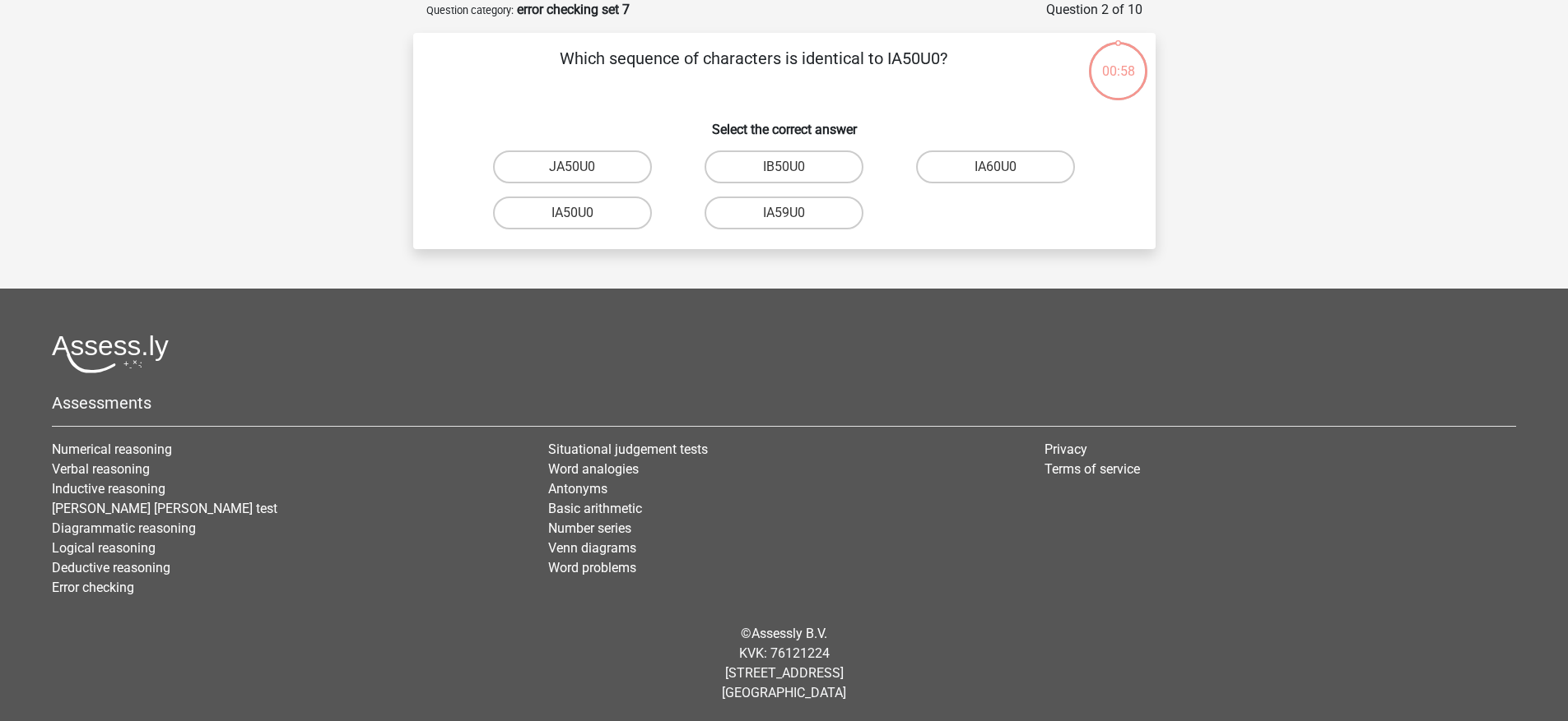
scroll to position [79, 0]
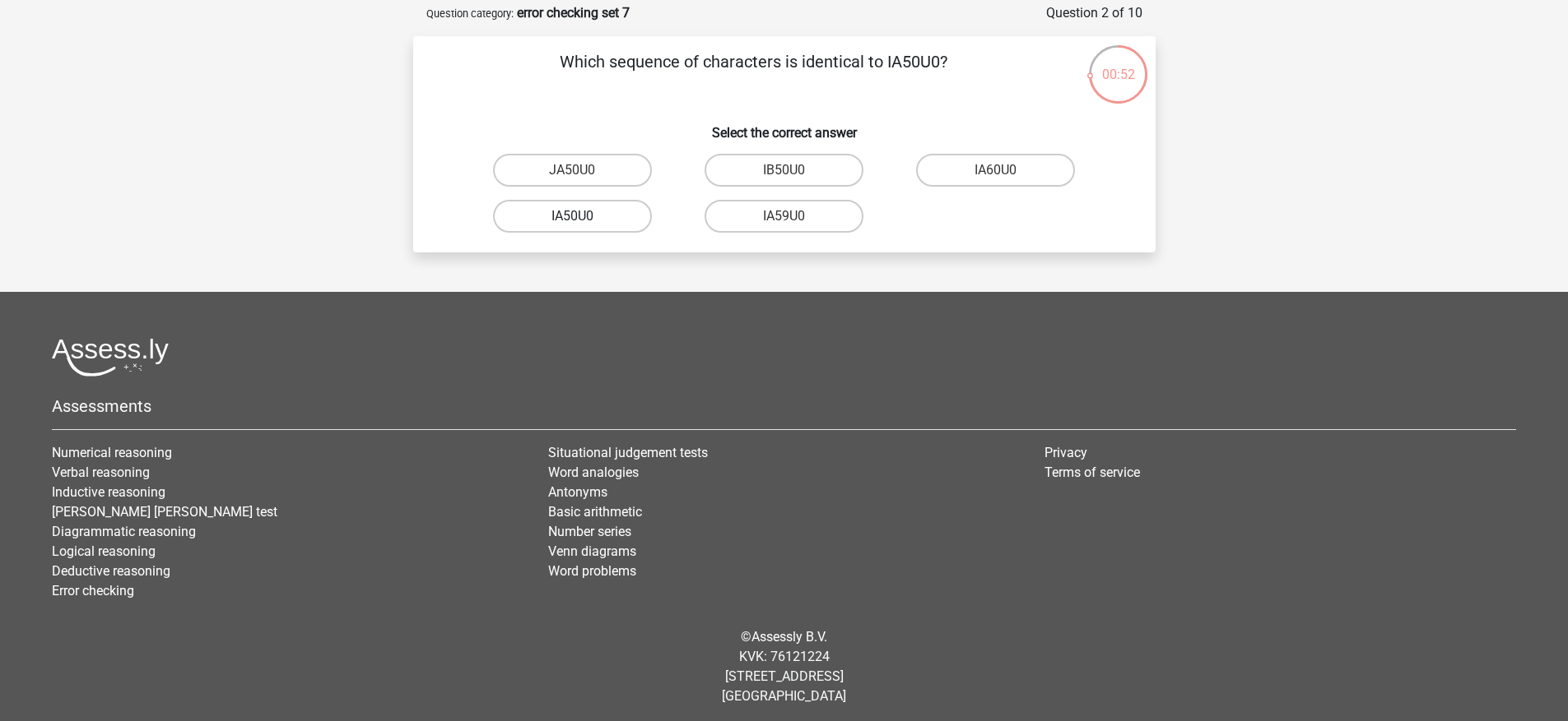
click at [608, 217] on label "IA50U0" at bounding box center [572, 216] width 159 height 33
click at [583, 217] on input "IA50U0" at bounding box center [578, 222] width 10 height 10
radio input "true"
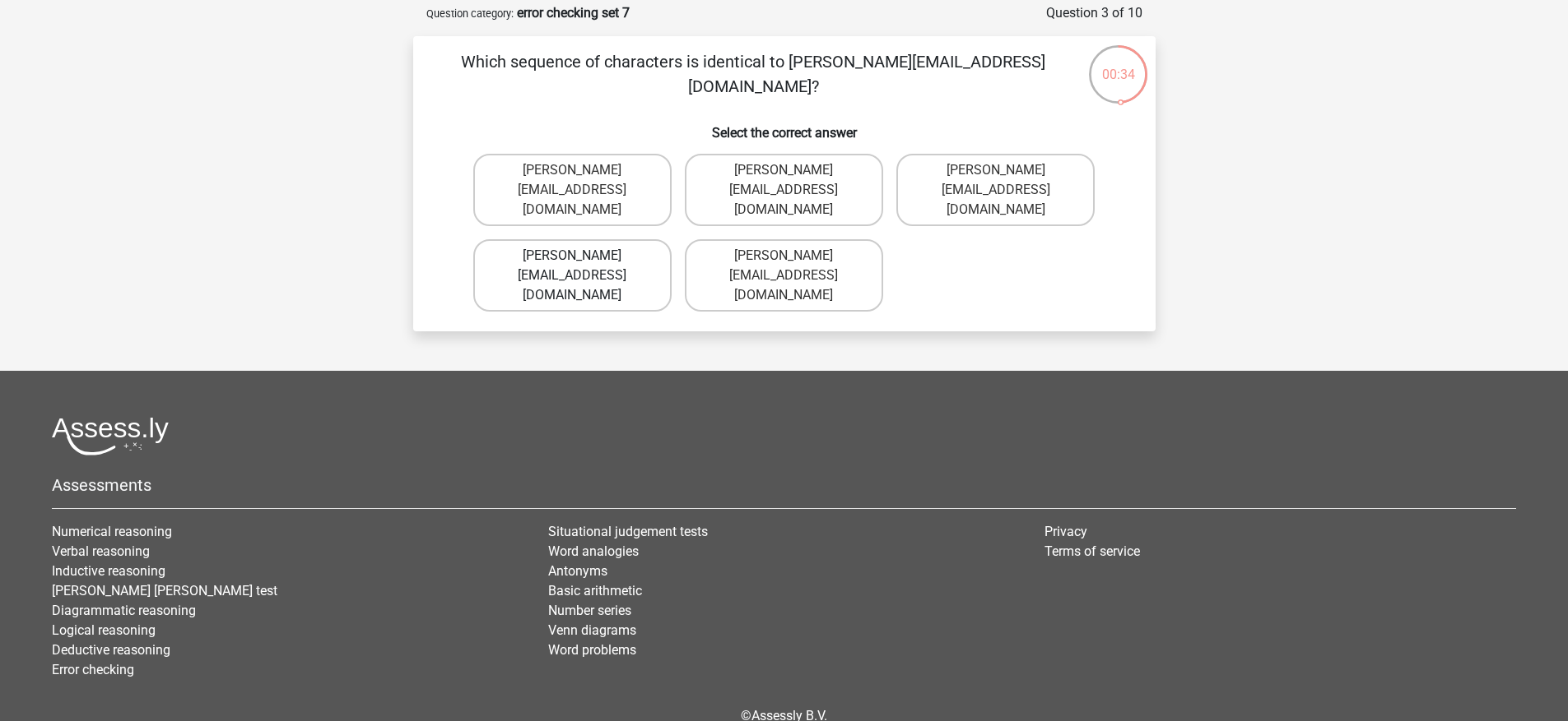
click at [607, 258] on label "Grace-Patterson@joinmail.com.co" at bounding box center [572, 275] width 198 height 73
click at [583, 258] on input "Grace-Patterson@joinmail.com.co" at bounding box center [578, 261] width 10 height 10
radio input "true"
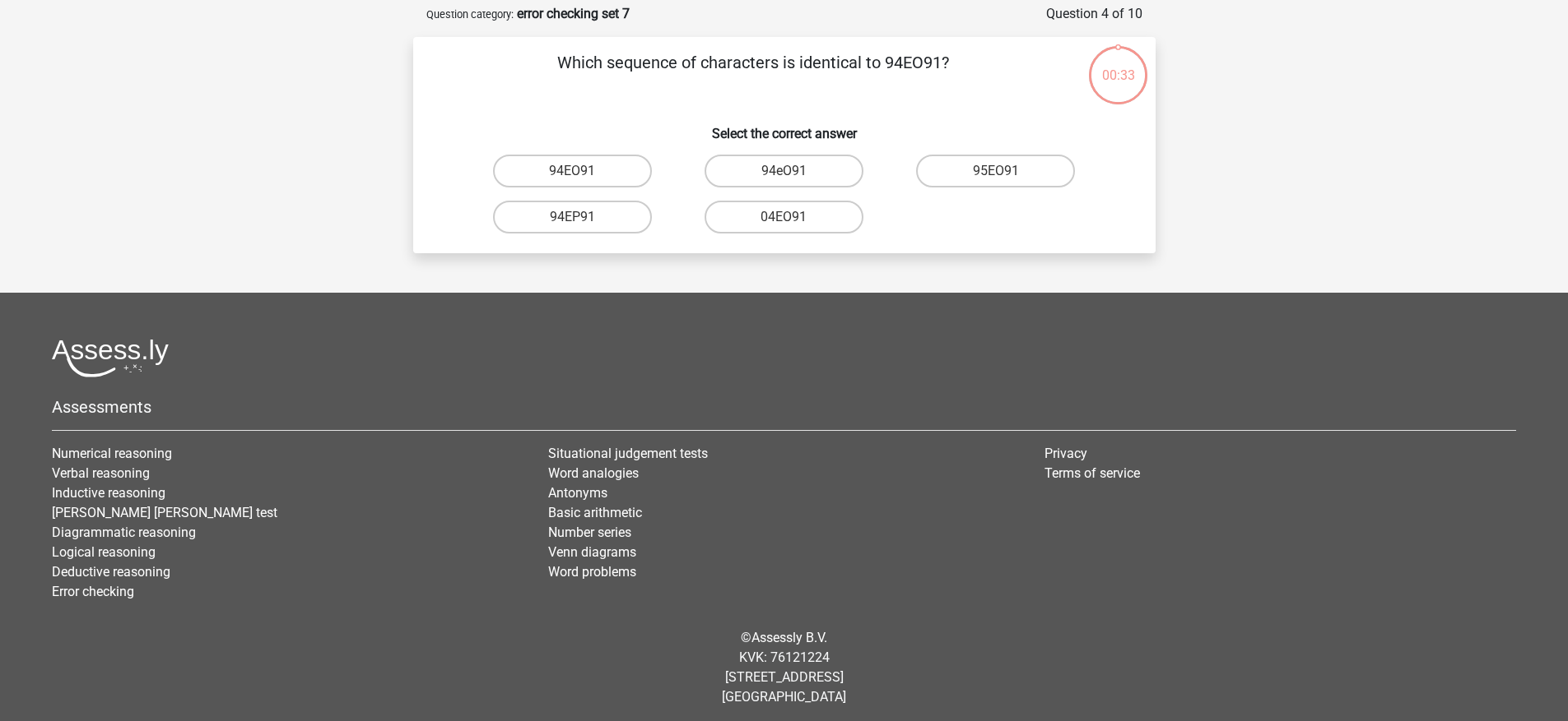
scroll to position [73, 0]
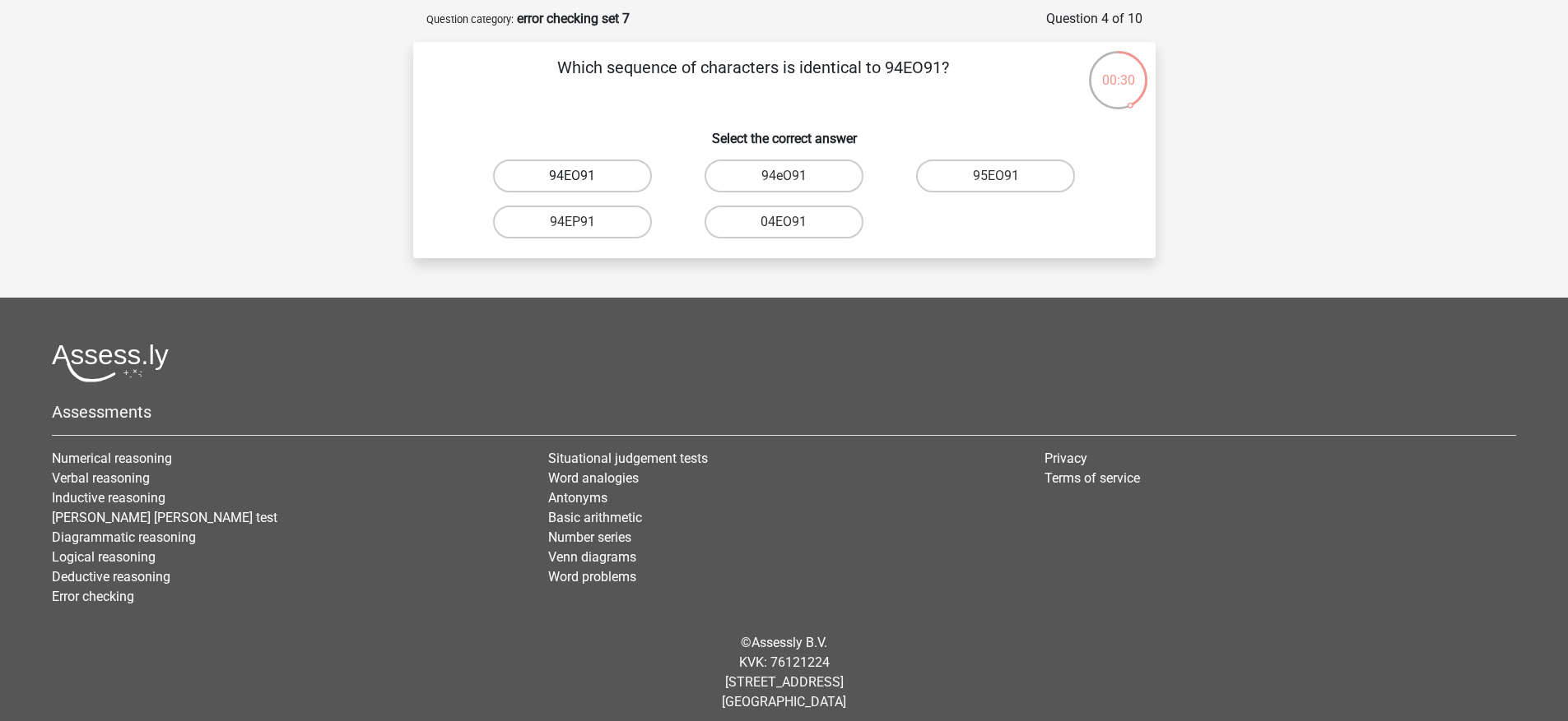
click at [606, 170] on label "94EO91" at bounding box center [572, 176] width 159 height 33
click at [583, 176] on input "94EO91" at bounding box center [578, 182] width 10 height 10
radio input "true"
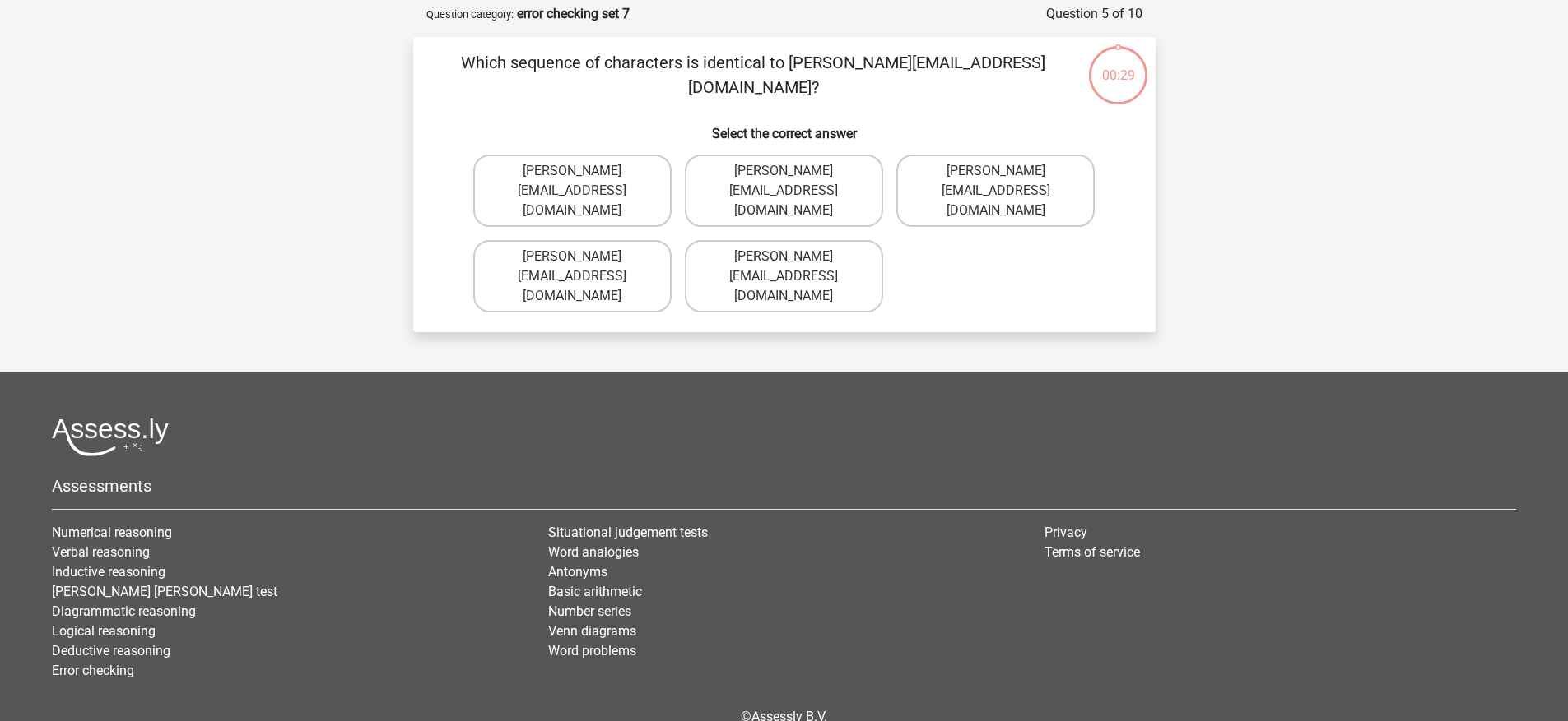
scroll to position [73, 0]
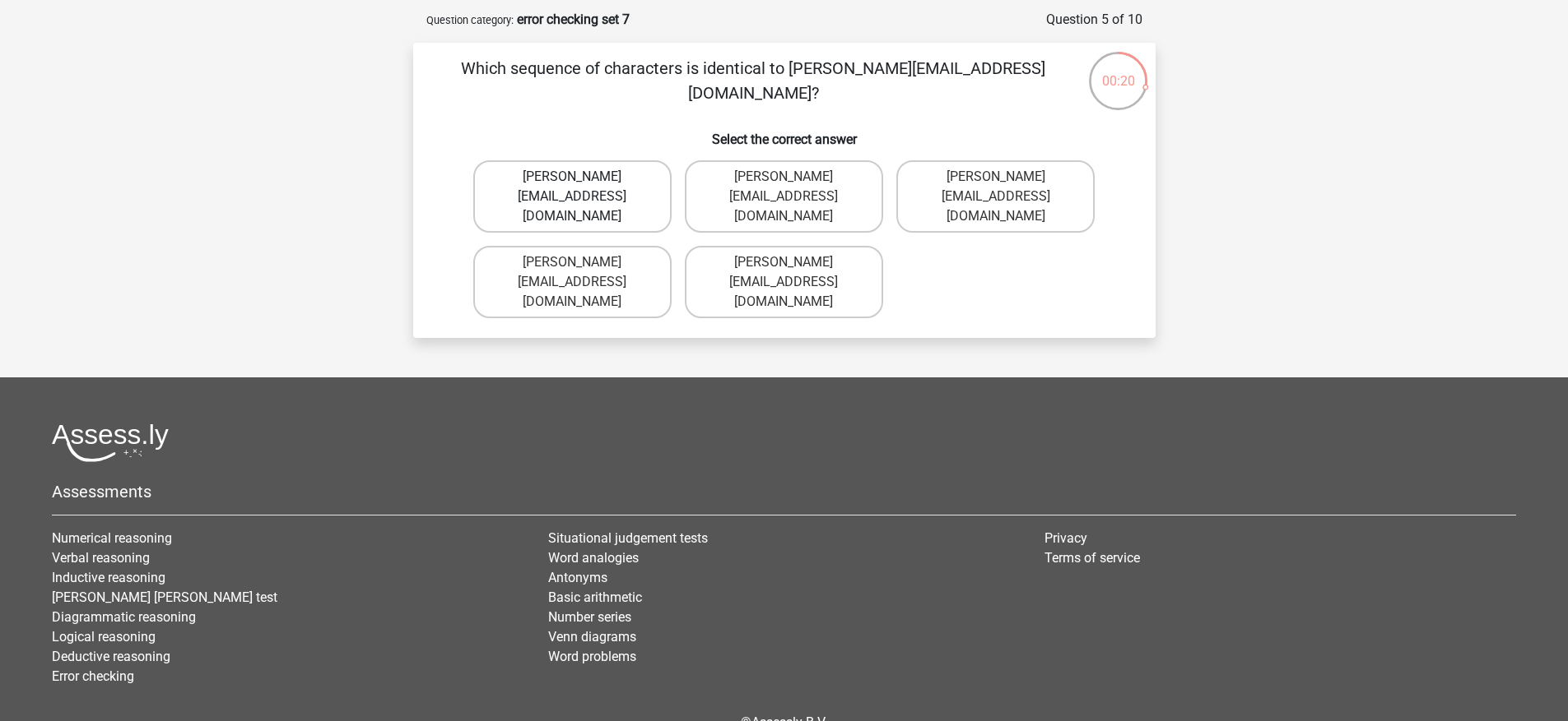
click at [638, 189] on label "Joshua-Carrick@email.uk.com" at bounding box center [572, 196] width 198 height 73
click at [583, 188] on input "Joshua-Carrick@email.uk.com" at bounding box center [578, 182] width 10 height 10
radio input "true"
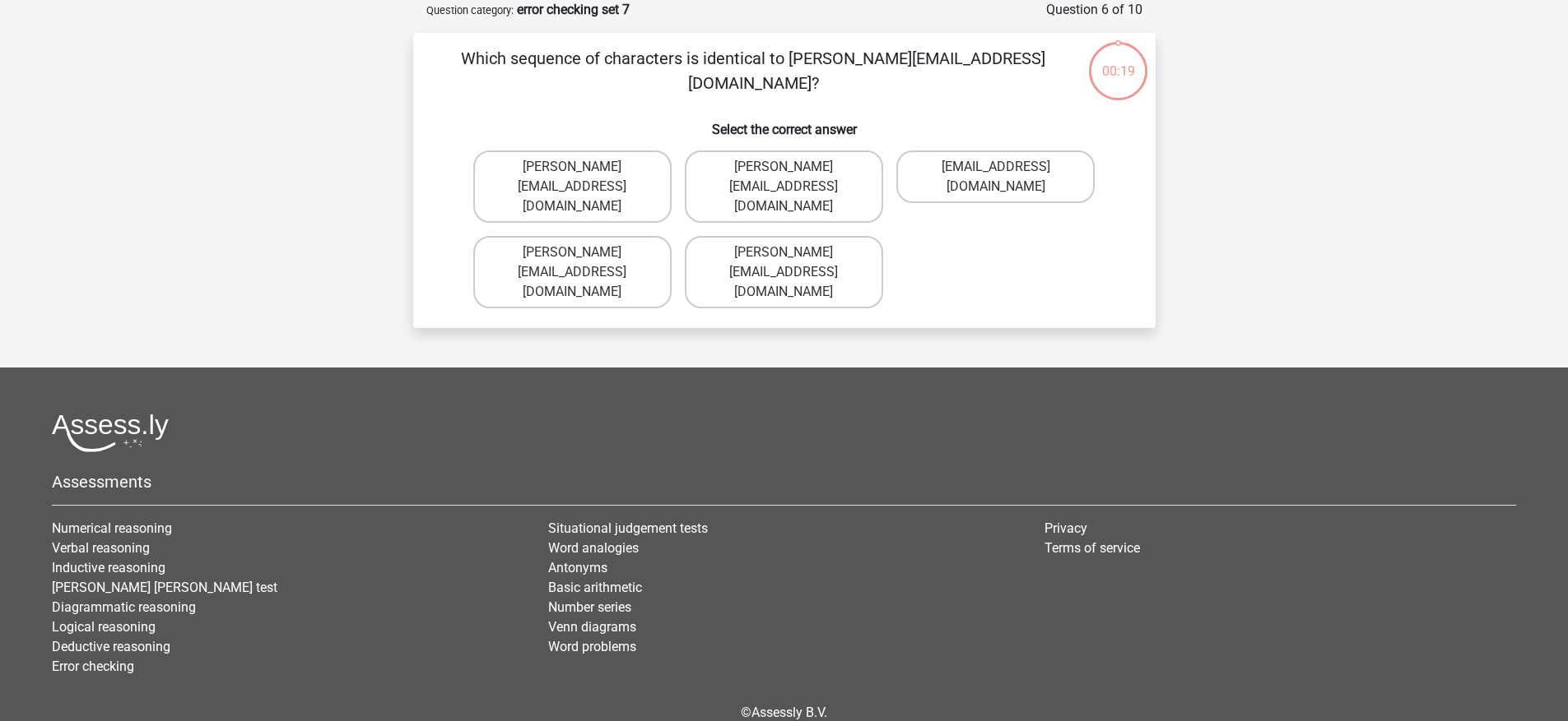
scroll to position [79, 0]
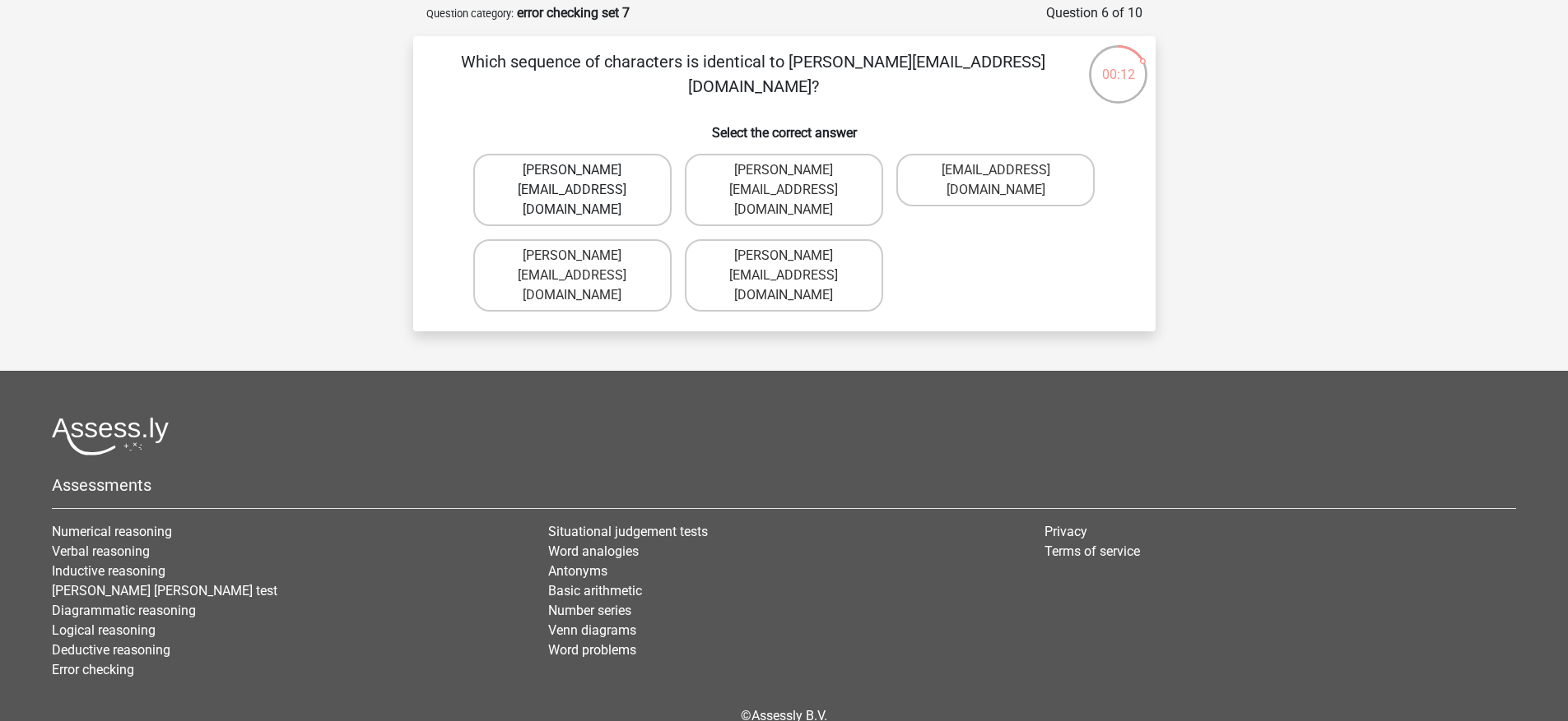
click at [639, 170] on label "Theo-Rhine@jointmail.gl" at bounding box center [572, 190] width 198 height 73
click at [583, 170] on input "Theo-Rhine@jointmail.gl" at bounding box center [578, 176] width 10 height 10
radio input "true"
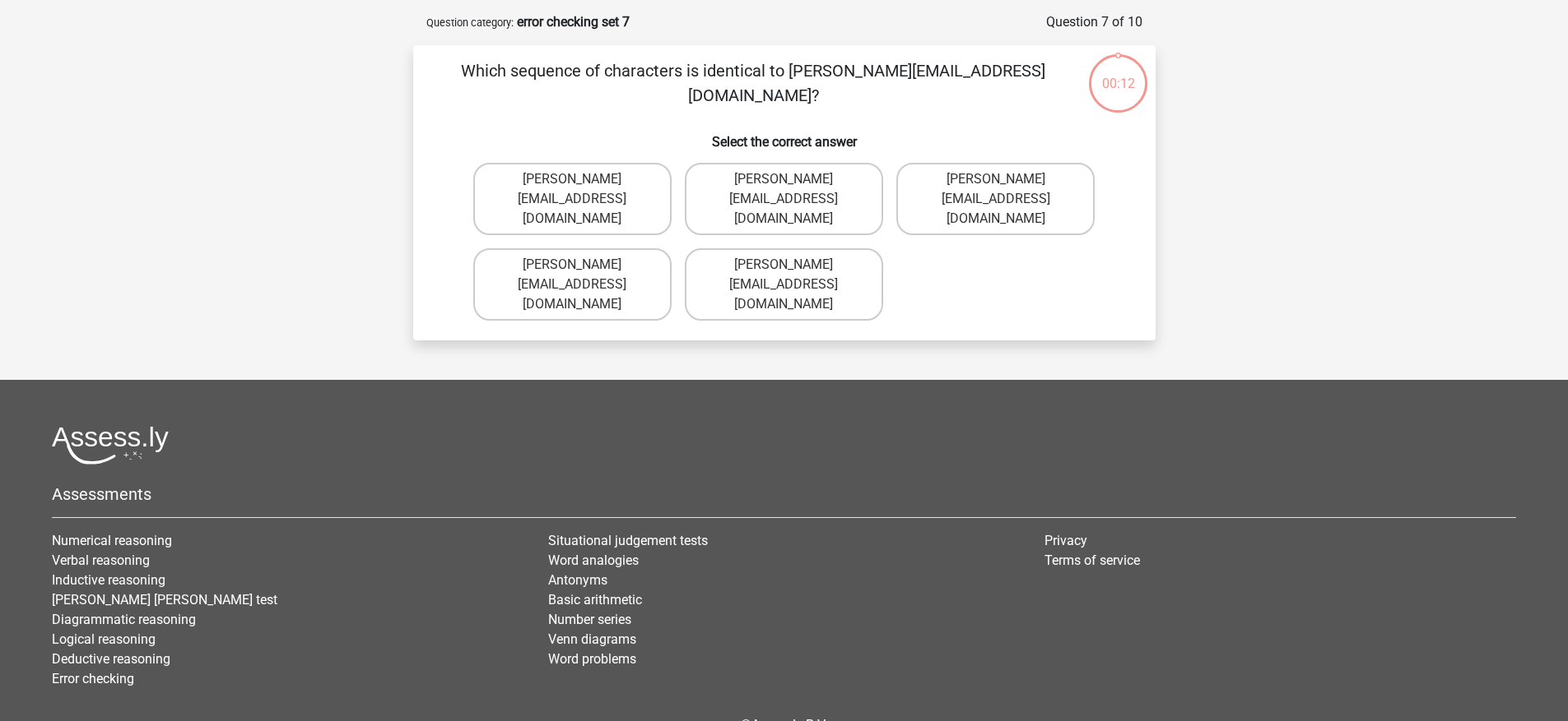
scroll to position [69, 0]
click at [857, 182] on label "Josehp-Clay@e-mail.br" at bounding box center [783, 200] width 198 height 73
click at [794, 182] on input "Josehp-Clay@e-mail.br" at bounding box center [788, 185] width 10 height 10
radio input "true"
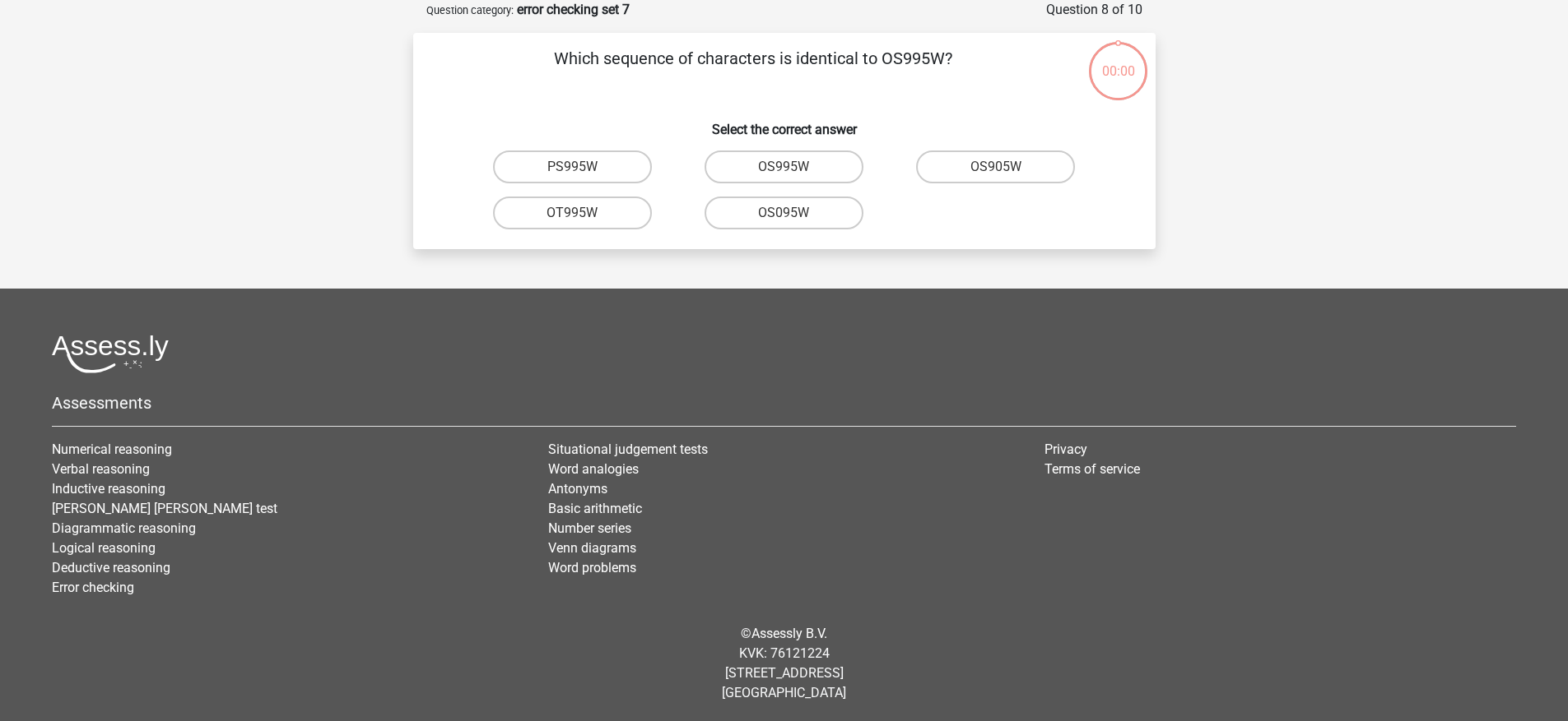
scroll to position [79, 0]
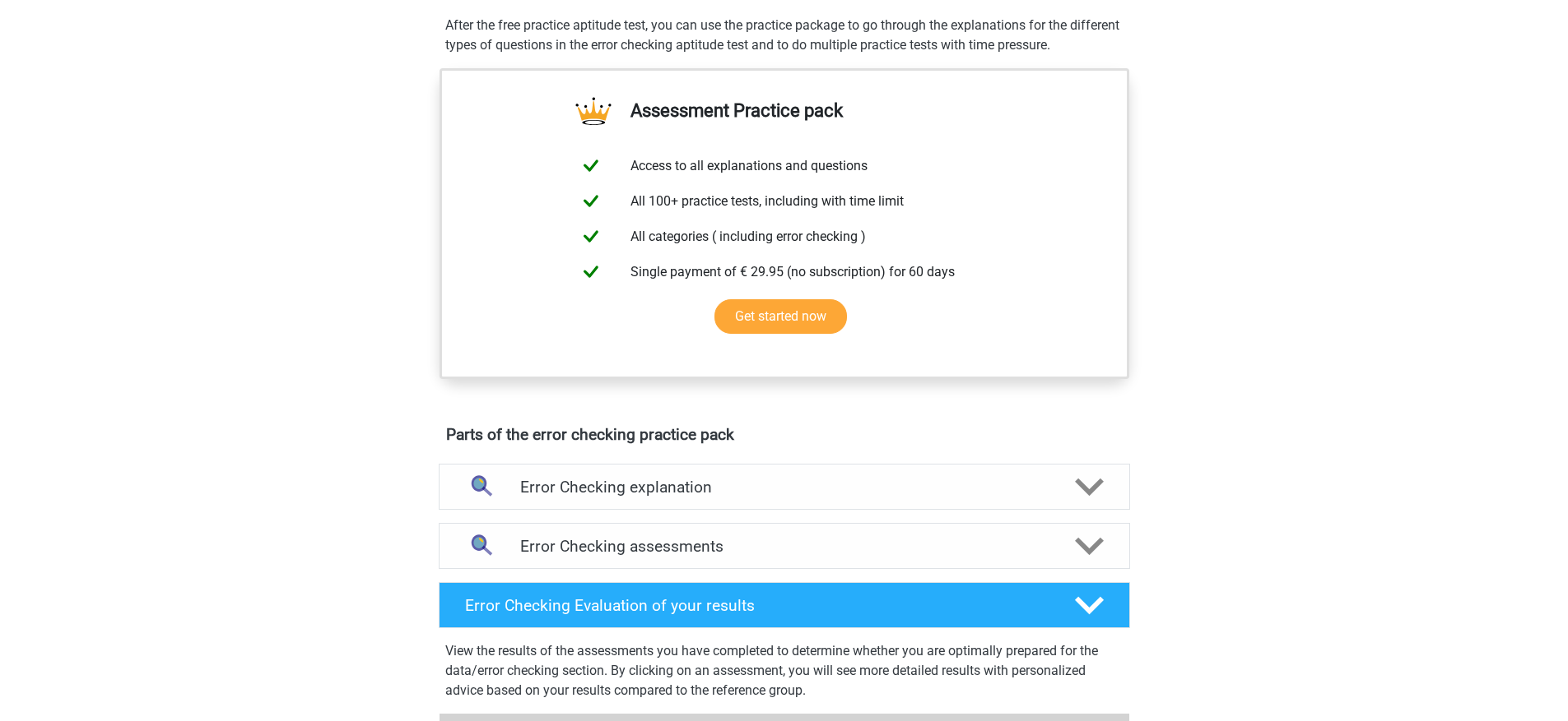
scroll to position [611, 0]
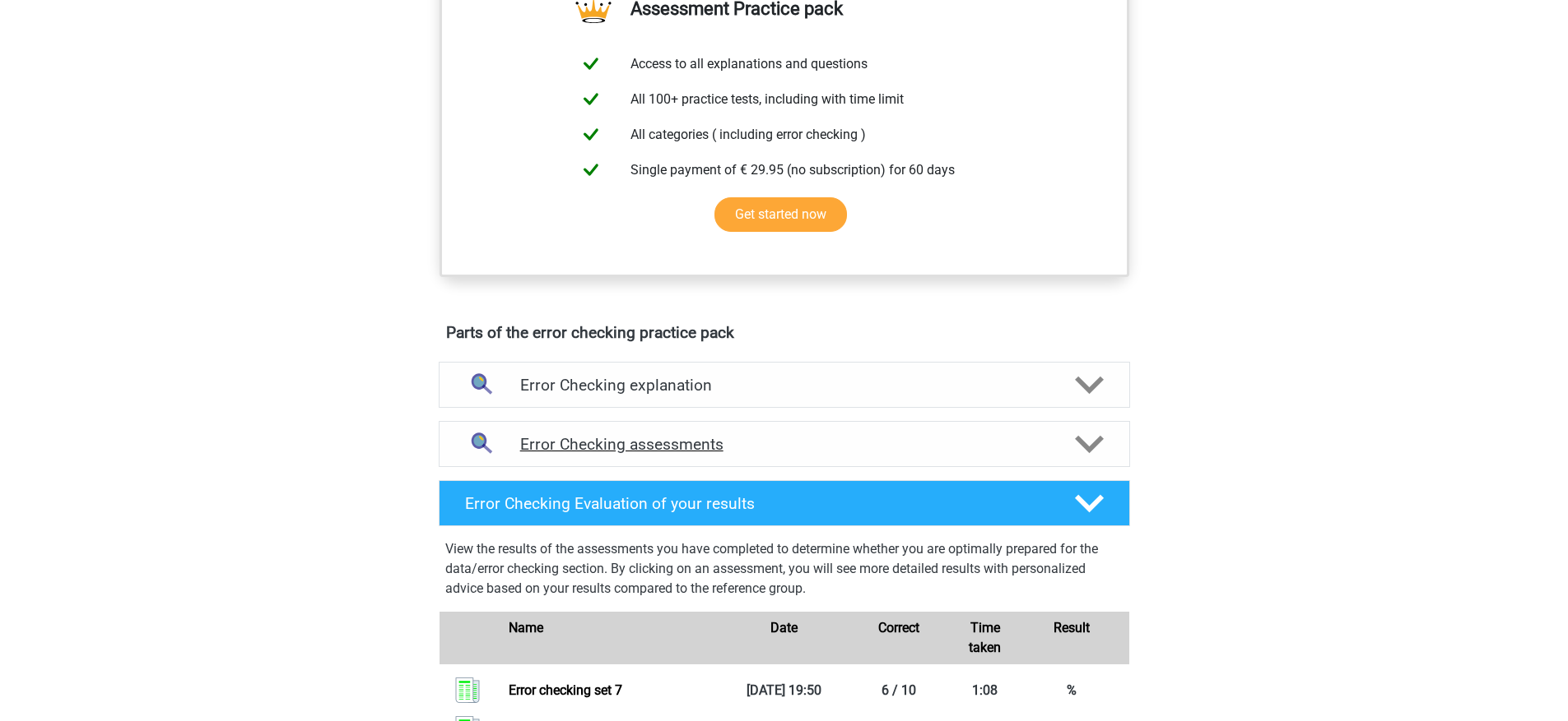
click at [873, 450] on h4 "Error Checking assessments" at bounding box center [784, 444] width 529 height 19
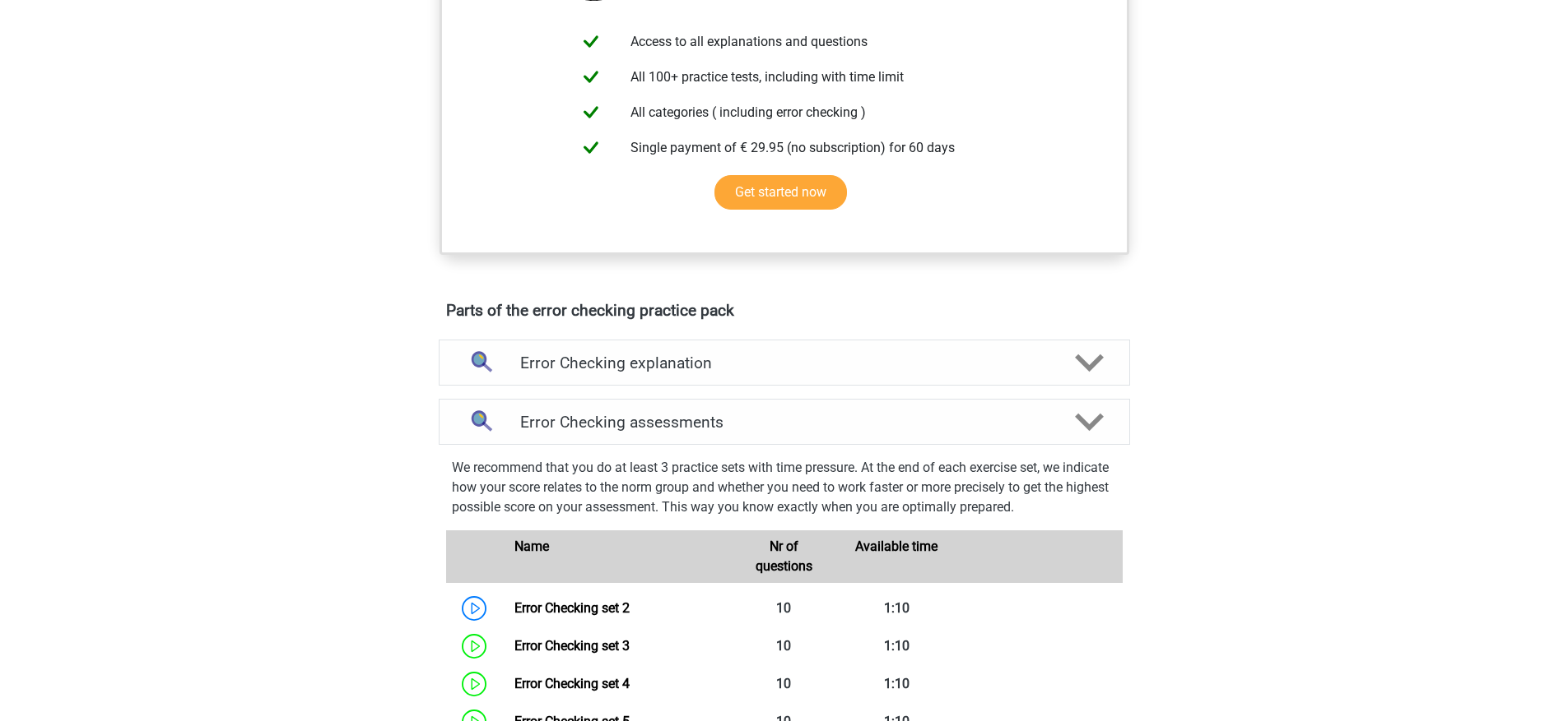
scroll to position [979, 0]
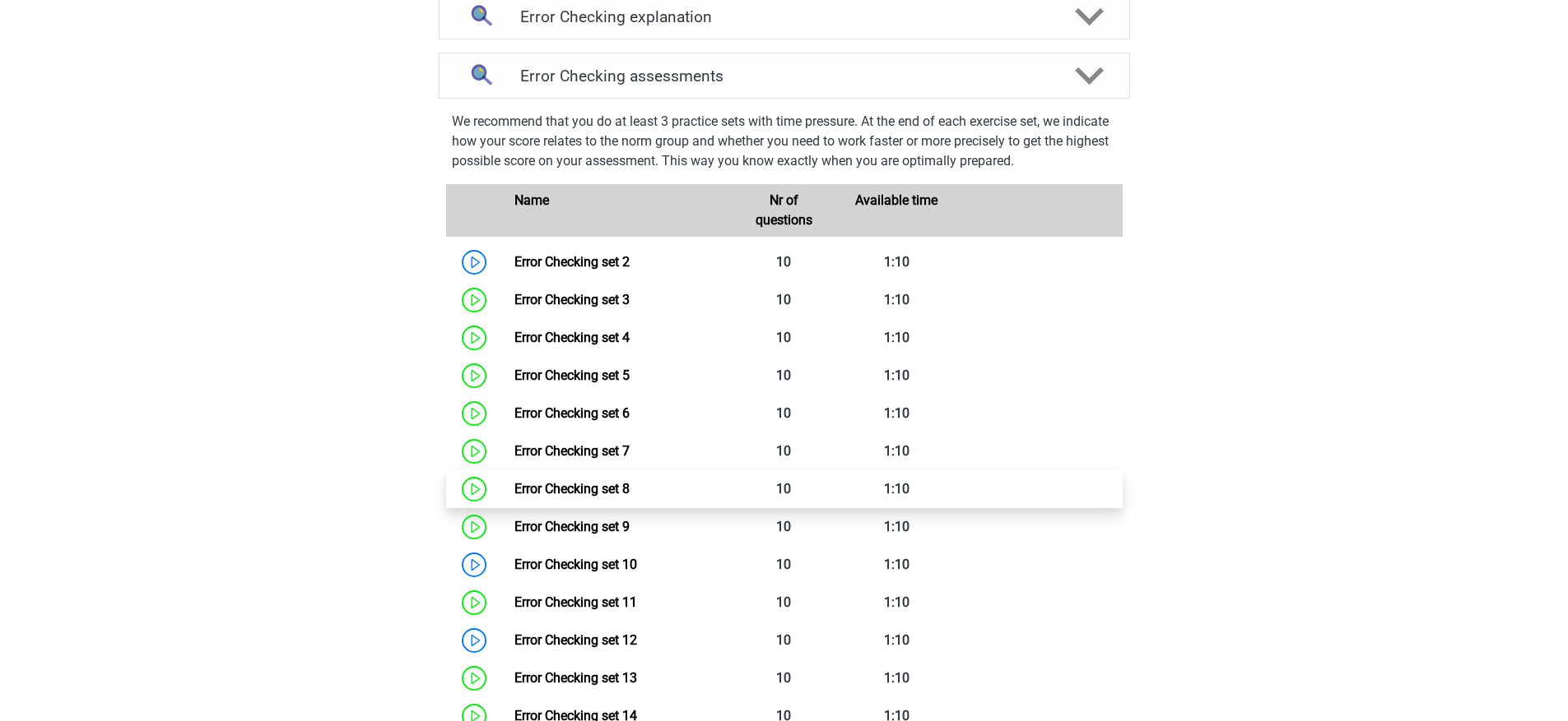
click at [630, 497] on link "Error Checking set 8" at bounding box center [572, 489] width 115 height 15
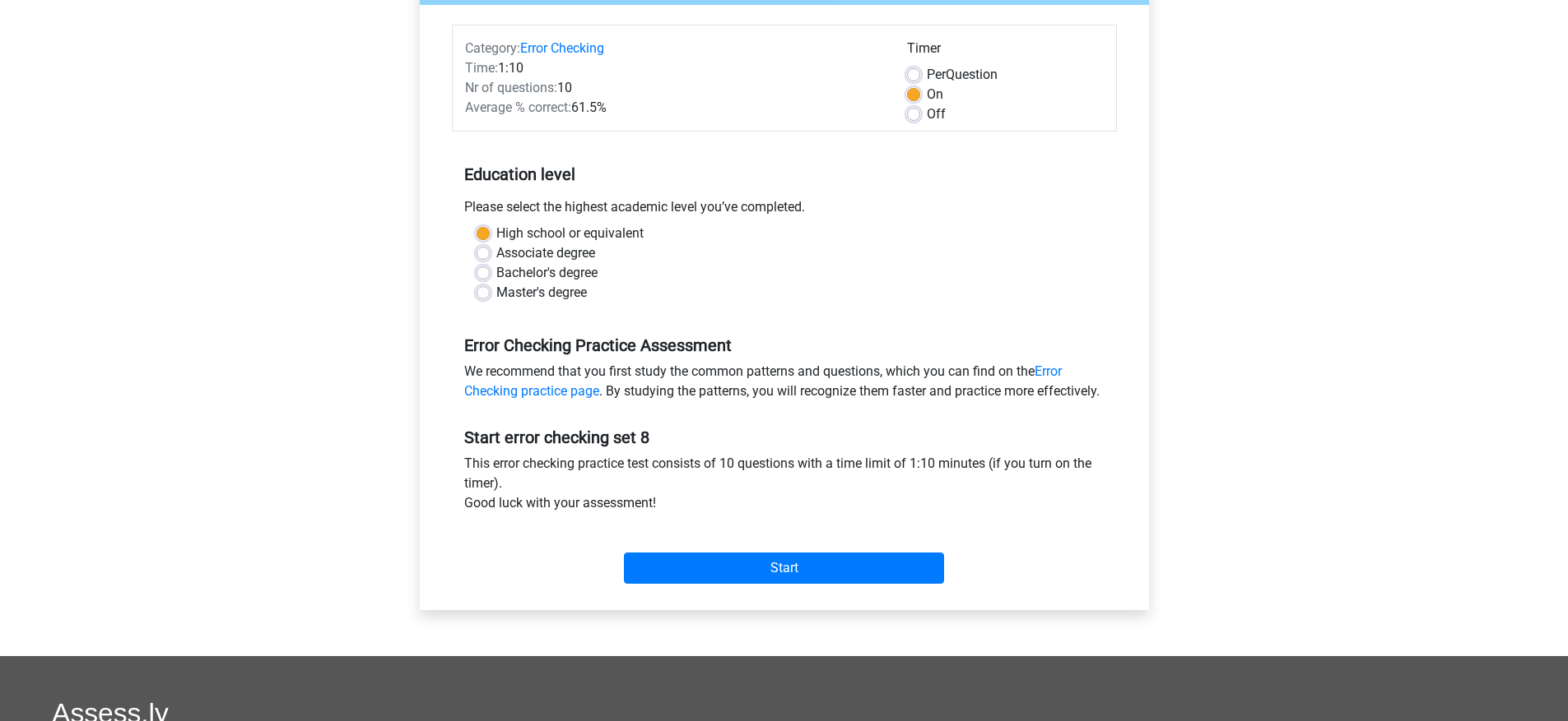
scroll to position [254, 0]
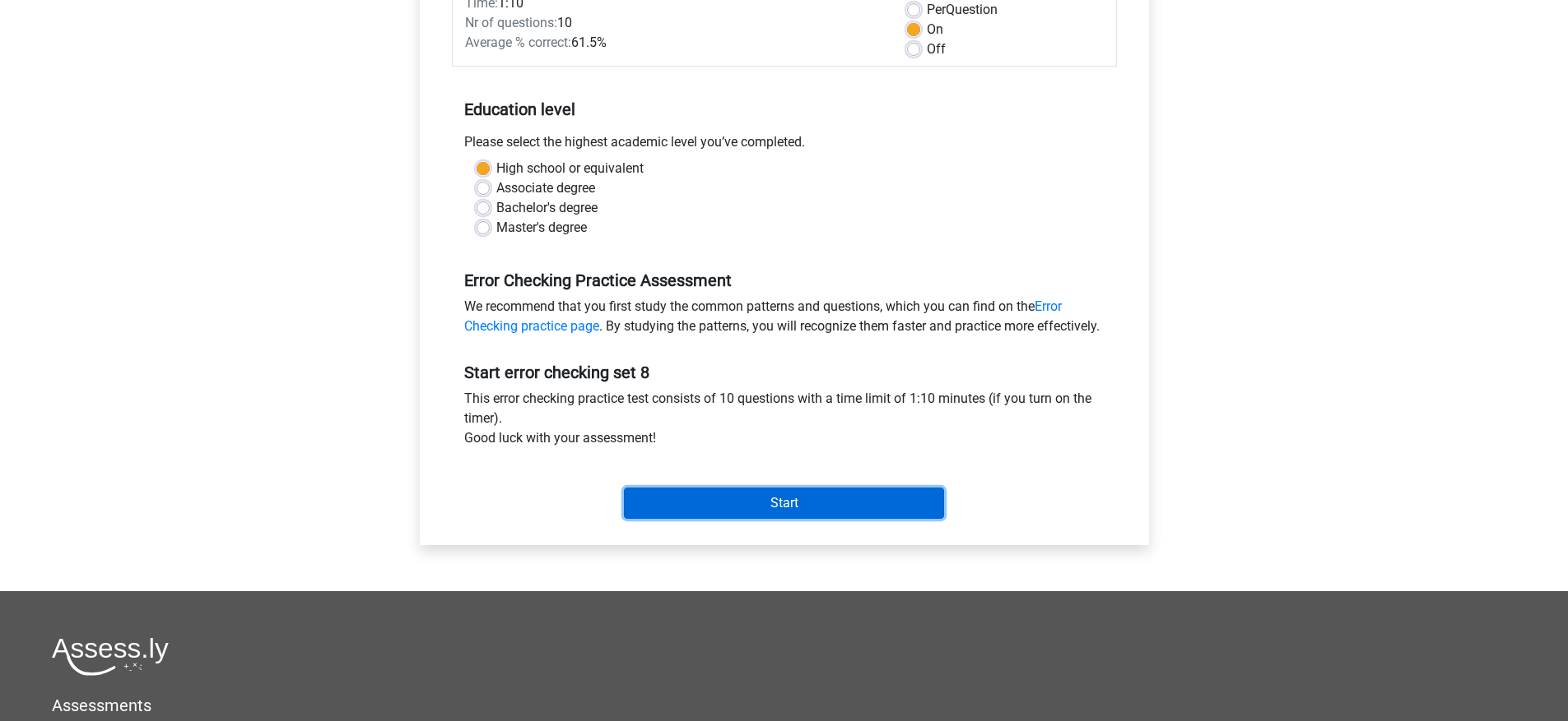
click at [728, 519] on input "Start" at bounding box center [784, 504] width 320 height 31
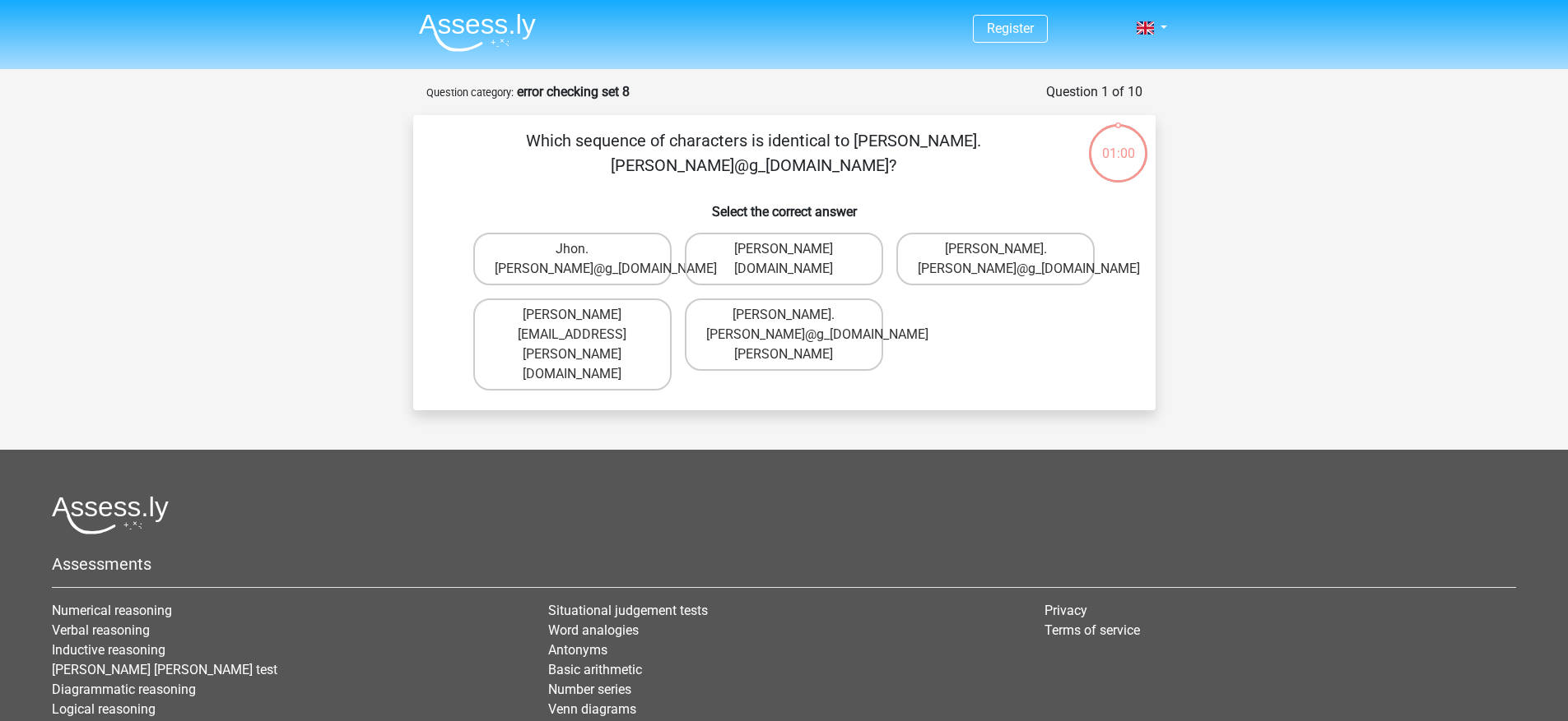
click at [1004, 254] on input "[PERSON_NAME].[PERSON_NAME]@g_[DOMAIN_NAME]" at bounding box center [1001, 254] width 10 height 10
radio input "true"
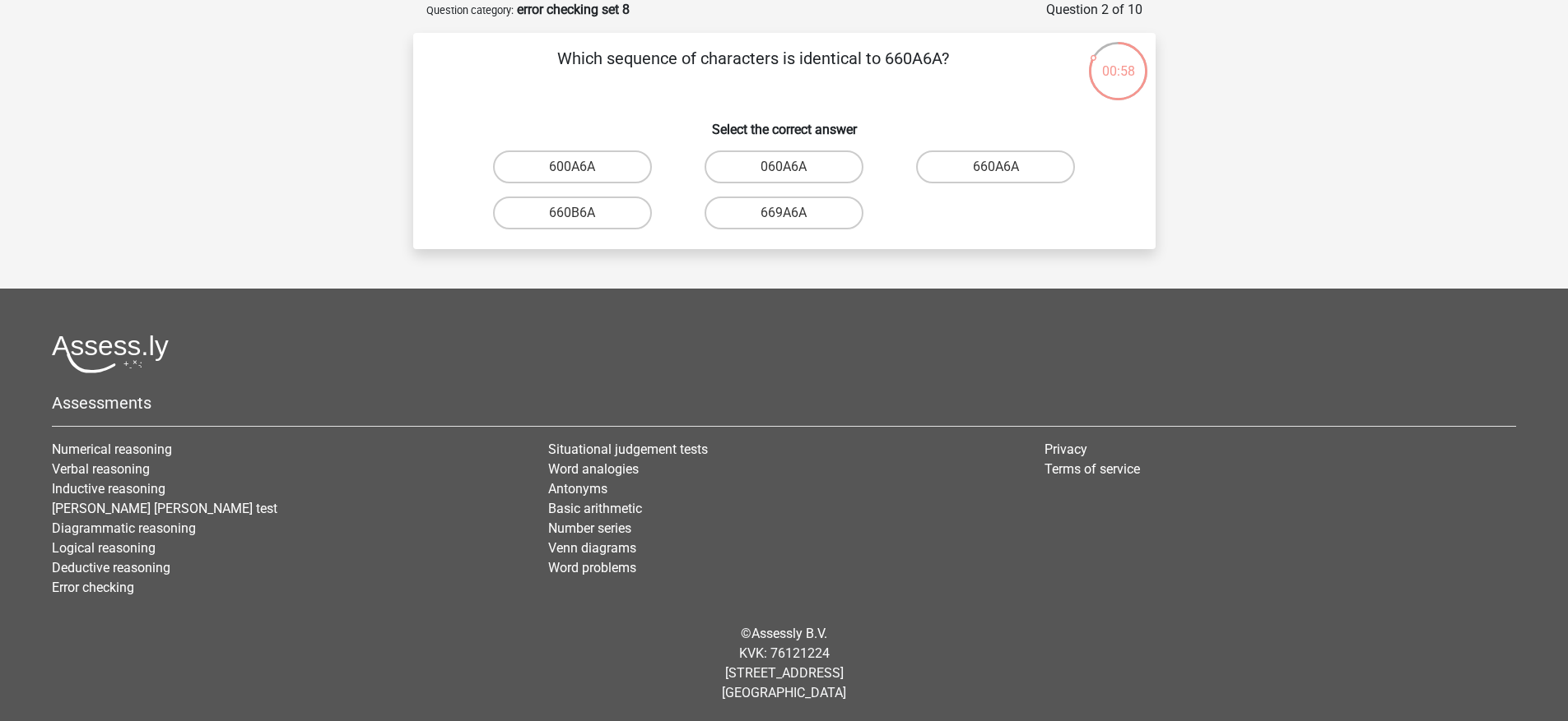
scroll to position [79, 0]
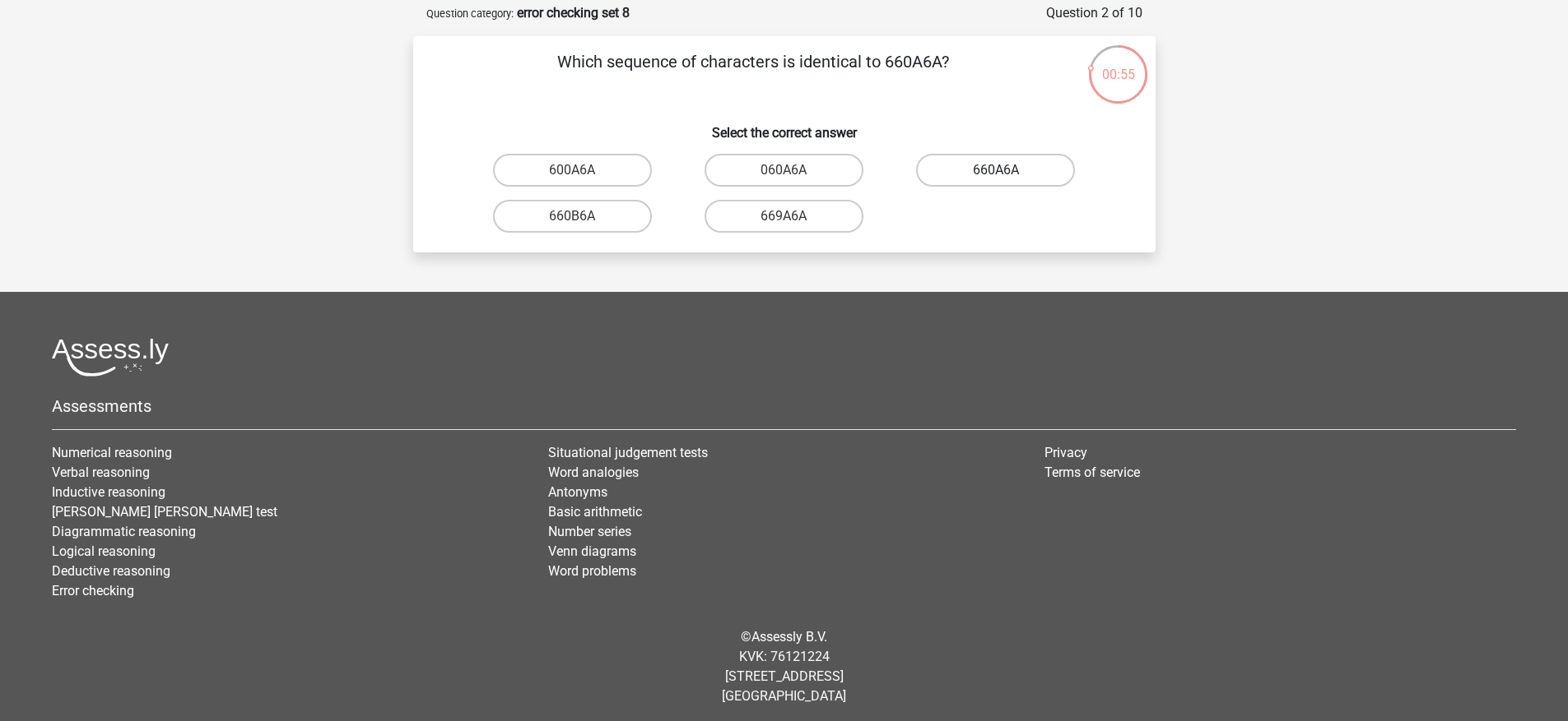
click at [973, 178] on label "660A6A" at bounding box center [995, 170] width 159 height 33
click at [996, 178] on input "660A6A" at bounding box center [1001, 176] width 10 height 10
radio input "true"
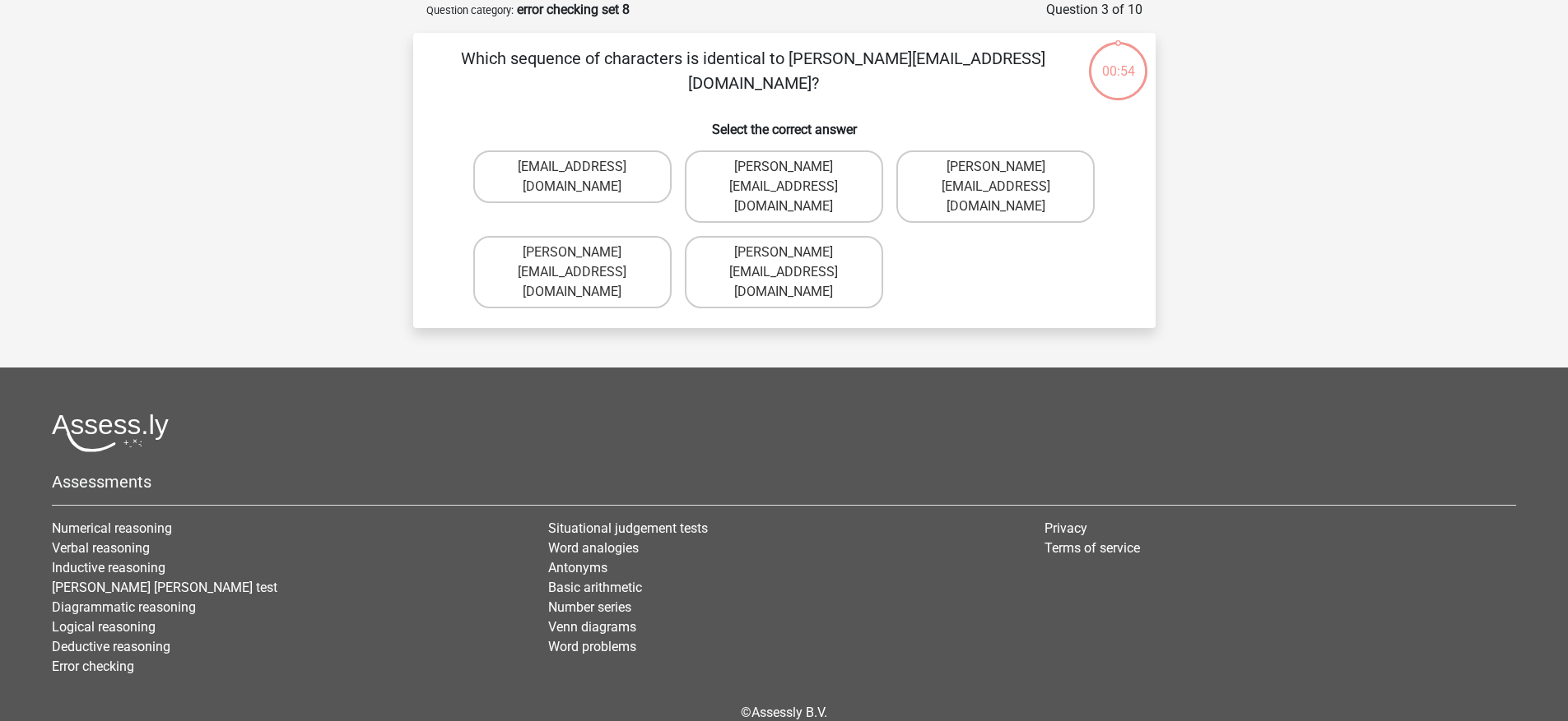
scroll to position [69, 0]
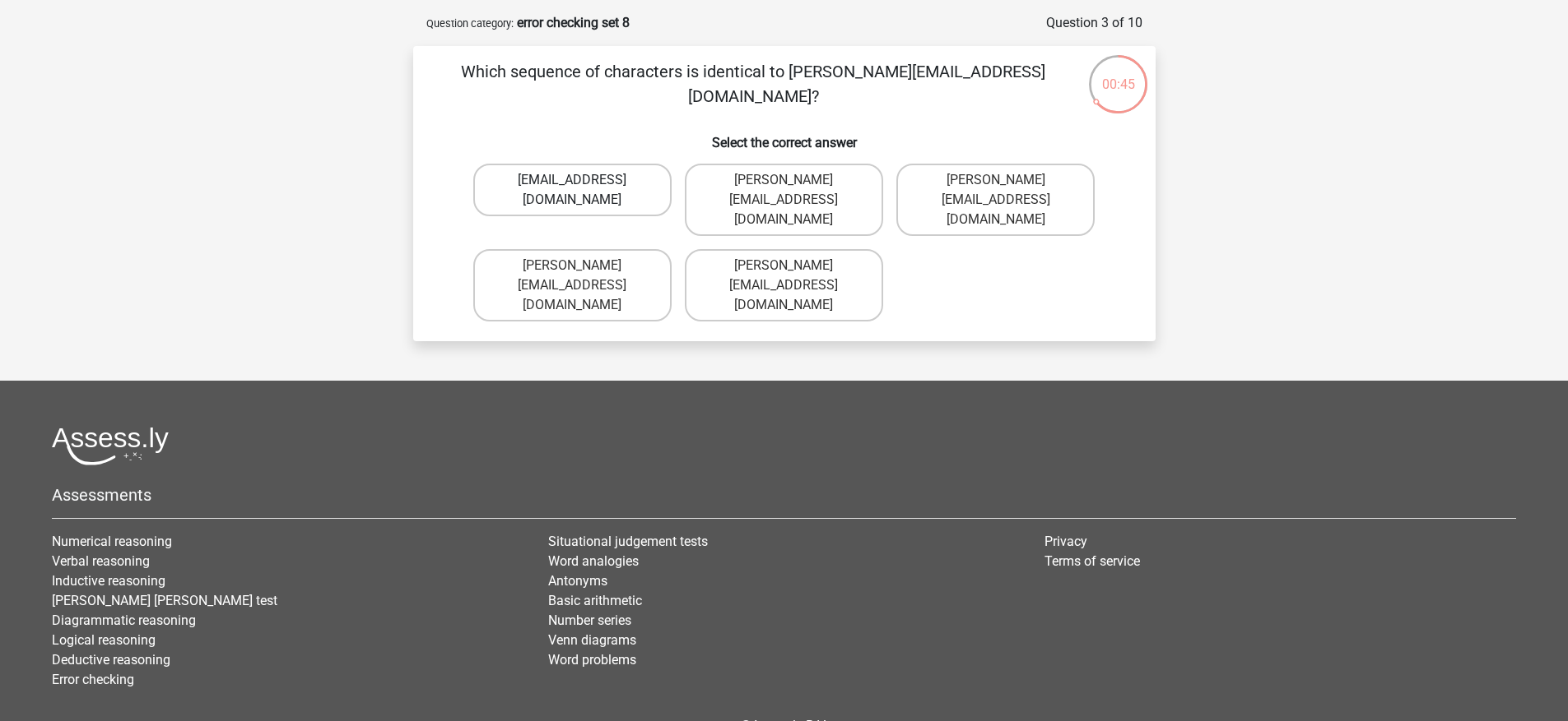
click at [642, 182] on label "[EMAIL_ADDRESS][DOMAIN_NAME]" at bounding box center [572, 189] width 198 height 52
click at [583, 182] on input "[EMAIL_ADDRESS][DOMAIN_NAME]" at bounding box center [578, 185] width 10 height 10
radio input "true"
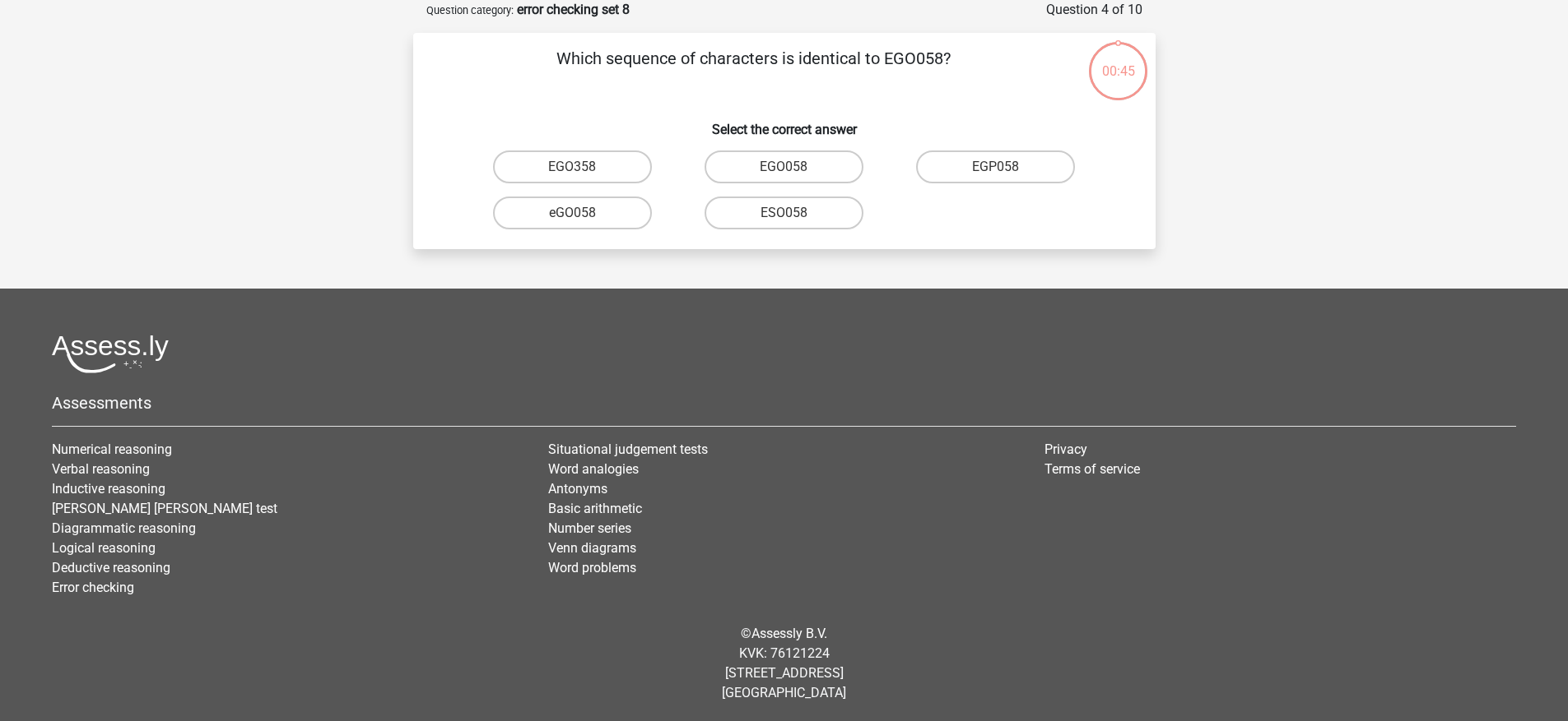
scroll to position [79, 0]
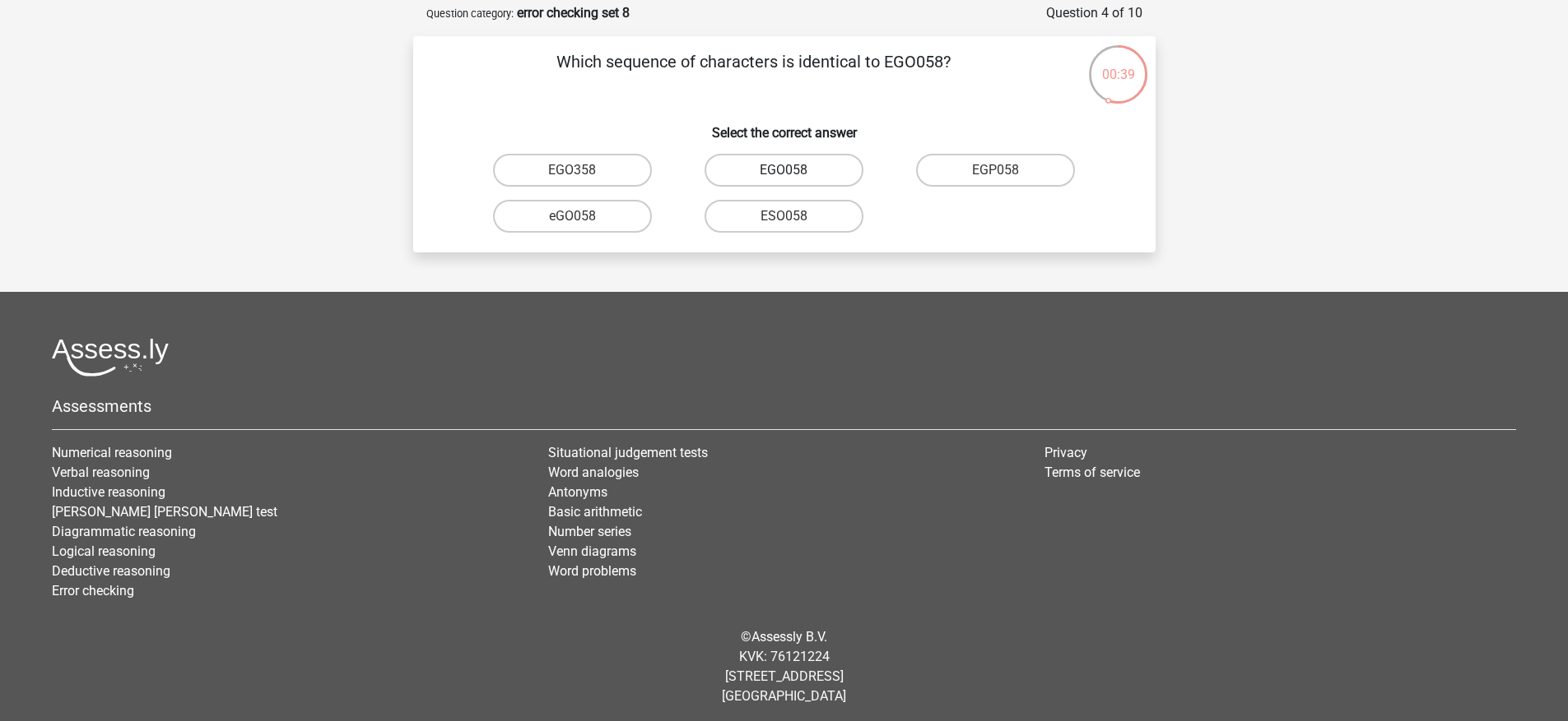
click at [760, 174] on label "EGO058" at bounding box center [783, 170] width 159 height 33
click at [783, 174] on input "EGO058" at bounding box center [788, 176] width 10 height 10
radio input "true"
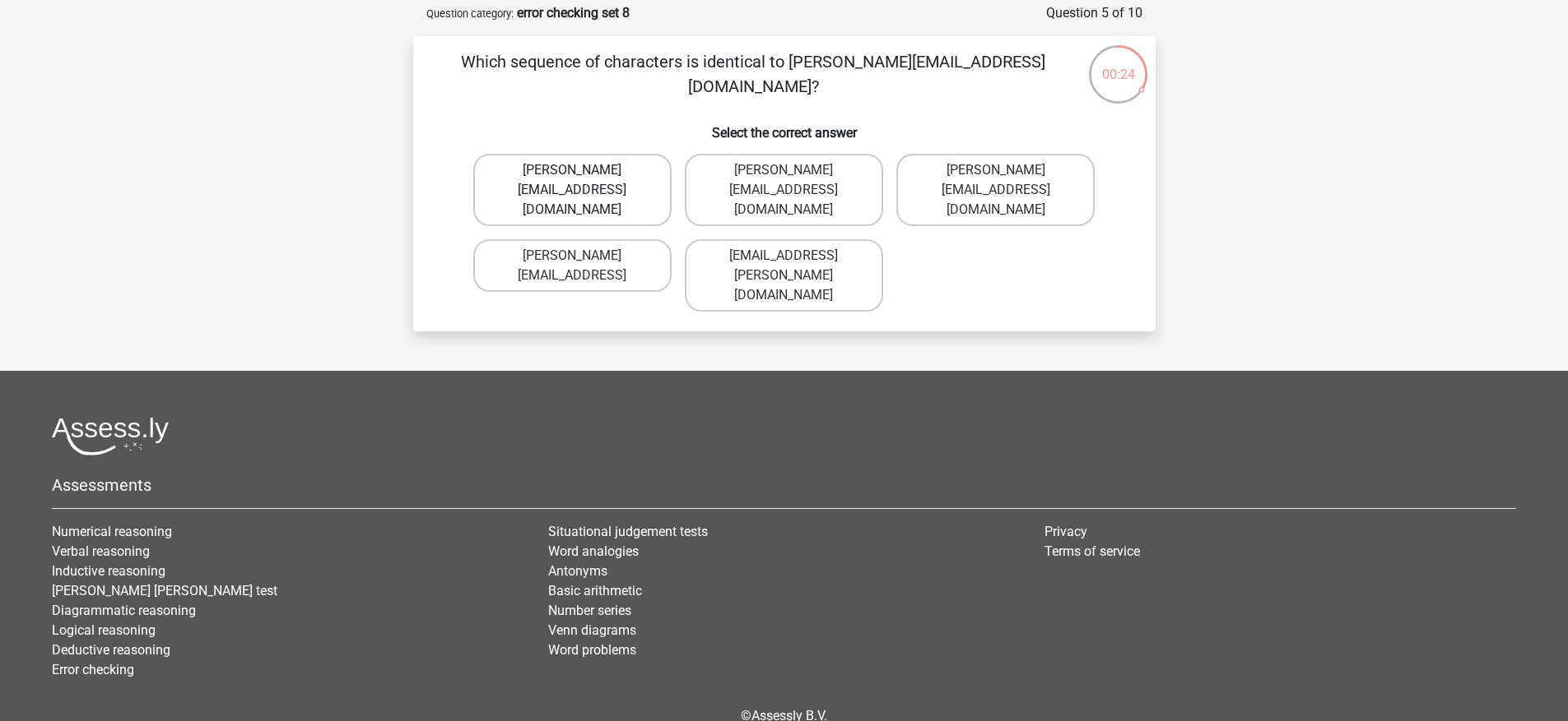
click at [642, 183] on label "Freya.Chamberlain@e-mail.com" at bounding box center [572, 190] width 198 height 73
click at [583, 181] on input "Freya.Chamberlain@e-mail.com" at bounding box center [578, 176] width 10 height 10
radio input "true"
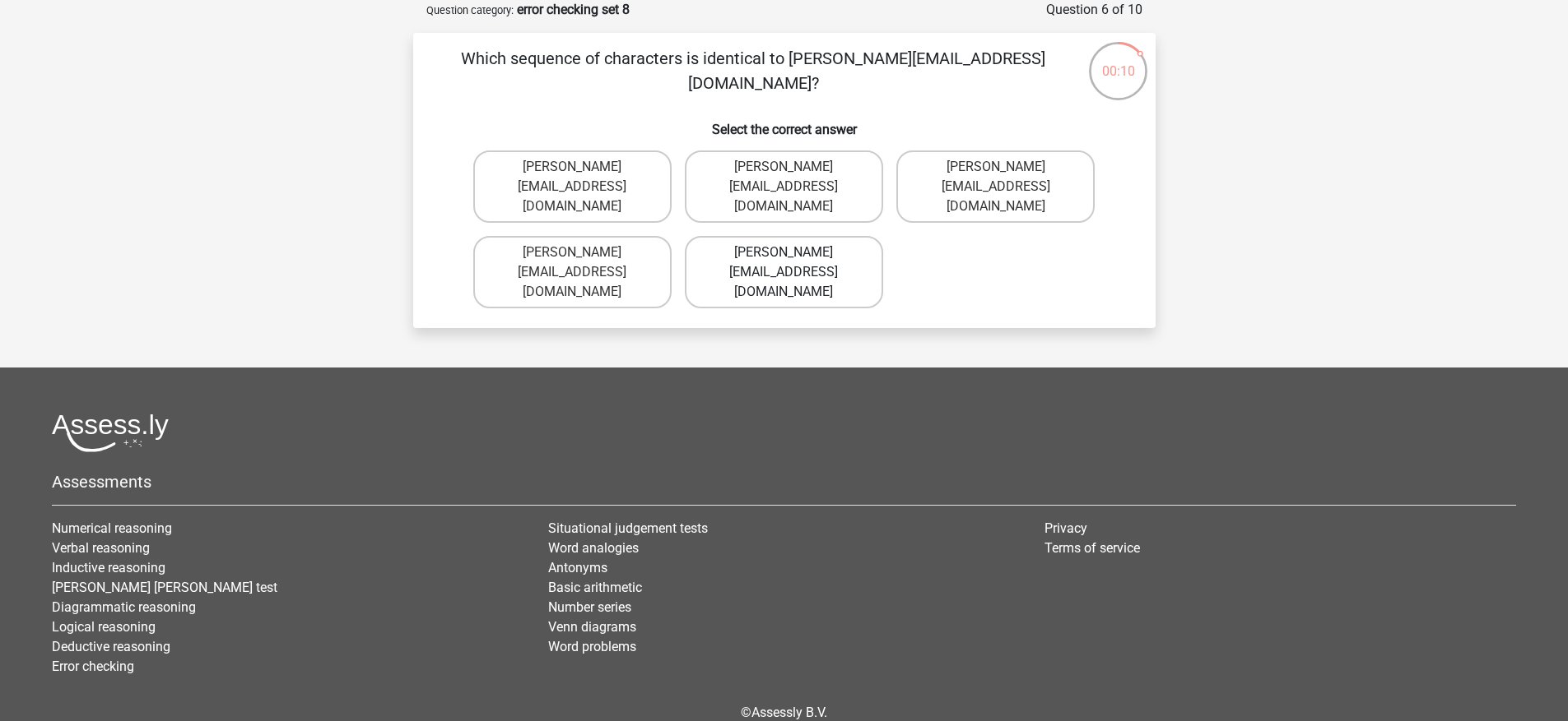
click at [771, 247] on label "Elsie-Land@joinedmail.co.com" at bounding box center [783, 272] width 198 height 73
click at [783, 253] on input "Elsie-Land@joinedmail.co.com" at bounding box center [788, 258] width 10 height 10
radio input "true"
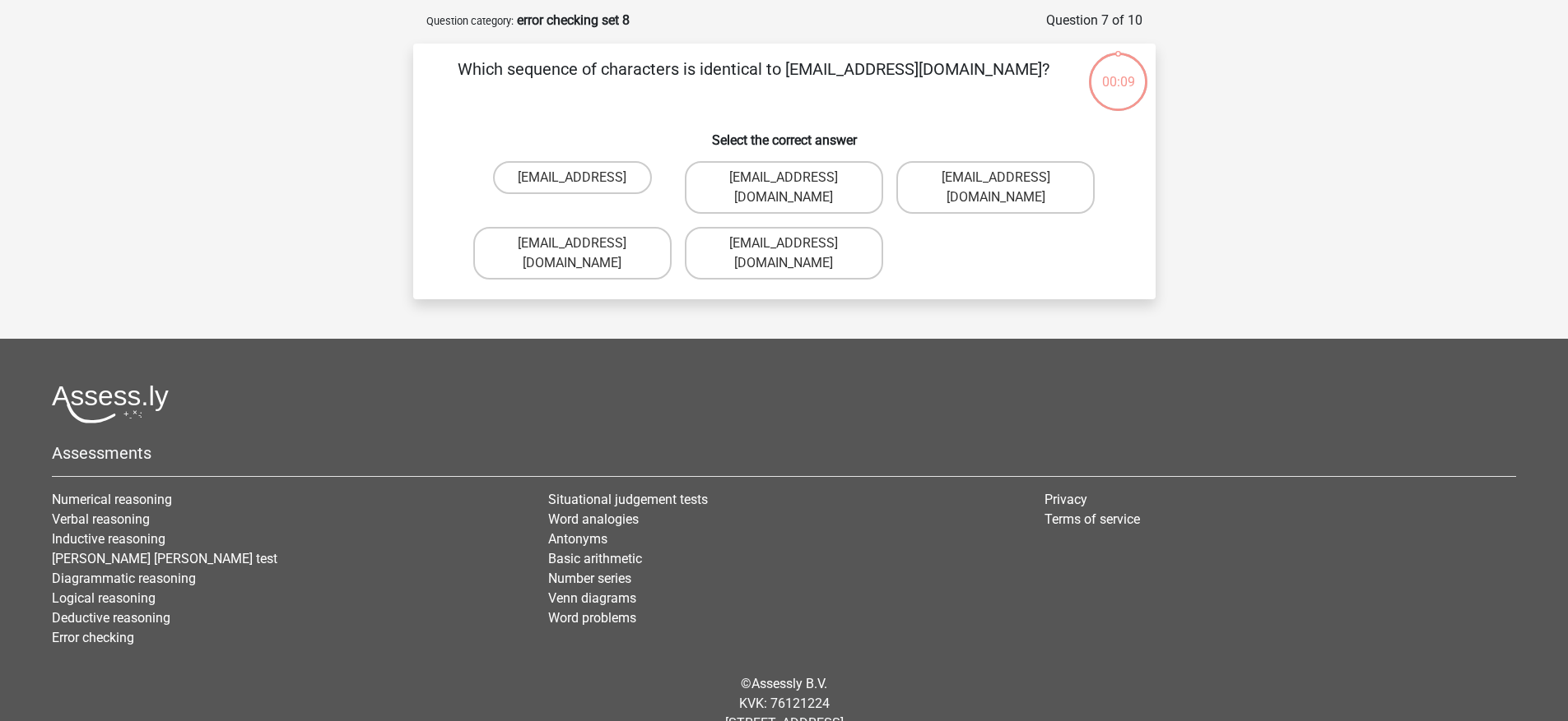
scroll to position [69, 0]
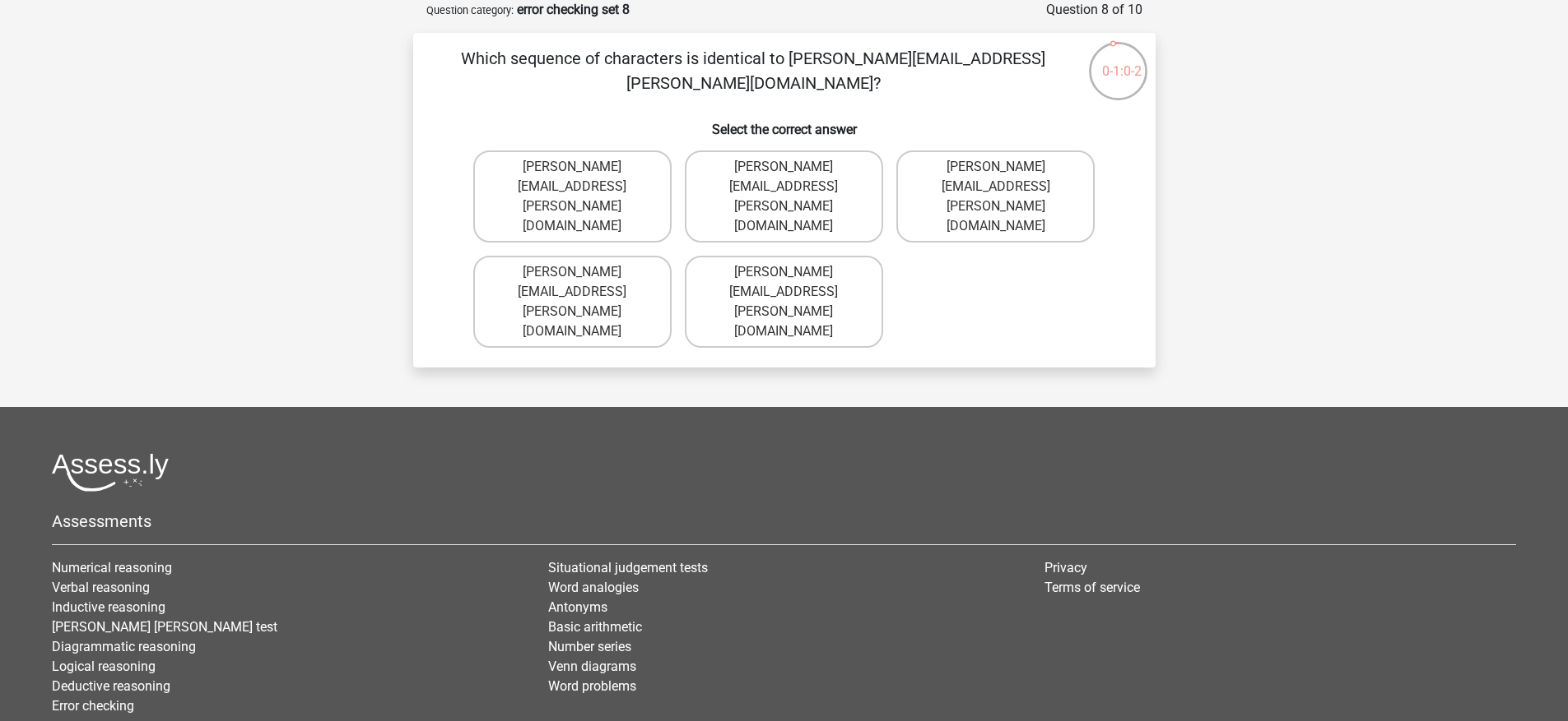
scroll to position [79, 0]
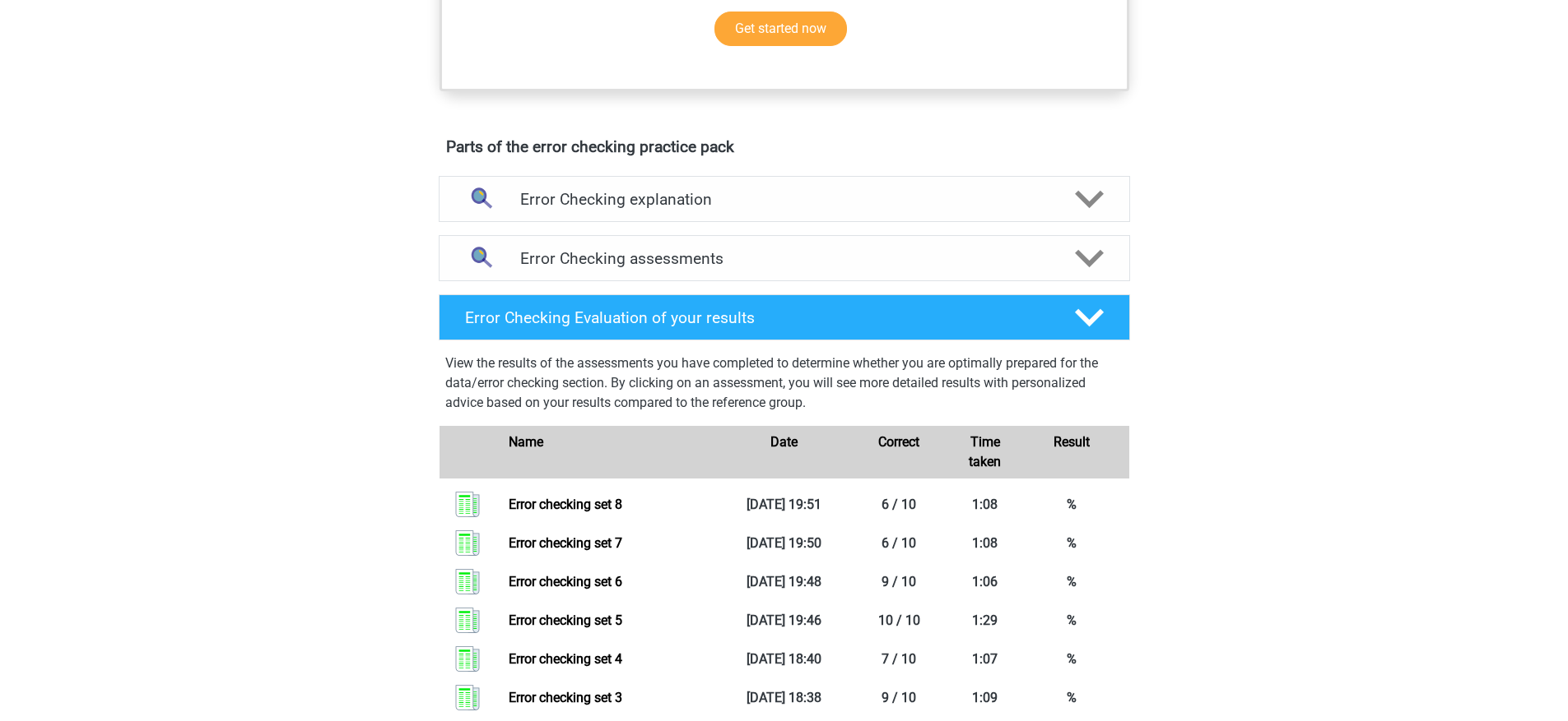
scroll to position [782, 0]
